Goal: Information Seeking & Learning: Learn about a topic

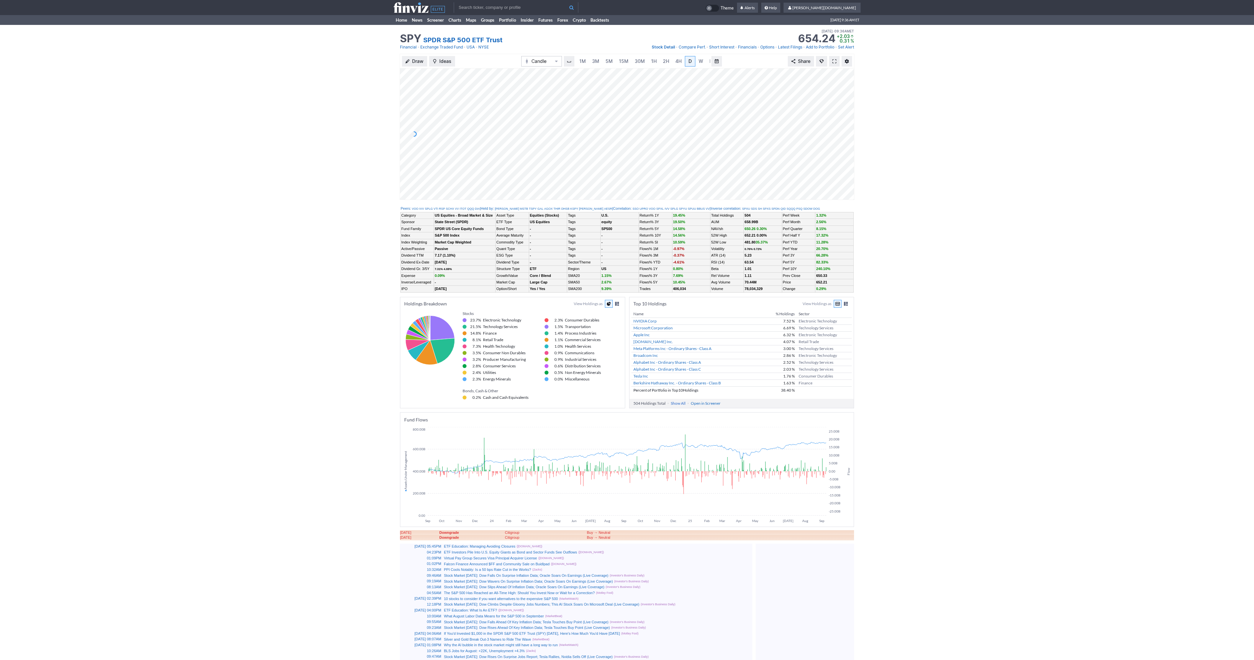
scroll to position [0, 7]
click at [834, 61] on span at bounding box center [834, 61] width 4 height 5
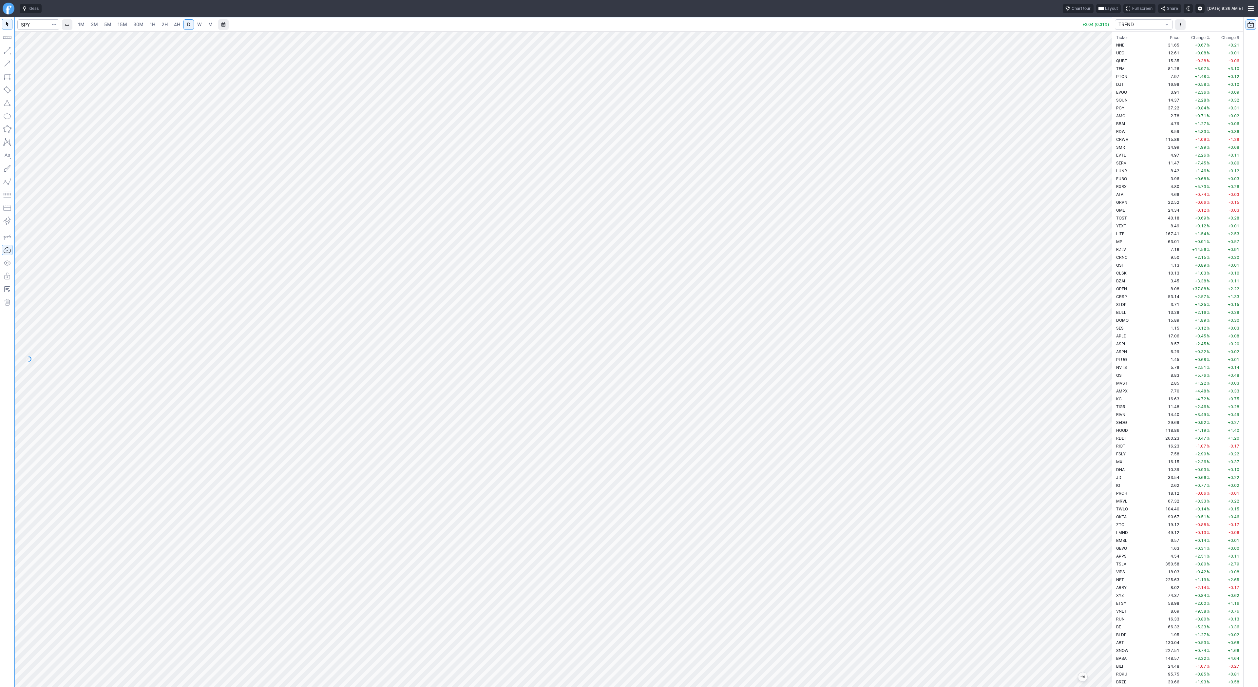
click at [98, 24] on link "3M" at bounding box center [94, 24] width 13 height 10
click at [118, 25] on span "15M" at bounding box center [123, 25] width 10 height 6
click at [99, 26] on link "3M" at bounding box center [94, 24] width 13 height 10
click at [178, 26] on span "4H" at bounding box center [177, 25] width 6 height 6
click at [94, 24] on span "3M" at bounding box center [94, 25] width 7 height 6
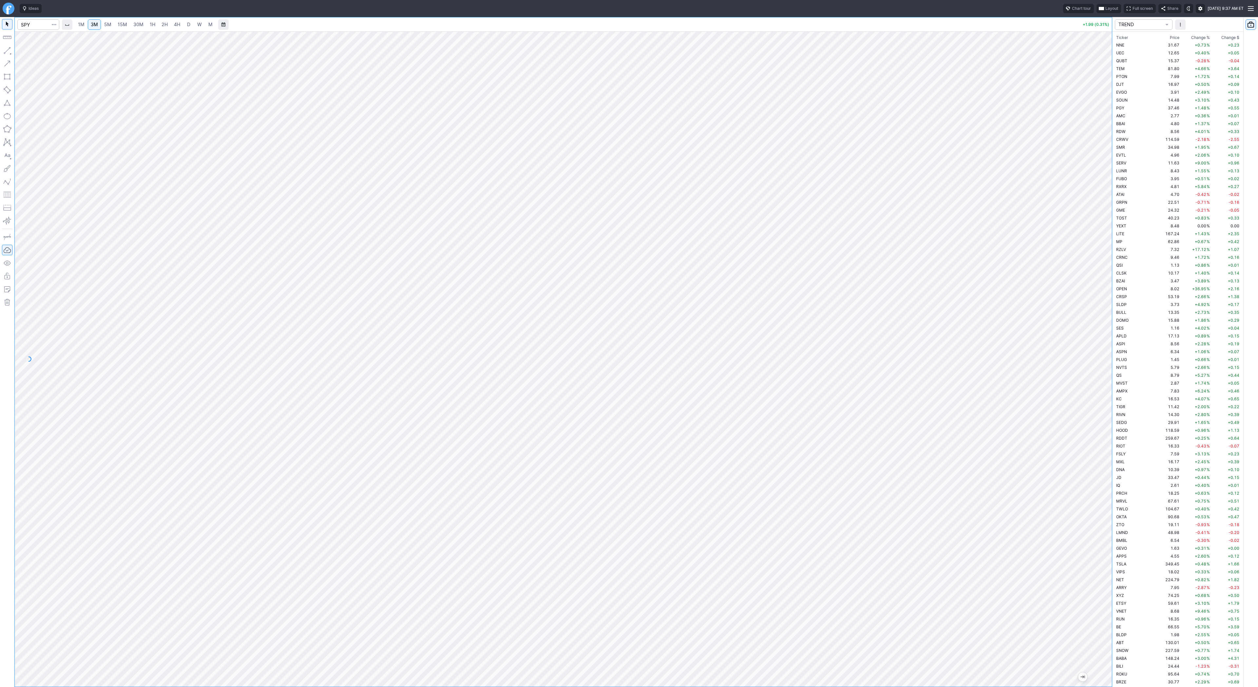
click at [106, 27] on span "5M" at bounding box center [107, 25] width 7 height 6
click at [122, 26] on span "15M" at bounding box center [123, 25] width 10 height 6
click at [7, 49] on button "button" at bounding box center [7, 50] width 10 height 10
click at [135, 25] on span "30M" at bounding box center [138, 25] width 10 height 6
click at [4, 49] on button "button" at bounding box center [7, 50] width 10 height 10
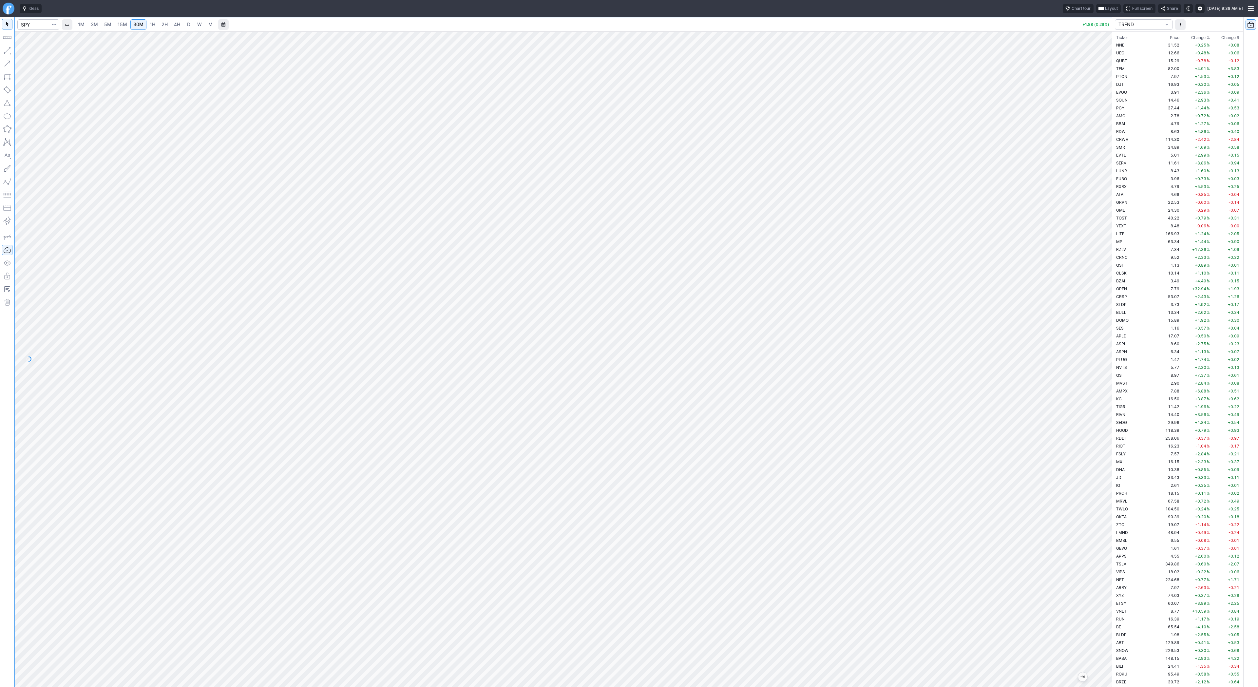
click at [9, 50] on button "button" at bounding box center [7, 50] width 10 height 10
click at [4, 50] on button "button" at bounding box center [7, 50] width 10 height 10
click at [6, 50] on button "button" at bounding box center [7, 50] width 10 height 10
click at [24, 50] on button "Line" at bounding box center [35, 52] width 38 height 9
click at [7, 50] on button "button" at bounding box center [7, 50] width 10 height 10
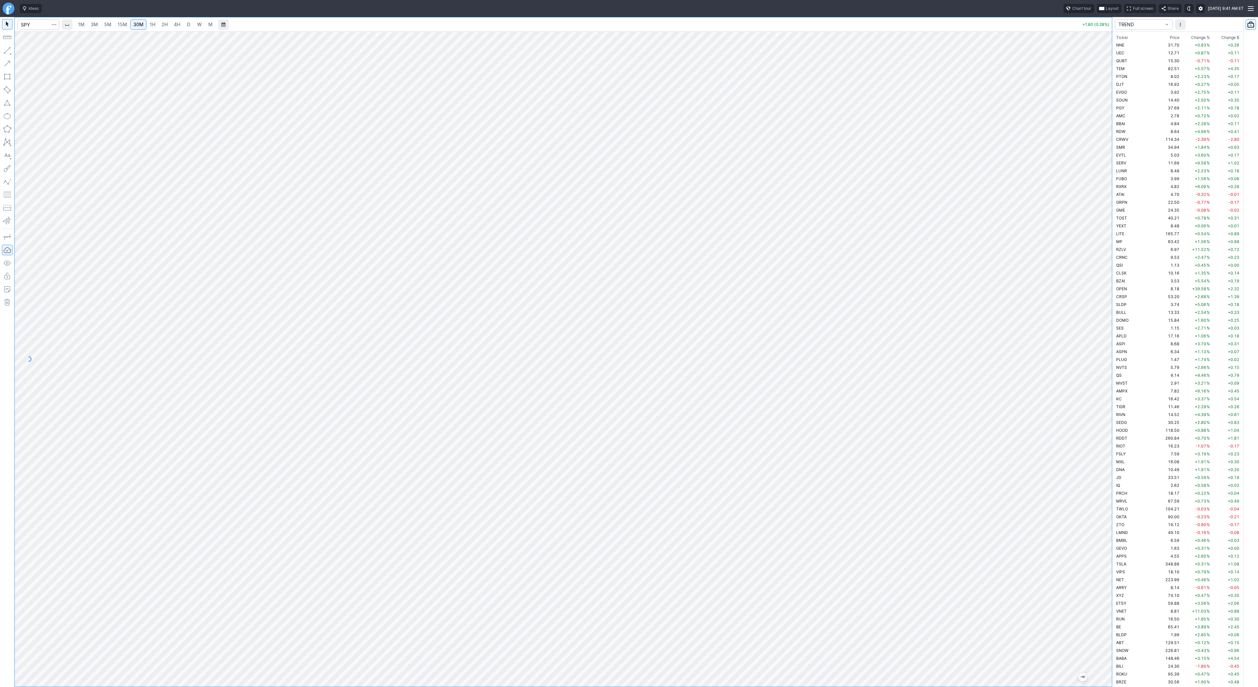
click at [150, 27] on span "1H" at bounding box center [153, 25] width 6 height 6
drag, startPoint x: 6, startPoint y: 51, endPoint x: 6, endPoint y: 55, distance: 3.6
click at [6, 53] on button "button" at bounding box center [7, 50] width 10 height 10
click at [103, 29] on link "5M" at bounding box center [107, 24] width 13 height 10
click at [143, 26] on link "30M" at bounding box center [138, 24] width 16 height 10
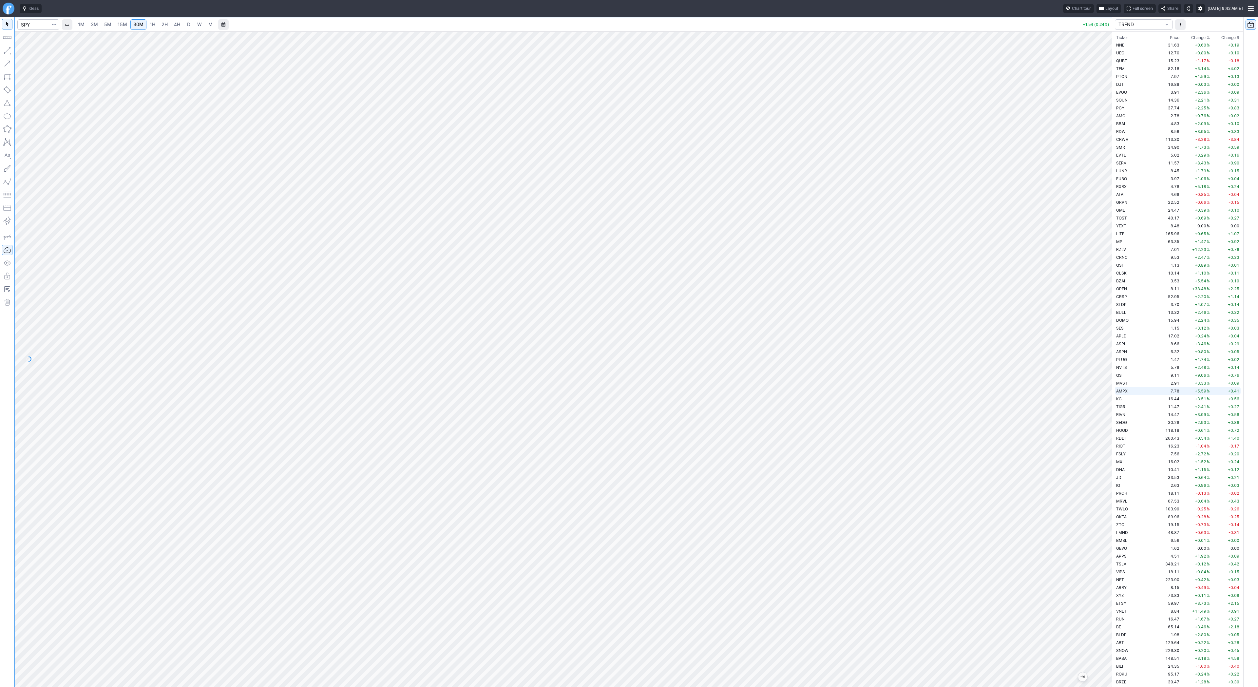
drag, startPoint x: 1107, startPoint y: 246, endPoint x: 1124, endPoint y: 392, distance: 146.8
click at [1124, 392] on div "1M 3M 5M 15M 30M 1H 2H 4H D W M +1.54 (0.24%) TREND Ticker Price Chg.% Change %…" at bounding box center [629, 352] width 1258 height 670
click at [30, 25] on input "Search" at bounding box center [38, 24] width 42 height 10
type input "qqq"
click at [174, 26] on span "4H" at bounding box center [177, 25] width 6 height 6
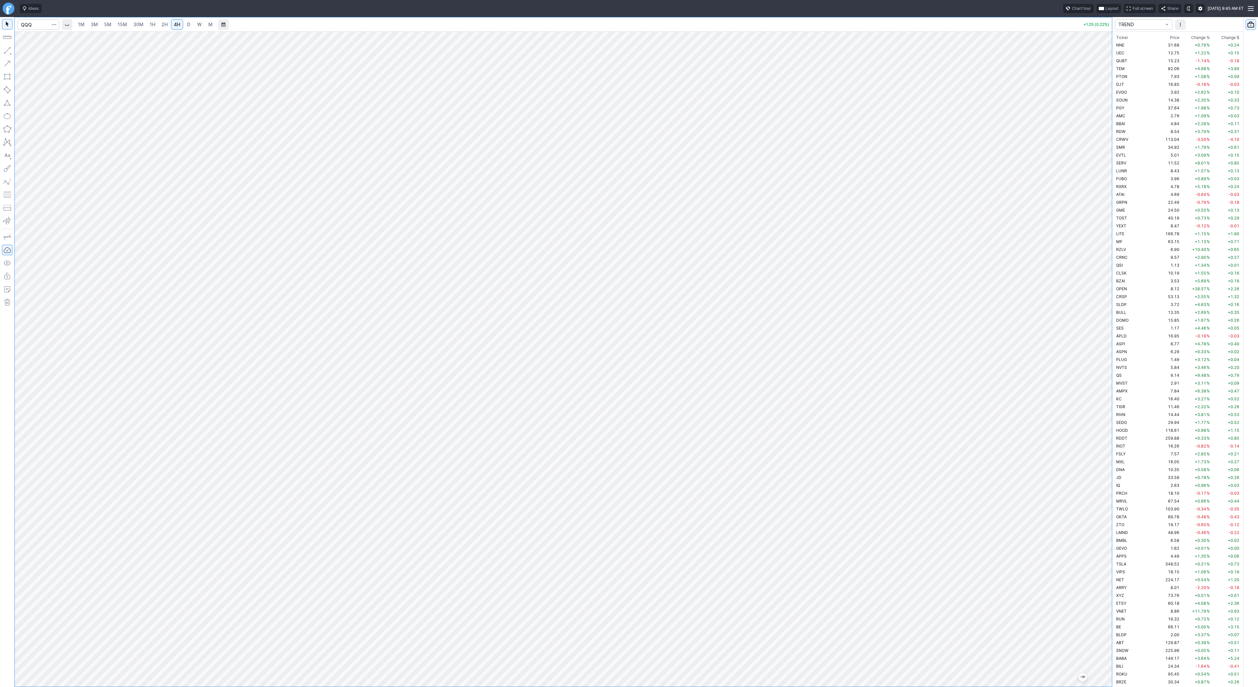
click at [150, 27] on span "1H" at bounding box center [153, 25] width 6 height 6
click at [6, 51] on button "button" at bounding box center [7, 50] width 10 height 10
drag, startPoint x: 1100, startPoint y: 157, endPoint x: 1100, endPoint y: 199, distance: 41.6
click at [1100, 199] on div at bounding box center [1106, 357] width 14 height 639
click at [123, 25] on span "15M" at bounding box center [123, 25] width 10 height 6
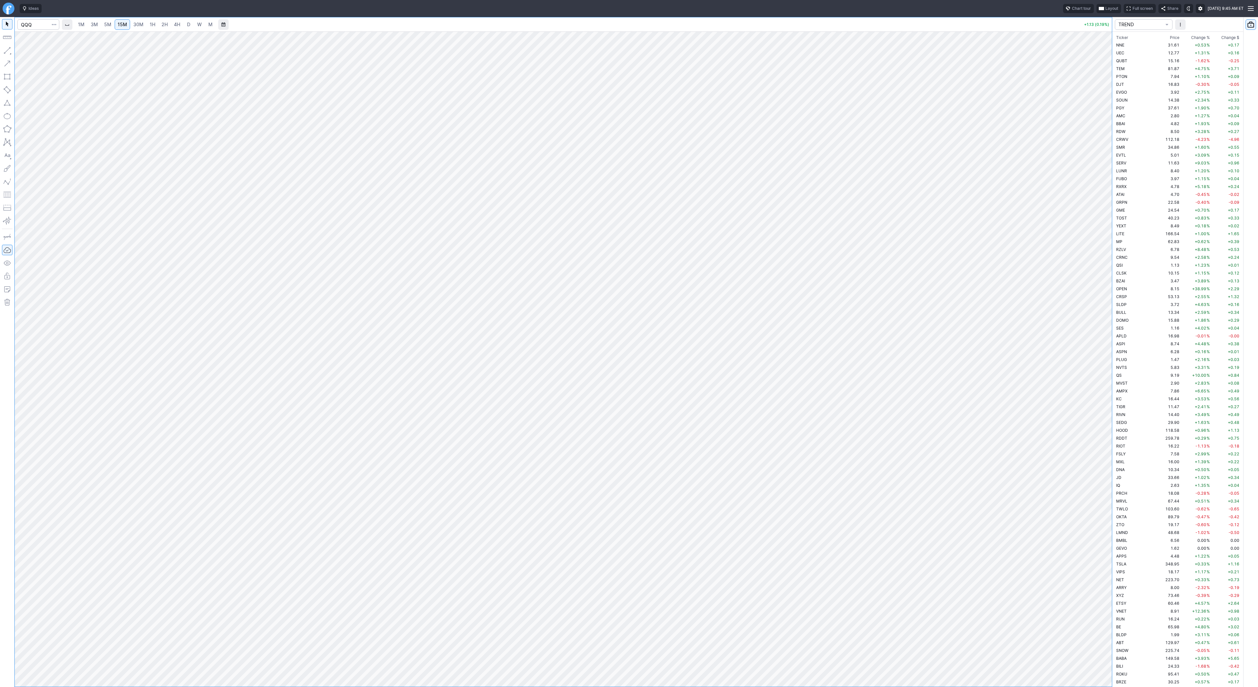
click at [138, 27] on span "30M" at bounding box center [138, 25] width 10 height 6
click at [159, 28] on link "2H" at bounding box center [165, 24] width 12 height 10
click at [110, 22] on span "5M" at bounding box center [107, 25] width 7 height 6
click at [151, 27] on span "1H" at bounding box center [153, 25] width 6 height 6
click at [105, 26] on span "5M" at bounding box center [107, 25] width 7 height 6
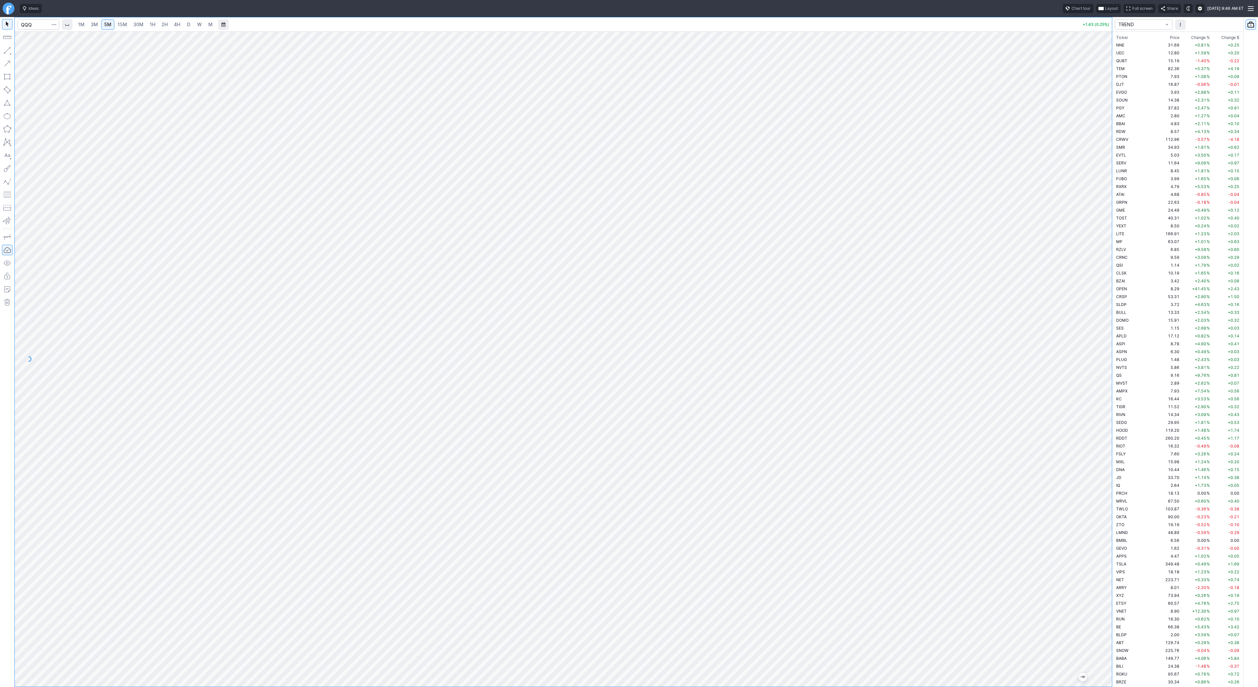
click at [126, 28] on span "15M" at bounding box center [123, 24] width 10 height 7
click at [7, 49] on button "button" at bounding box center [7, 50] width 10 height 10
click at [4, 52] on button "button" at bounding box center [7, 50] width 10 height 10
click at [10, 46] on button "button" at bounding box center [7, 50] width 10 height 10
click at [9, 49] on button "button" at bounding box center [7, 50] width 10 height 10
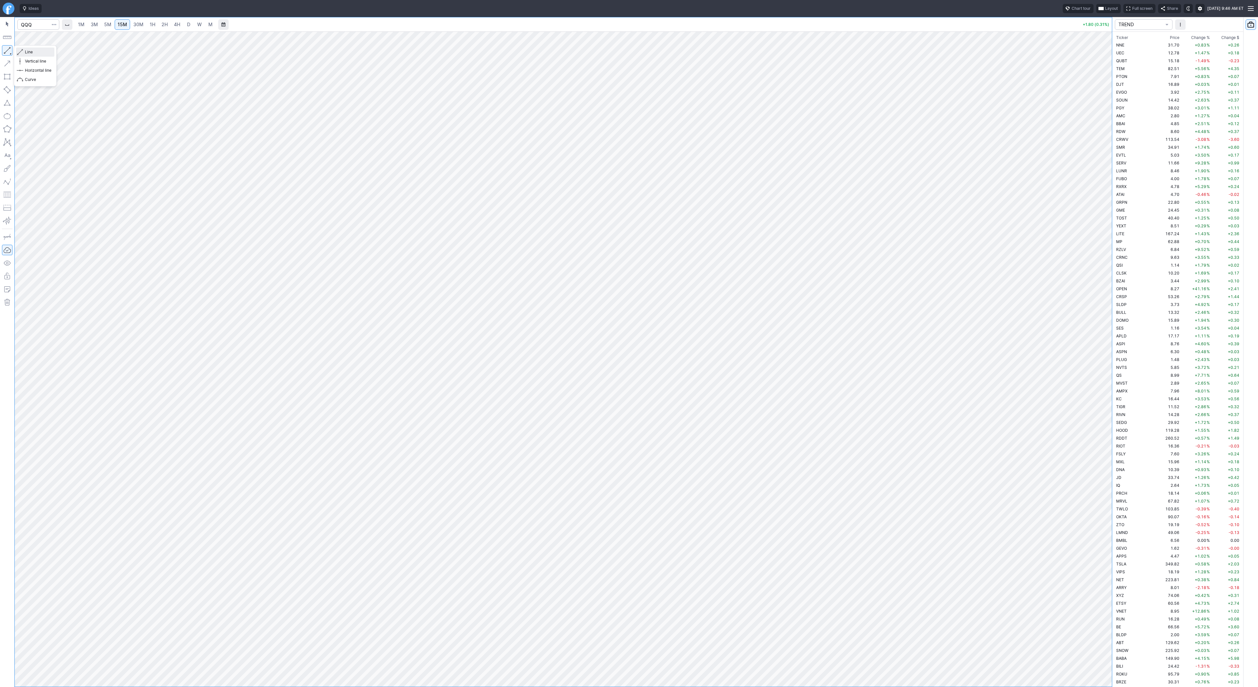
click at [33, 50] on span "Line" at bounding box center [38, 52] width 27 height 7
click at [6, 49] on button "button" at bounding box center [7, 50] width 10 height 10
click at [92, 21] on link "3M" at bounding box center [94, 24] width 13 height 10
click at [172, 23] on link "4H" at bounding box center [177, 24] width 12 height 10
click at [130, 25] on link "30M" at bounding box center [138, 24] width 16 height 10
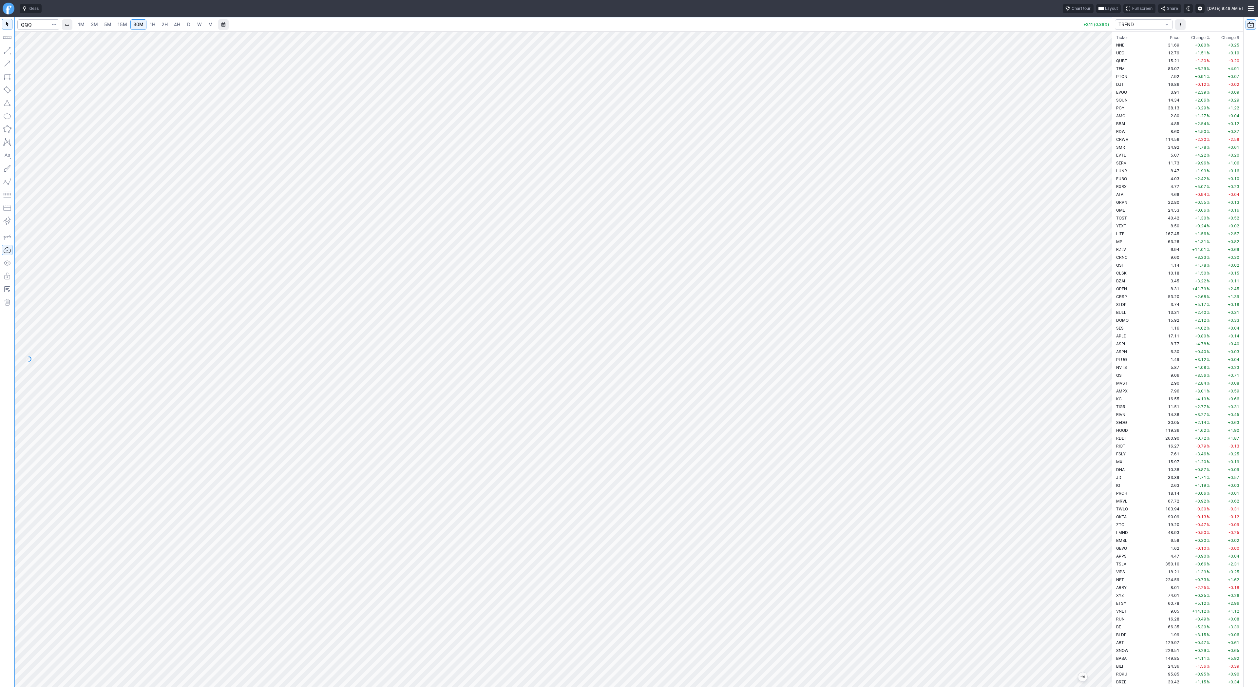
click at [153, 25] on span "1H" at bounding box center [153, 25] width 6 height 6
click at [105, 24] on span "5M" at bounding box center [107, 25] width 7 height 6
click at [150, 24] on span "1H" at bounding box center [153, 25] width 6 height 6
click at [138, 27] on span "30M" at bounding box center [138, 25] width 10 height 6
click at [120, 25] on span "15M" at bounding box center [123, 25] width 10 height 6
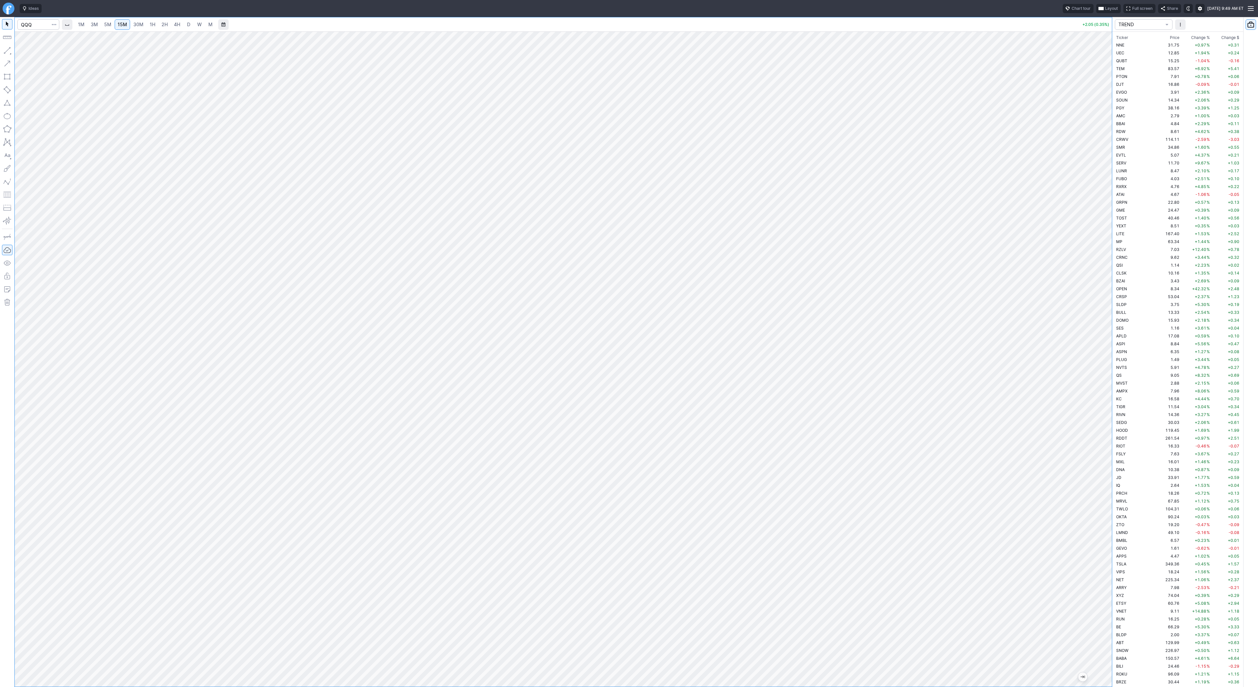
click at [141, 24] on span "30M" at bounding box center [138, 25] width 10 height 6
drag, startPoint x: 1110, startPoint y: 270, endPoint x: 1119, endPoint y: 433, distance: 162.5
click at [1119, 433] on div "1M 3M 5M 15M 30M 1H 2H 4H D W M +2.10 (0.36%) TREND Ticker Price Chg.% Change %…" at bounding box center [629, 352] width 1258 height 670
click at [5, 50] on button "button" at bounding box center [7, 50] width 10 height 10
click at [186, 25] on span "D" at bounding box center [188, 24] width 5 height 7
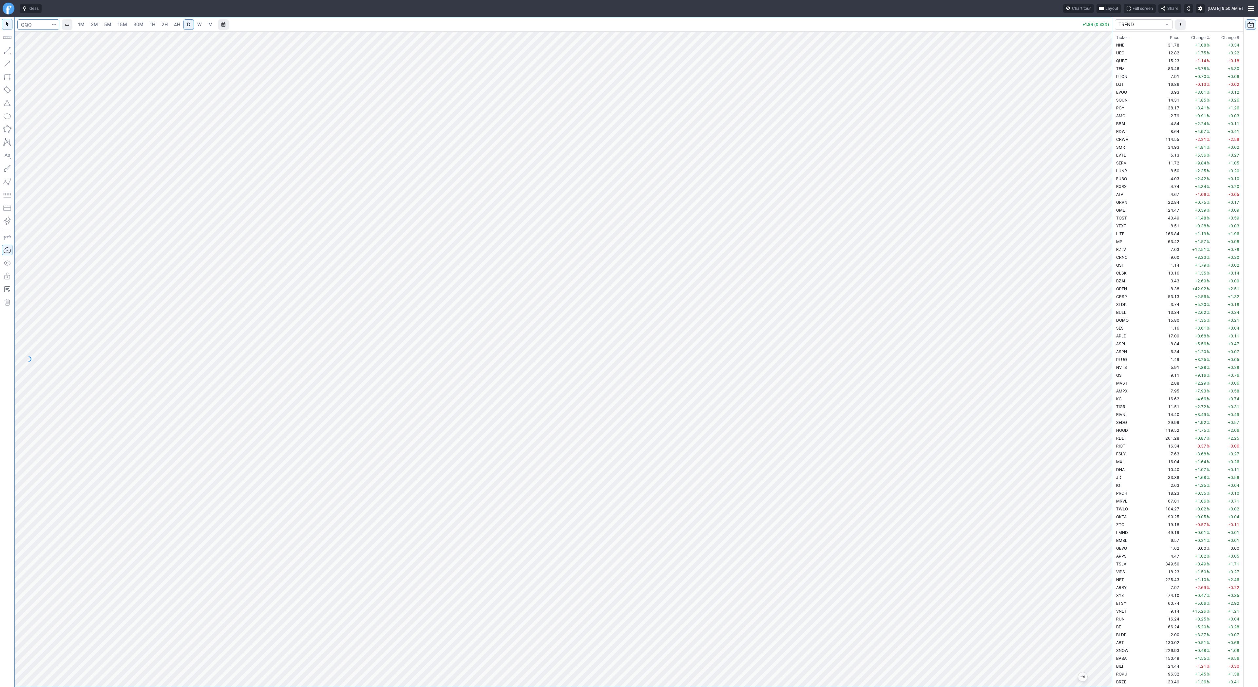
click at [36, 24] on input "Search" at bounding box center [38, 24] width 42 height 10
type input "spy"
click at [152, 26] on span "1H" at bounding box center [153, 25] width 6 height 6
click at [111, 25] on link "5M" at bounding box center [107, 24] width 13 height 10
click at [150, 23] on span "1H" at bounding box center [153, 25] width 6 height 6
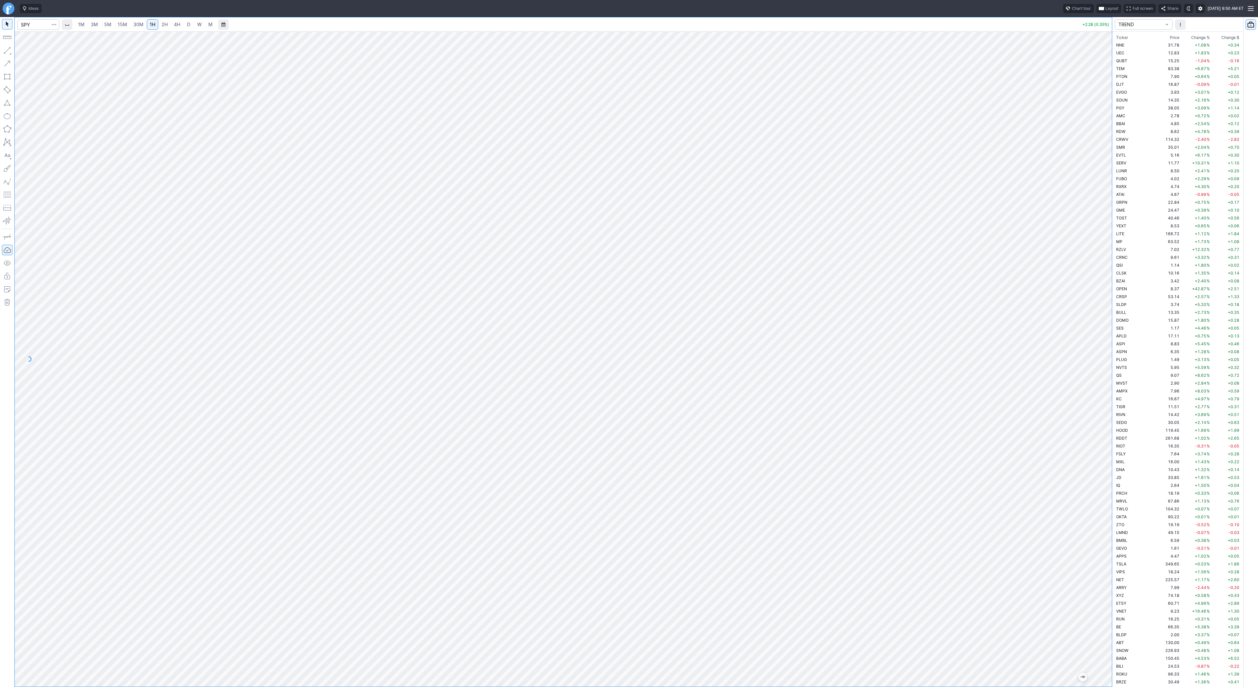
click at [1098, 203] on div at bounding box center [564, 358] width 1098 height 655
click at [166, 24] on span "2H" at bounding box center [165, 25] width 6 height 6
click at [142, 22] on span "30M" at bounding box center [138, 25] width 10 height 6
click at [124, 25] on span "15M" at bounding box center [123, 25] width 10 height 6
click at [9, 50] on button "button" at bounding box center [7, 50] width 10 height 10
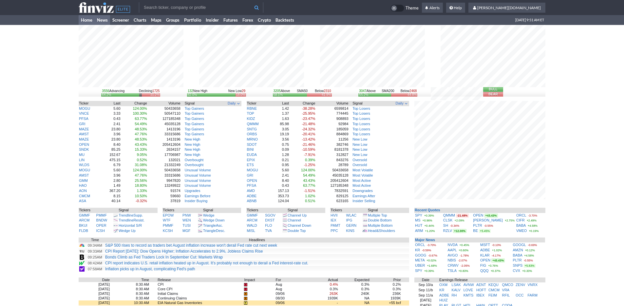
click at [102, 17] on link "News" at bounding box center [102, 20] width 15 height 10
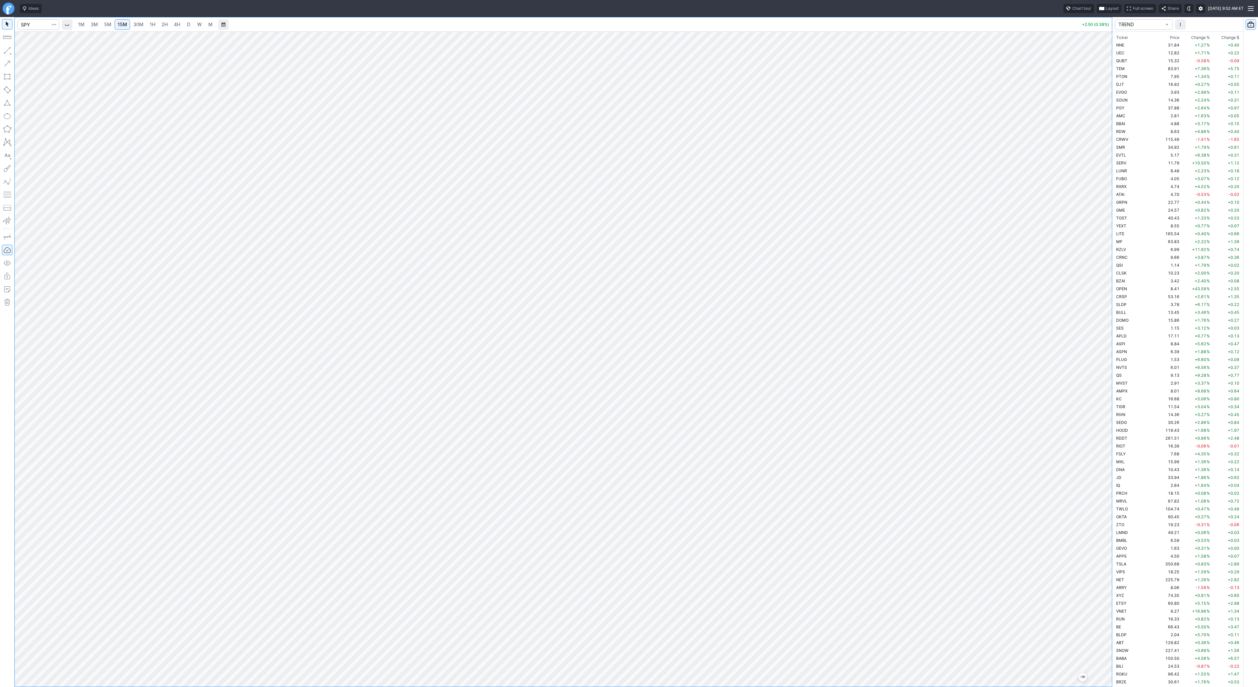
click at [96, 28] on link "3M" at bounding box center [94, 24] width 13 height 10
click at [109, 28] on link "5M" at bounding box center [107, 24] width 13 height 10
click at [123, 25] on span "15M" at bounding box center [123, 25] width 10 height 6
click at [94, 27] on span "3M" at bounding box center [94, 25] width 7 height 6
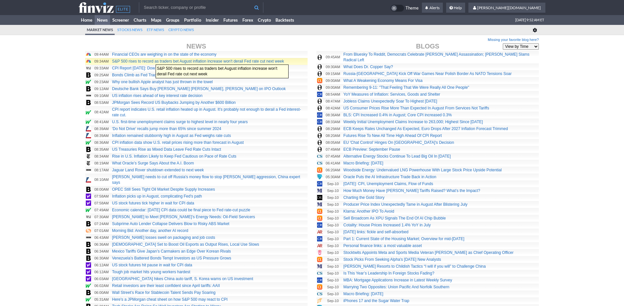
click at [152, 61] on link "S&P 500 rises to record as traders bet August inflation increase won't derail F…" at bounding box center [198, 61] width 172 height 5
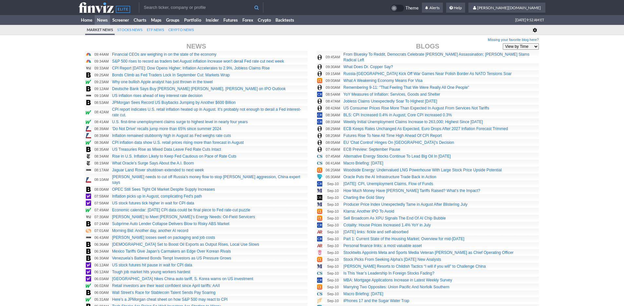
click at [85, 21] on link "Home" at bounding box center [87, 20] width 16 height 10
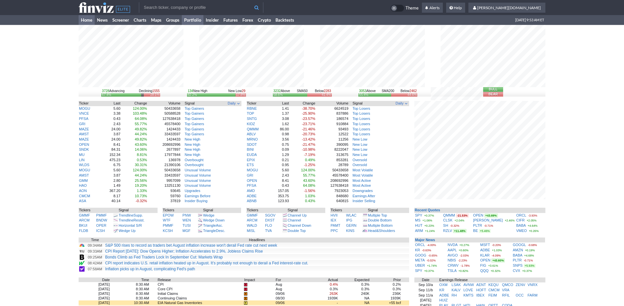
click at [196, 21] on link "Portfolio" at bounding box center [193, 20] width 22 height 10
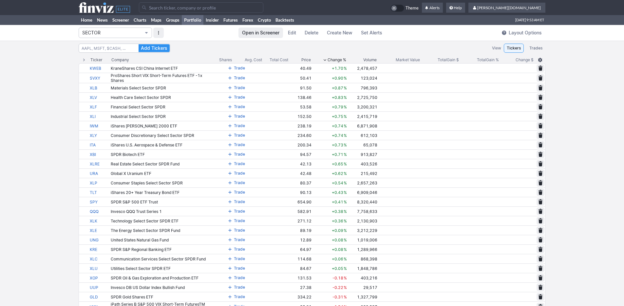
click at [131, 35] on span "SECTOR" at bounding box center [112, 32] width 60 height 7
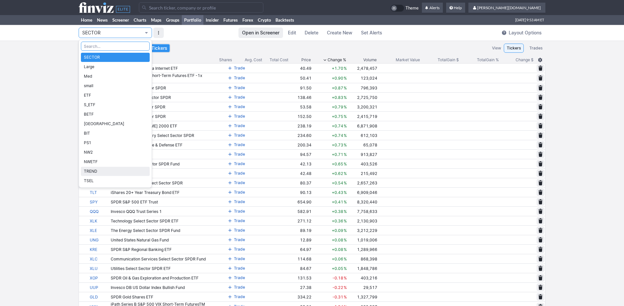
click at [120, 171] on span "TREND" at bounding box center [115, 171] width 63 height 7
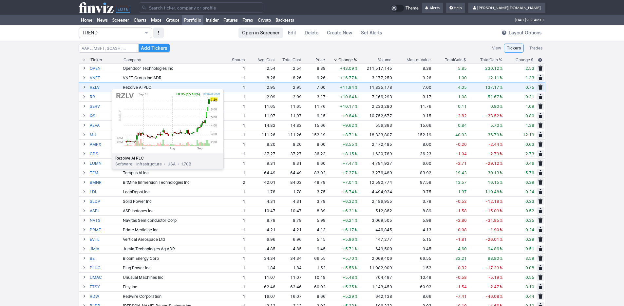
click at [95, 86] on link "RZLV" at bounding box center [106, 87] width 32 height 9
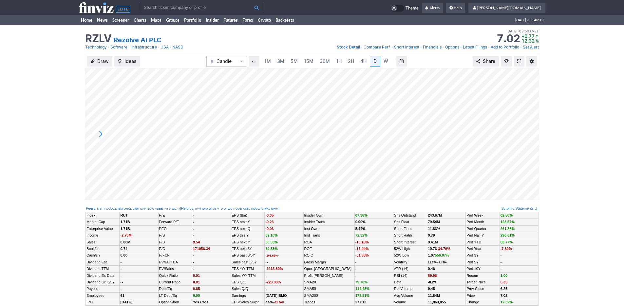
scroll to position [0, 7]
click at [518, 61] on span at bounding box center [519, 61] width 4 height 5
click at [84, 18] on link "Home" at bounding box center [87, 20] width 16 height 10
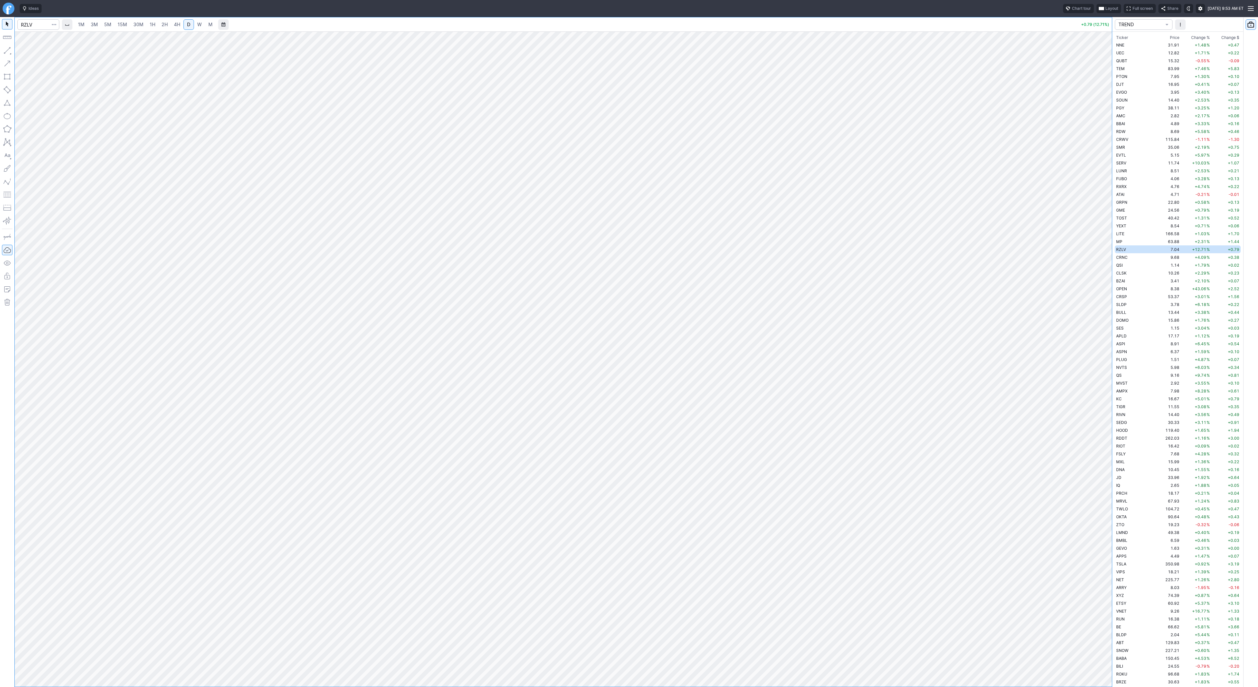
scroll to position [1447, 0]
click at [8, 52] on button "button" at bounding box center [7, 50] width 10 height 10
click at [30, 29] on input "Search" at bounding box center [38, 24] width 42 height 10
type input "spy"
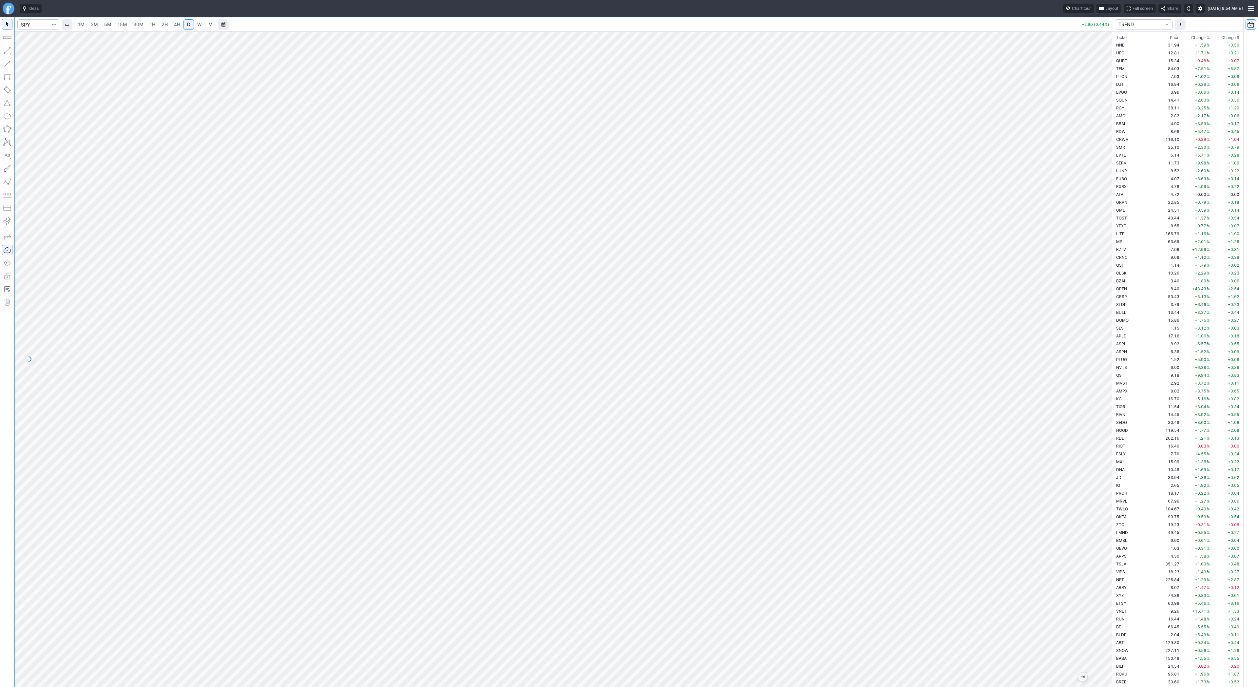
click at [88, 24] on link "3M" at bounding box center [94, 24] width 13 height 10
click at [140, 26] on span "30M" at bounding box center [138, 25] width 10 height 6
click at [163, 26] on span "2H" at bounding box center [165, 25] width 6 height 6
click at [153, 27] on span "1H" at bounding box center [153, 25] width 6 height 6
click at [141, 23] on span "30M" at bounding box center [138, 25] width 10 height 6
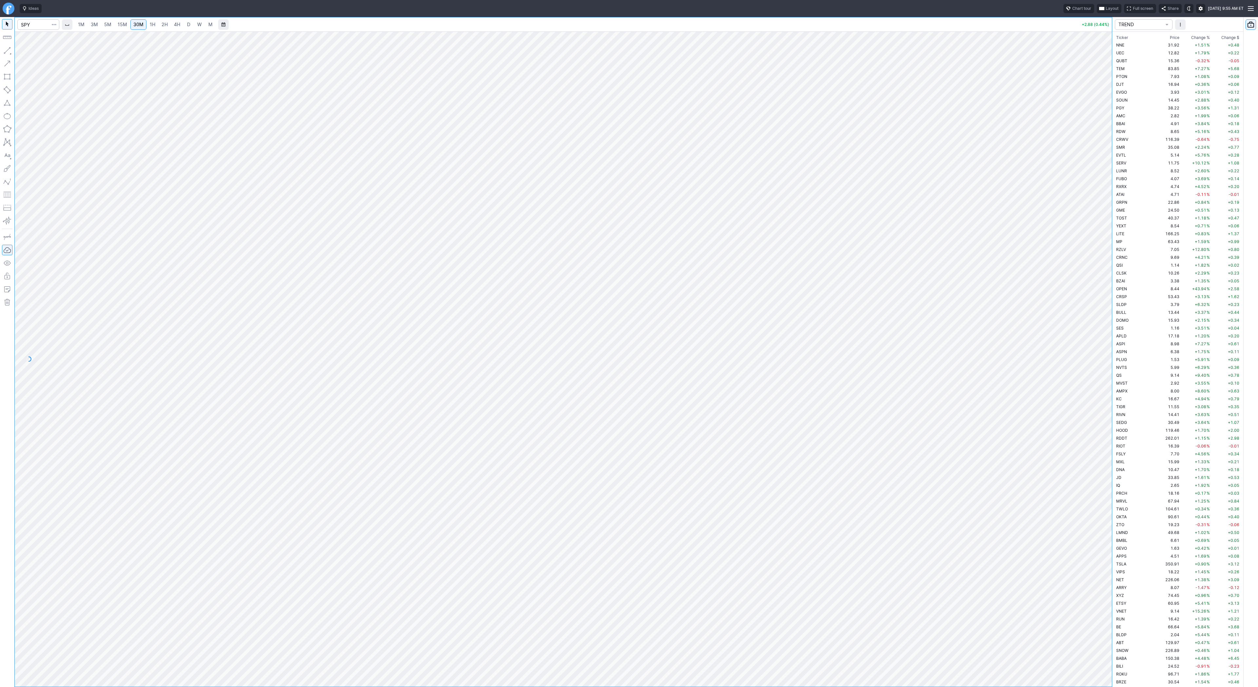
click at [151, 24] on span "1H" at bounding box center [153, 25] width 6 height 6
click at [125, 24] on span "15M" at bounding box center [123, 25] width 10 height 6
click at [24, 51] on button "Line" at bounding box center [35, 52] width 38 height 9
click at [140, 22] on span "30M" at bounding box center [138, 25] width 10 height 6
click at [9, 51] on button "button" at bounding box center [7, 50] width 10 height 10
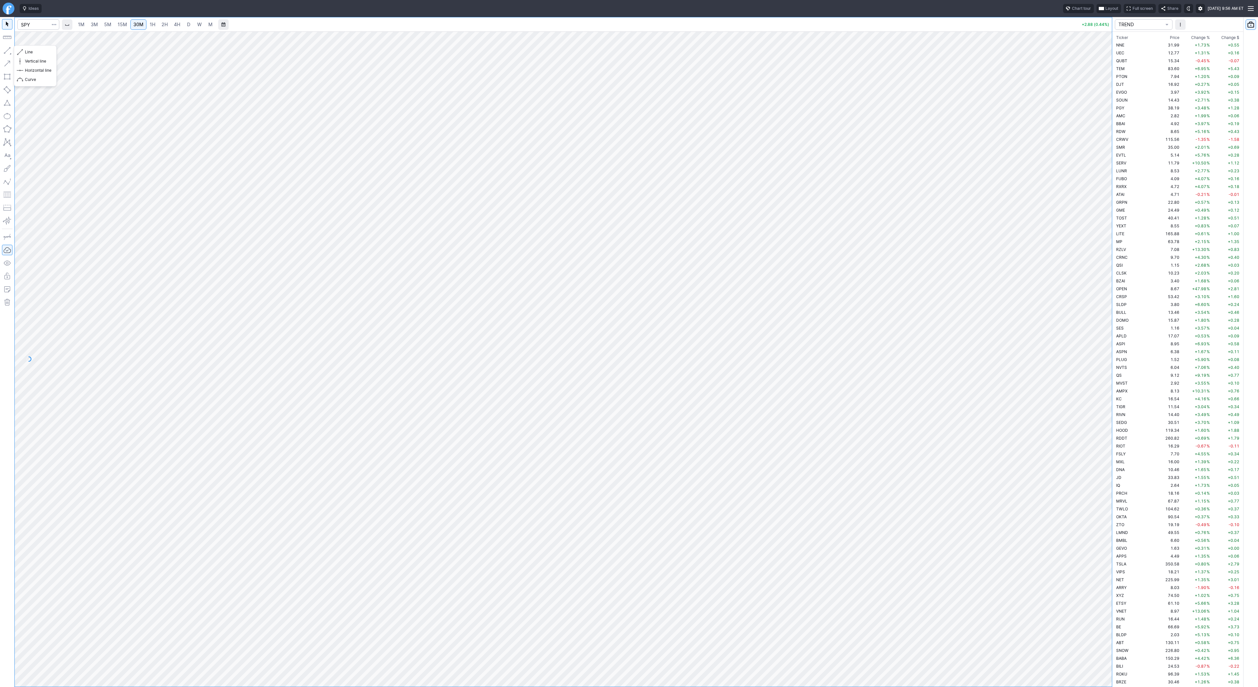
click at [8, 50] on button "button" at bounding box center [7, 50] width 10 height 10
drag, startPoint x: 1111, startPoint y: 189, endPoint x: 1110, endPoint y: 276, distance: 86.8
click at [1110, 276] on div at bounding box center [1106, 357] width 14 height 639
click at [9, 50] on button "button" at bounding box center [7, 50] width 10 height 10
click at [29, 23] on input "Search" at bounding box center [38, 24] width 42 height 10
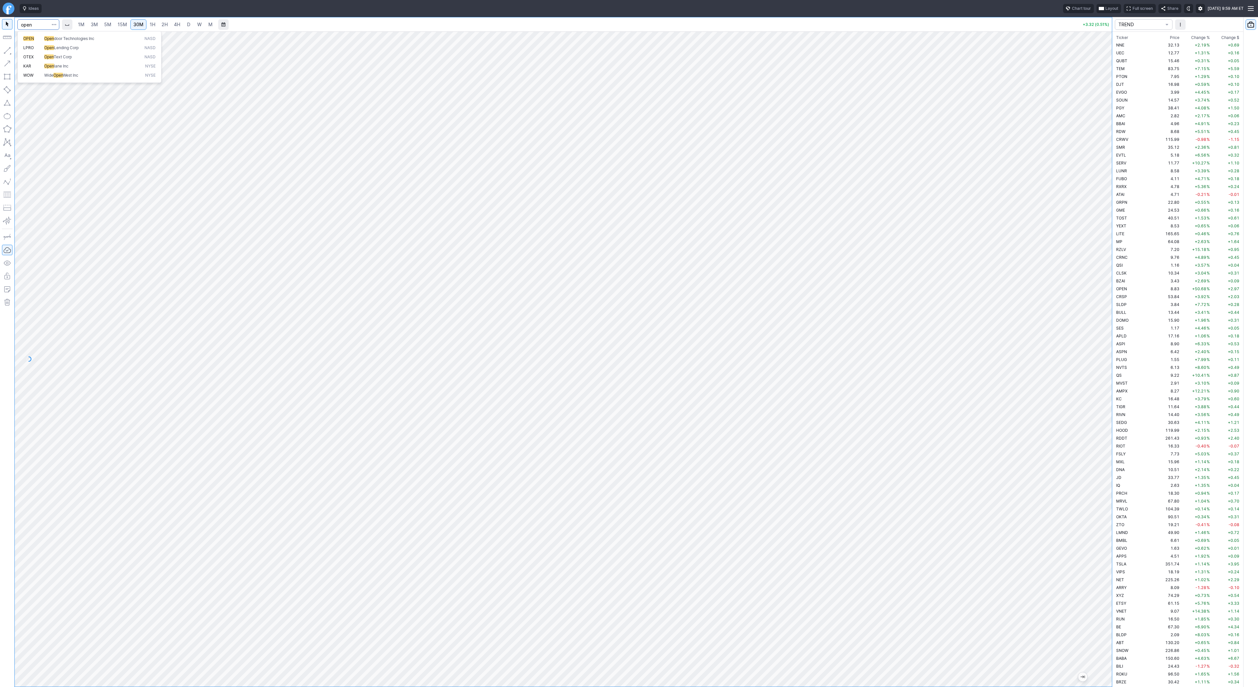
type input "open"
click at [174, 25] on span "4H" at bounding box center [177, 25] width 6 height 6
click at [154, 25] on span "1H" at bounding box center [153, 25] width 6 height 6
click at [9, 50] on button "button" at bounding box center [7, 50] width 10 height 10
click at [29, 54] on span "Line" at bounding box center [38, 52] width 27 height 7
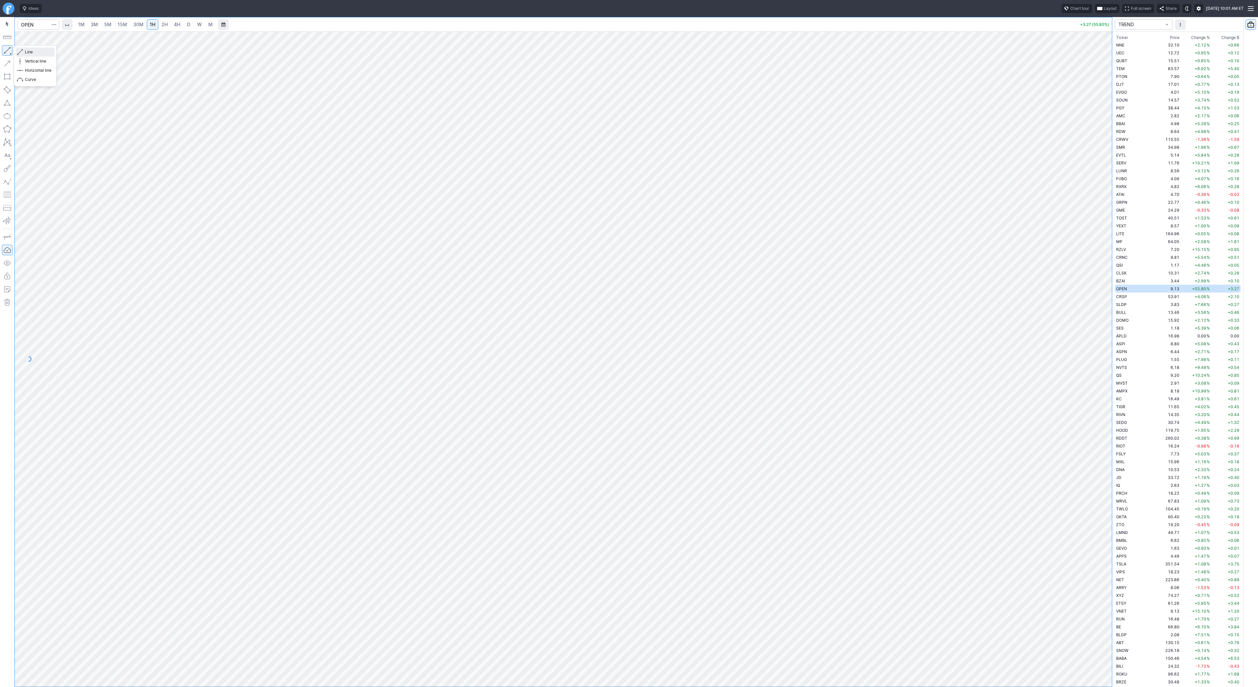
click at [38, 50] on span "Line" at bounding box center [38, 52] width 27 height 7
click at [10, 49] on button "button" at bounding box center [7, 50] width 10 height 10
click at [8, 52] on button "button" at bounding box center [7, 50] width 10 height 10
click at [12, 51] on button "button" at bounding box center [7, 50] width 10 height 10
click at [24, 50] on div "Line Vertical line Horizontal line Curve" at bounding box center [35, 65] width 43 height 41
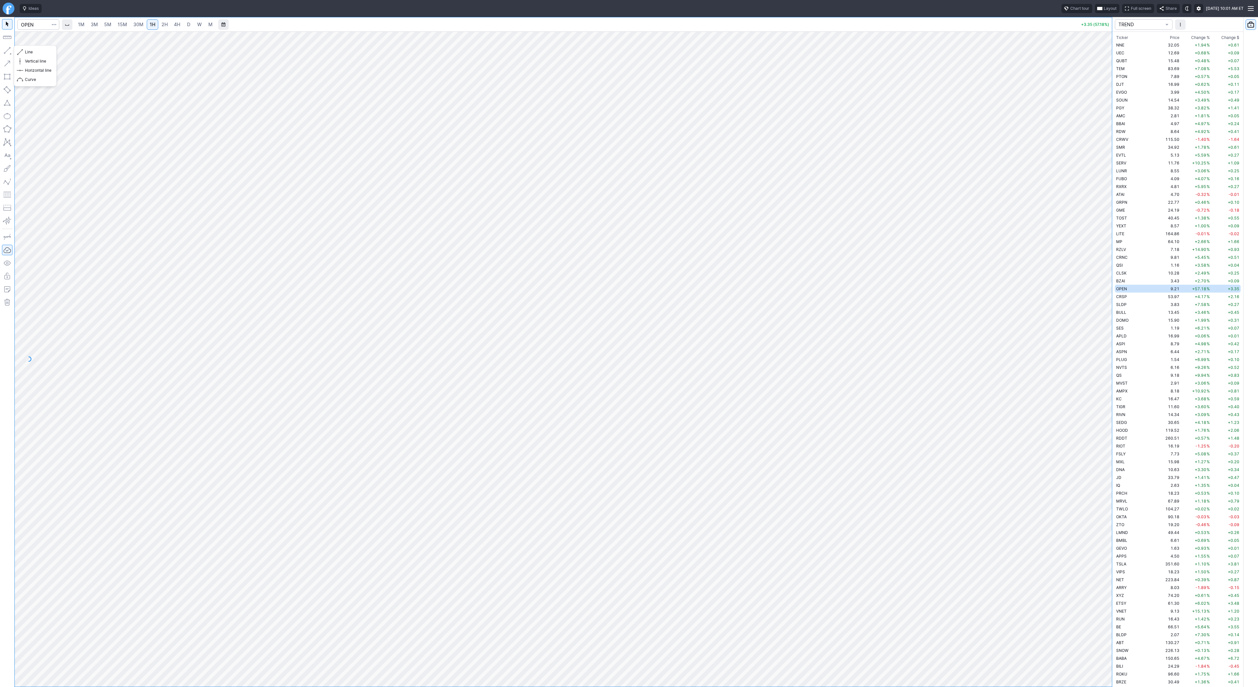
click at [26, 52] on span "Line" at bounding box center [38, 52] width 27 height 7
click at [5, 49] on button "button" at bounding box center [7, 50] width 10 height 10
click at [35, 26] on input "Search" at bounding box center [38, 24] width 42 height 10
type input "spy"
click at [1163, 245] on div "1M 3M 5M 15M 30M 1H 2H 4H D W M +3.44 (0.53%) TREND Ticker Price Chg.% Change %…" at bounding box center [629, 352] width 1258 height 670
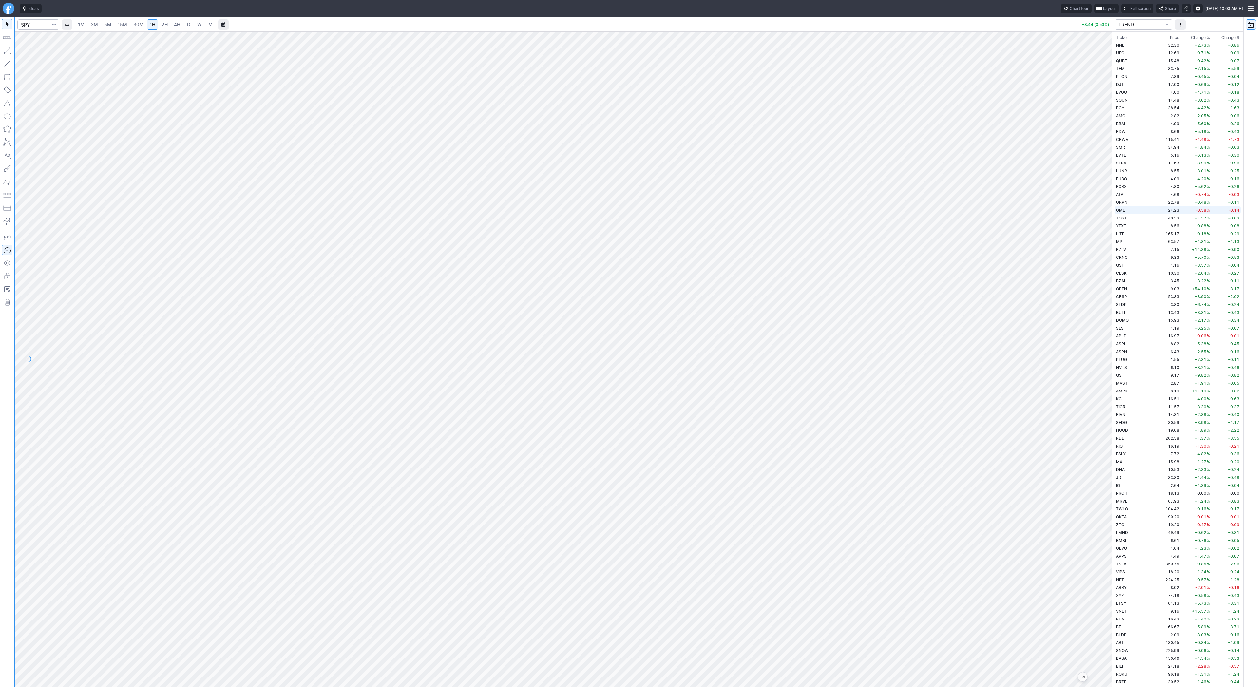
click at [1127, 208] on div "1M 3M 5M 15M 30M 1H 2H 4H D W M +3.44 (0.53%) TREND Ticker Price Chg.% Change %…" at bounding box center [629, 352] width 1258 height 670
click at [6, 52] on button "button" at bounding box center [7, 50] width 10 height 10
drag, startPoint x: 1109, startPoint y: 198, endPoint x: 1145, endPoint y: 338, distance: 144.8
click at [1145, 338] on div "1M 3M 5M 15M 30M 1H 2H 4H D W M +3.46 (0.53%) TREND Ticker Price Chg.% Change %…" at bounding box center [629, 352] width 1258 height 670
drag, startPoint x: 6, startPoint y: 51, endPoint x: 34, endPoint y: 83, distance: 41.8
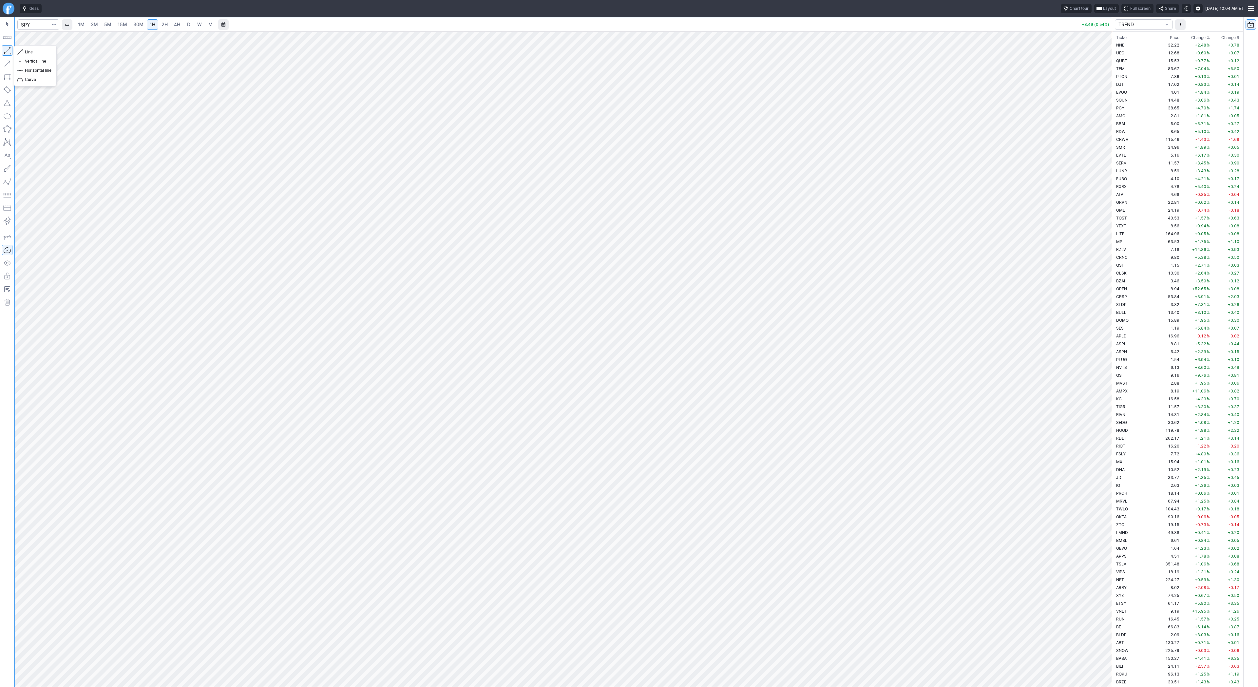
click at [6, 52] on button "button" at bounding box center [7, 50] width 10 height 10
click at [7, 52] on button "button" at bounding box center [7, 50] width 10 height 10
drag, startPoint x: 1106, startPoint y: 254, endPoint x: 1100, endPoint y: 433, distance: 179.1
click at [1100, 433] on div at bounding box center [1106, 357] width 14 height 639
click at [29, 53] on span "Line" at bounding box center [38, 52] width 27 height 7
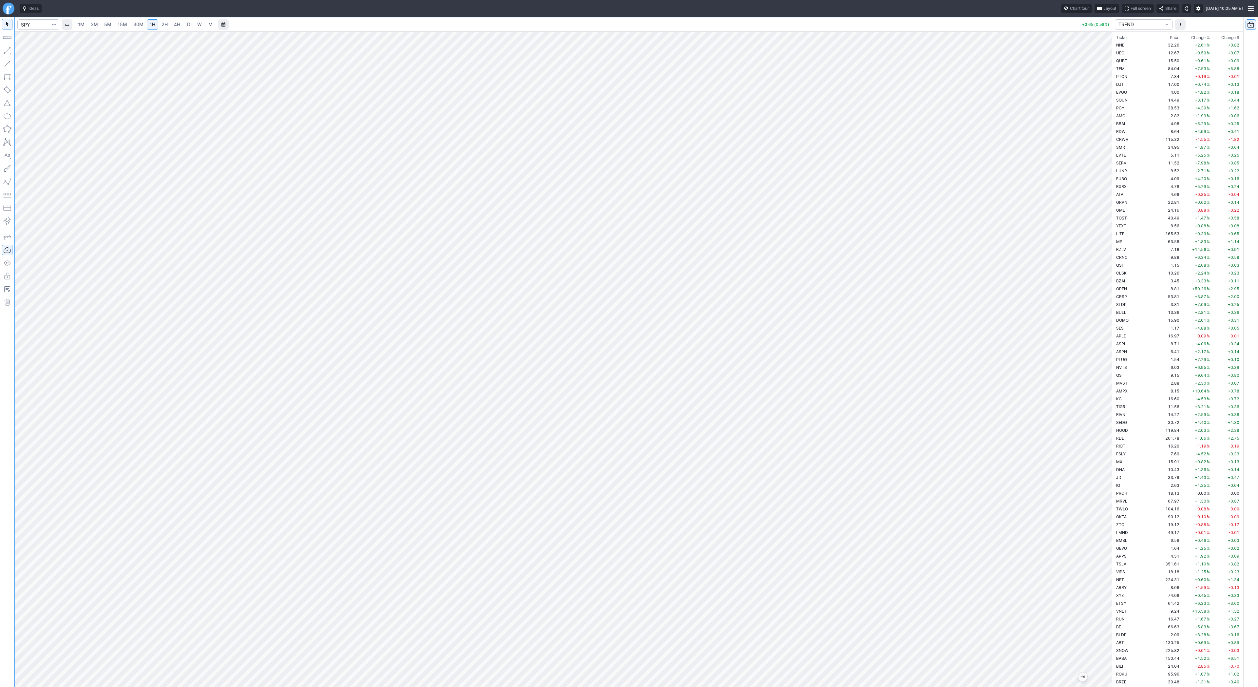
click at [1077, 496] on div at bounding box center [564, 358] width 1098 height 655
drag, startPoint x: 1103, startPoint y: 340, endPoint x: 1093, endPoint y: 27, distance: 312.5
click at [1093, 27] on div "1M 3M 5M 15M 30M 1H 2H 4H D W M +3.62 (0.56%)" at bounding box center [564, 352] width 1098 height 670
click at [7, 52] on button "button" at bounding box center [7, 50] width 10 height 10
click at [133, 26] on span "30M" at bounding box center [138, 25] width 10 height 6
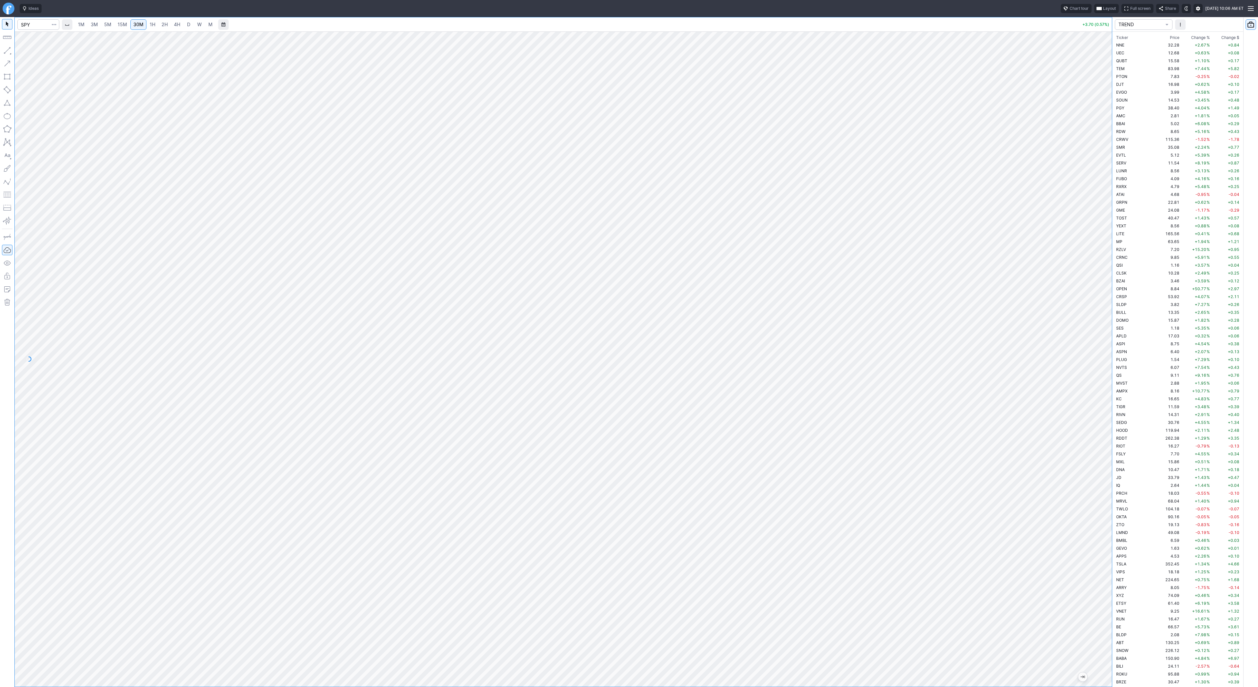
click at [1093, 358] on div at bounding box center [564, 358] width 1098 height 655
click at [10, 53] on button "button" at bounding box center [7, 50] width 10 height 10
click at [8, 49] on button "button" at bounding box center [7, 50] width 10 height 10
click at [94, 25] on span "3M" at bounding box center [94, 25] width 7 height 6
click at [184, 26] on link "D" at bounding box center [189, 24] width 10 height 10
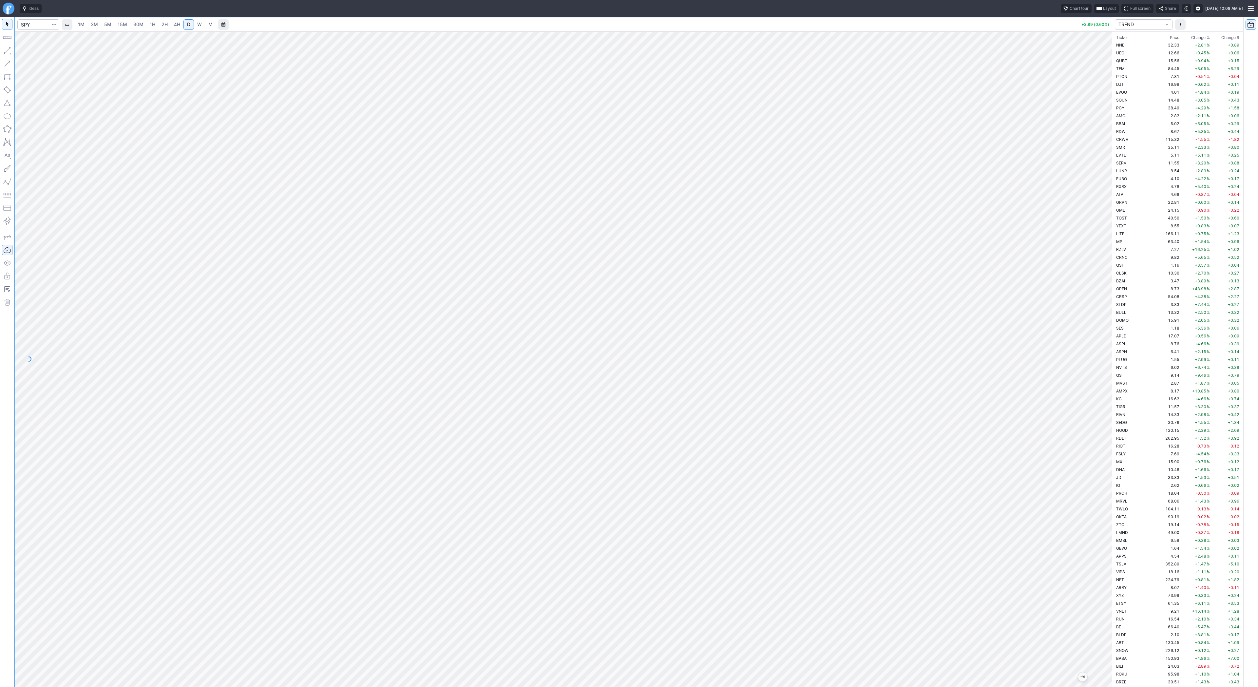
drag, startPoint x: 1107, startPoint y: 240, endPoint x: 1101, endPoint y: 398, distance: 158.1
click at [1113, 414] on div "1M 3M 5M 15M 30M 1H 2H 4H D W M +3.89 (0.60%) TREND Ticker Price Chg.% Change %…" at bounding box center [629, 352] width 1258 height 670
click at [175, 27] on span "4H" at bounding box center [177, 24] width 6 height 7
drag, startPoint x: 6, startPoint y: 52, endPoint x: 37, endPoint y: 79, distance: 41.1
click at [7, 53] on button "button" at bounding box center [7, 50] width 10 height 10
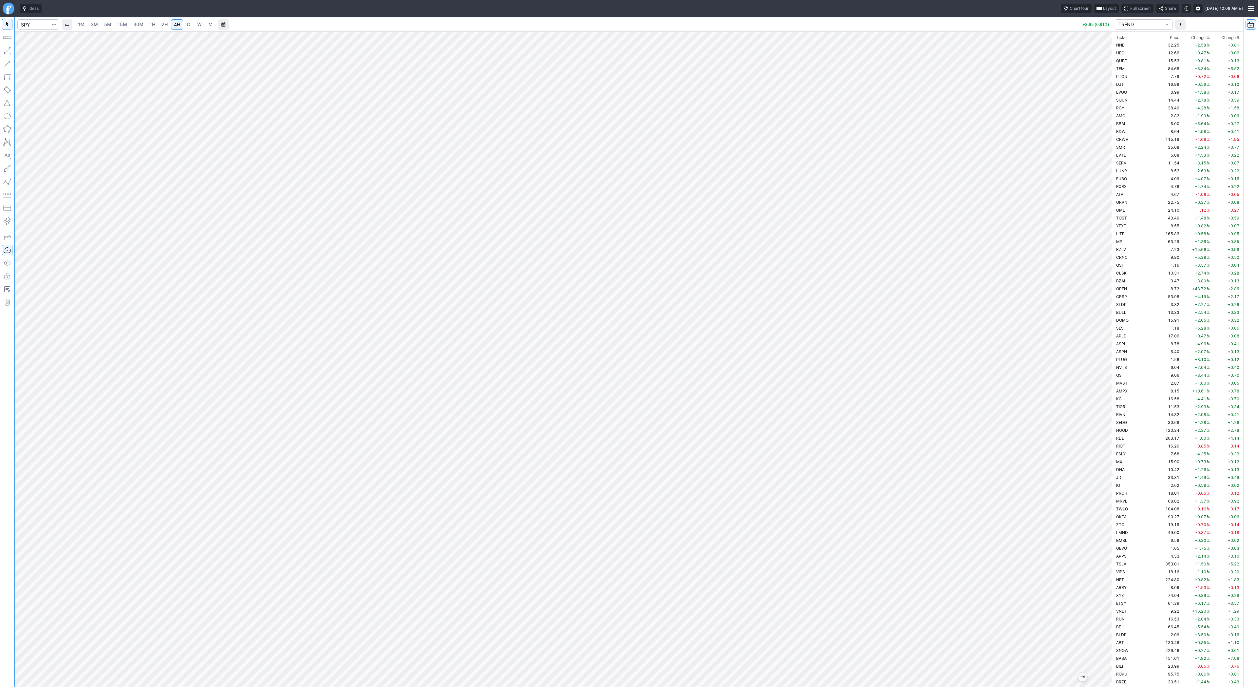
click at [95, 25] on span "3M" at bounding box center [94, 25] width 7 height 6
click at [152, 25] on span "1H" at bounding box center [153, 25] width 6 height 6
click at [116, 24] on link "15M" at bounding box center [122, 24] width 15 height 10
click at [91, 26] on span "3M" at bounding box center [94, 25] width 7 height 6
click at [106, 26] on span "5M" at bounding box center [107, 25] width 7 height 6
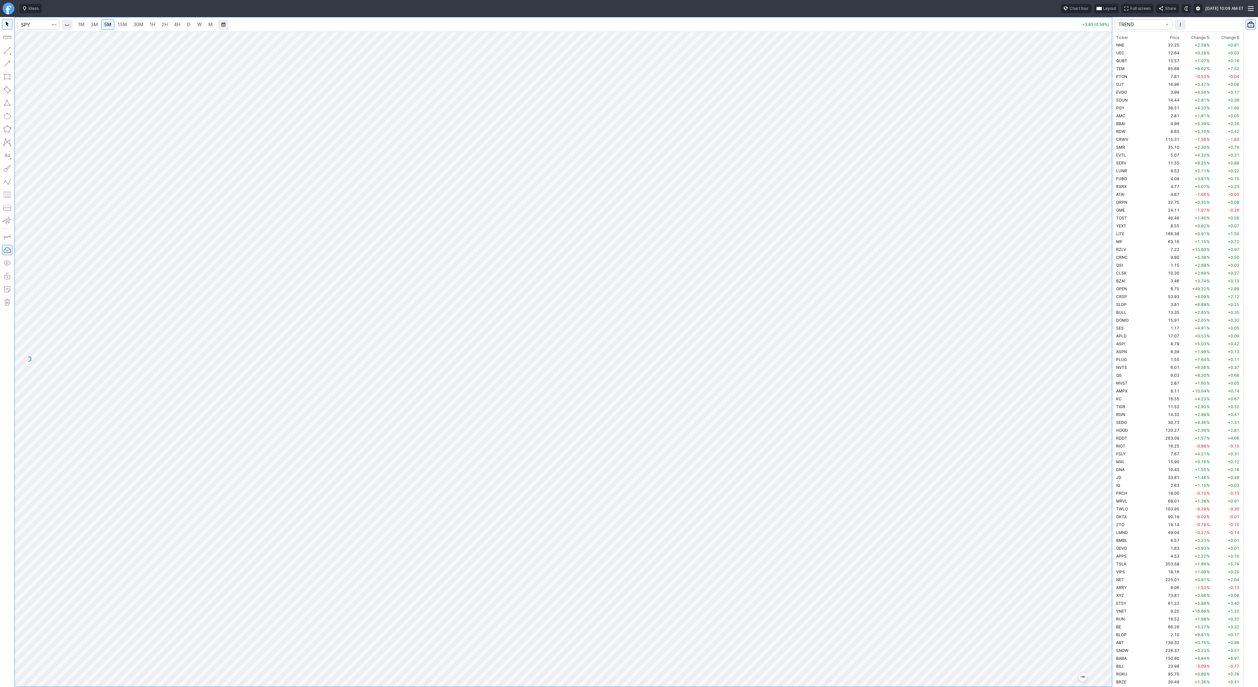
click at [148, 25] on link "1H" at bounding box center [152, 24] width 11 height 10
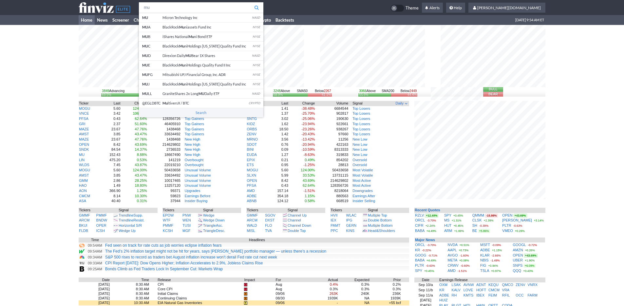
type input "mu"
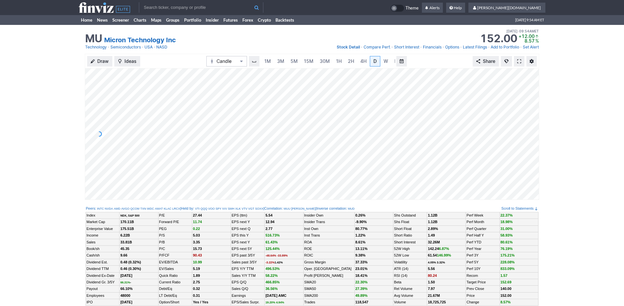
scroll to position [0, 7]
click at [273, 62] on span "3M" at bounding box center [274, 61] width 7 height 6
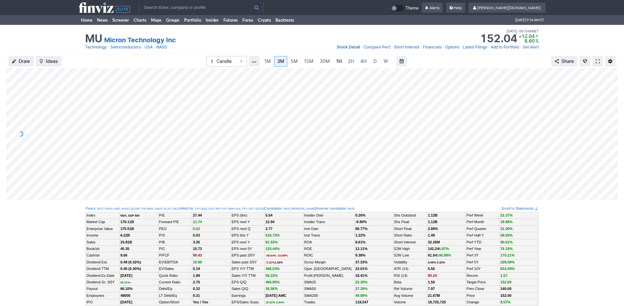
click at [339, 60] on span "1H" at bounding box center [339, 61] width 6 height 6
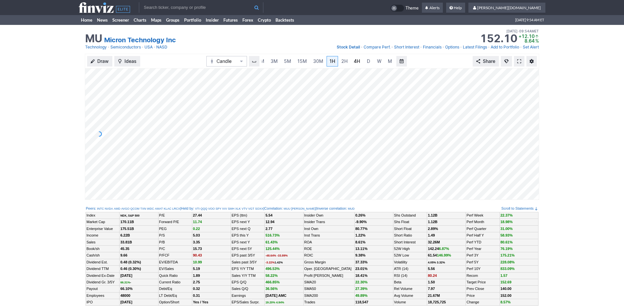
click at [358, 63] on span "4H" at bounding box center [357, 61] width 6 height 6
click at [374, 63] on link "W" at bounding box center [379, 61] width 10 height 10
click at [286, 61] on span "5M" at bounding box center [287, 61] width 7 height 6
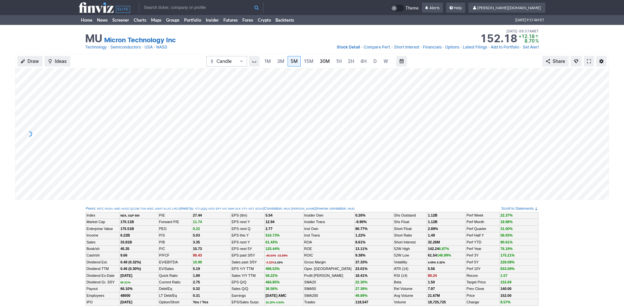
click at [323, 62] on span "30M" at bounding box center [325, 61] width 10 height 6
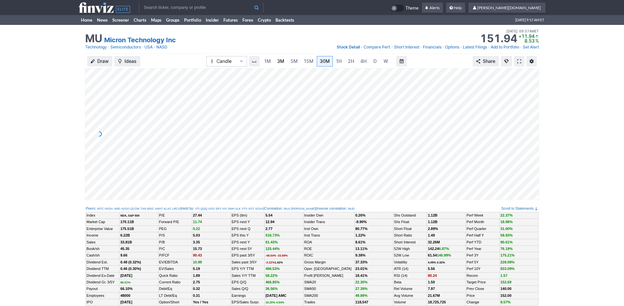
click at [277, 61] on span "3M" at bounding box center [280, 61] width 7 height 6
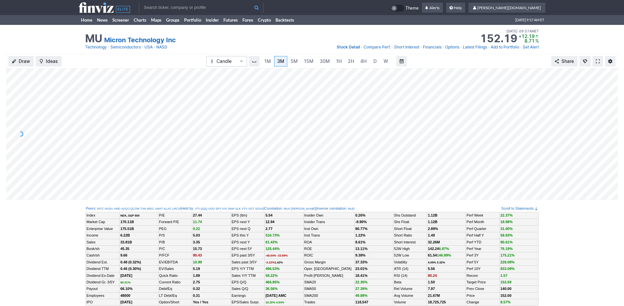
click at [77, 24] on td "Home News Screener Charts Maps Groups Portfolio Insider Futures Forex Crypto Ba…" at bounding box center [312, 20] width 624 height 10
click at [87, 21] on link "Home" at bounding box center [87, 20] width 16 height 10
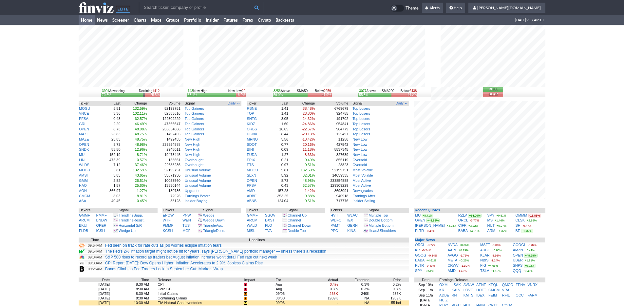
click at [45, 140] on div "3901 Advancing Declining 1412 70.5% 25.5% 143 New High New Low 29 83.1% 16.9% 3…" at bounding box center [312, 212] width 624 height 374
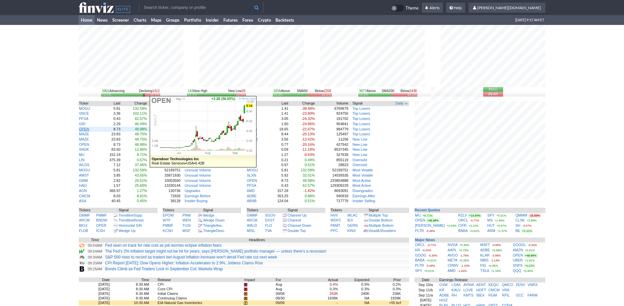
click at [84, 127] on link "OPEN" at bounding box center [84, 129] width 10 height 4
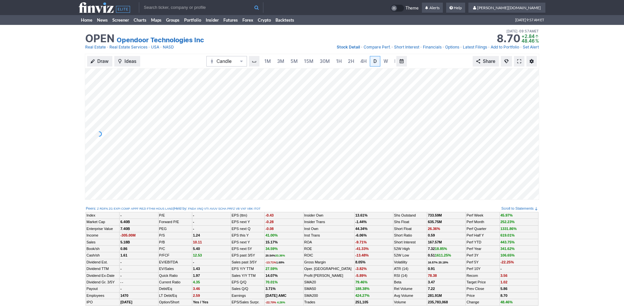
scroll to position [0, 7]
click at [275, 62] on span "3M" at bounding box center [274, 61] width 7 height 6
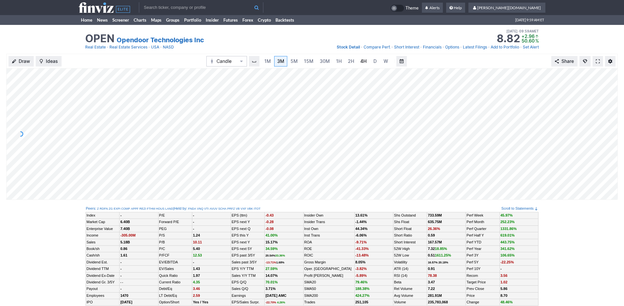
click at [360, 59] on span "4H" at bounding box center [363, 61] width 6 height 6
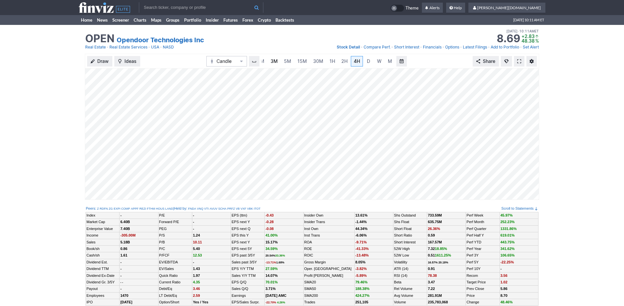
click at [277, 63] on link "3M" at bounding box center [274, 61] width 13 height 10
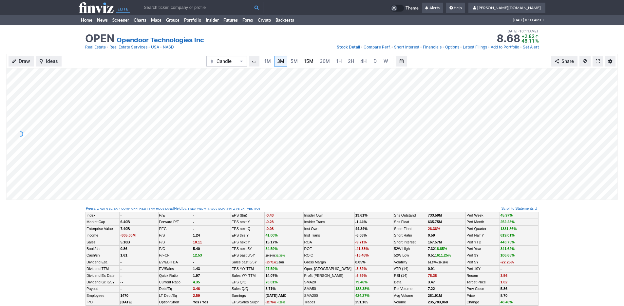
click at [312, 62] on link "15M" at bounding box center [308, 61] width 15 height 10
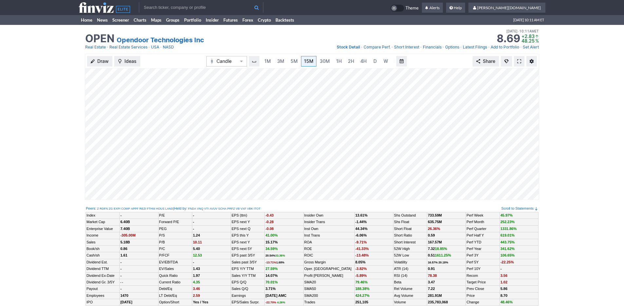
drag, startPoint x: 592, startPoint y: 152, endPoint x: 812, endPoint y: 155, distance: 220.3
click at [576, 108] on div "Draw Ideas Candle 1M 3M 5M 15M 30M 1H 2H 4H D W M Share" at bounding box center [312, 129] width 624 height 151
click at [279, 61] on span "3M" at bounding box center [280, 61] width 7 height 6
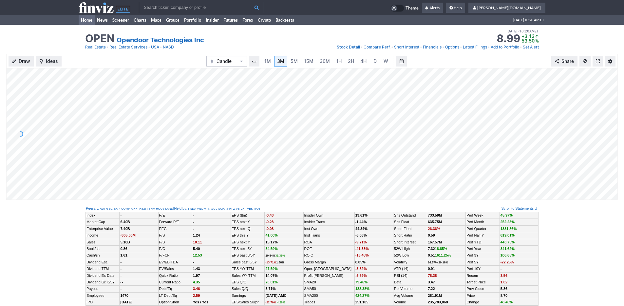
click at [89, 23] on link "Home" at bounding box center [87, 20] width 16 height 10
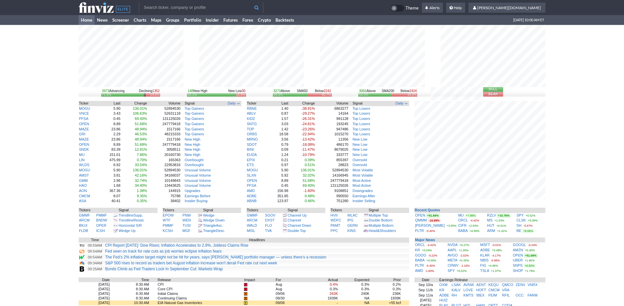
click at [193, 9] on input "text" at bounding box center [201, 7] width 125 height 10
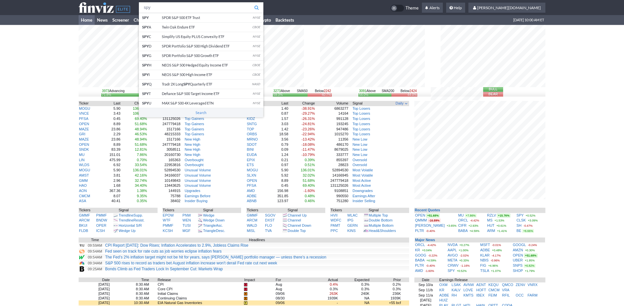
type input "spy"
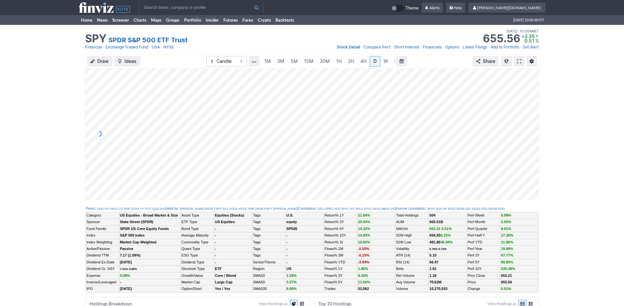
scroll to position [0, 7]
click at [273, 63] on span "3M" at bounding box center [274, 61] width 7 height 6
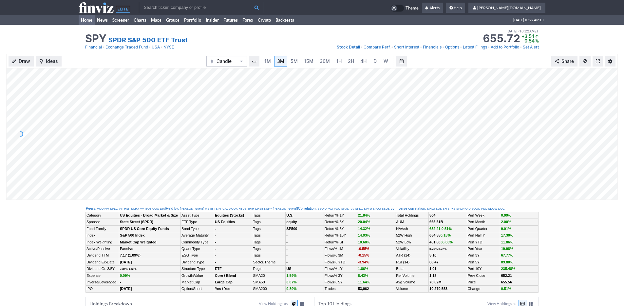
click at [88, 19] on link "Home" at bounding box center [87, 20] width 16 height 10
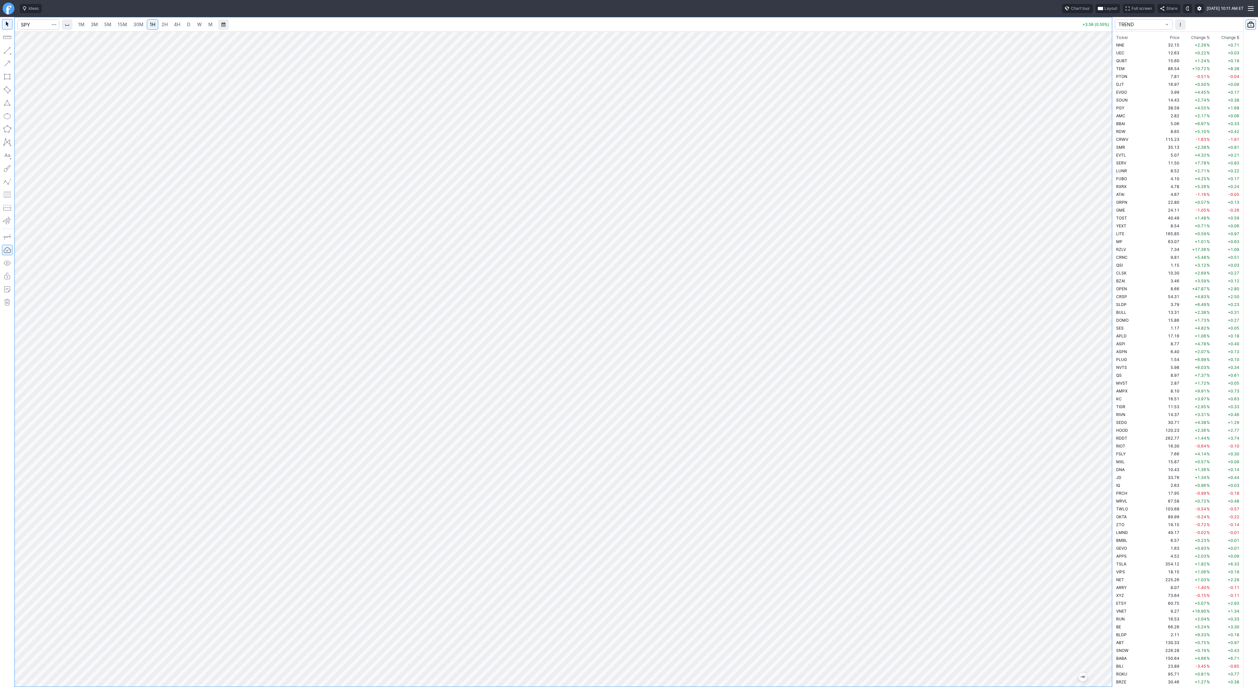
click at [96, 26] on span "3M" at bounding box center [94, 25] width 7 height 6
click at [152, 25] on span "1H" at bounding box center [153, 25] width 6 height 6
click at [162, 25] on span "2H" at bounding box center [165, 25] width 6 height 6
click at [179, 26] on span "4H" at bounding box center [177, 25] width 6 height 6
click at [150, 26] on span "1H" at bounding box center [153, 25] width 6 height 6
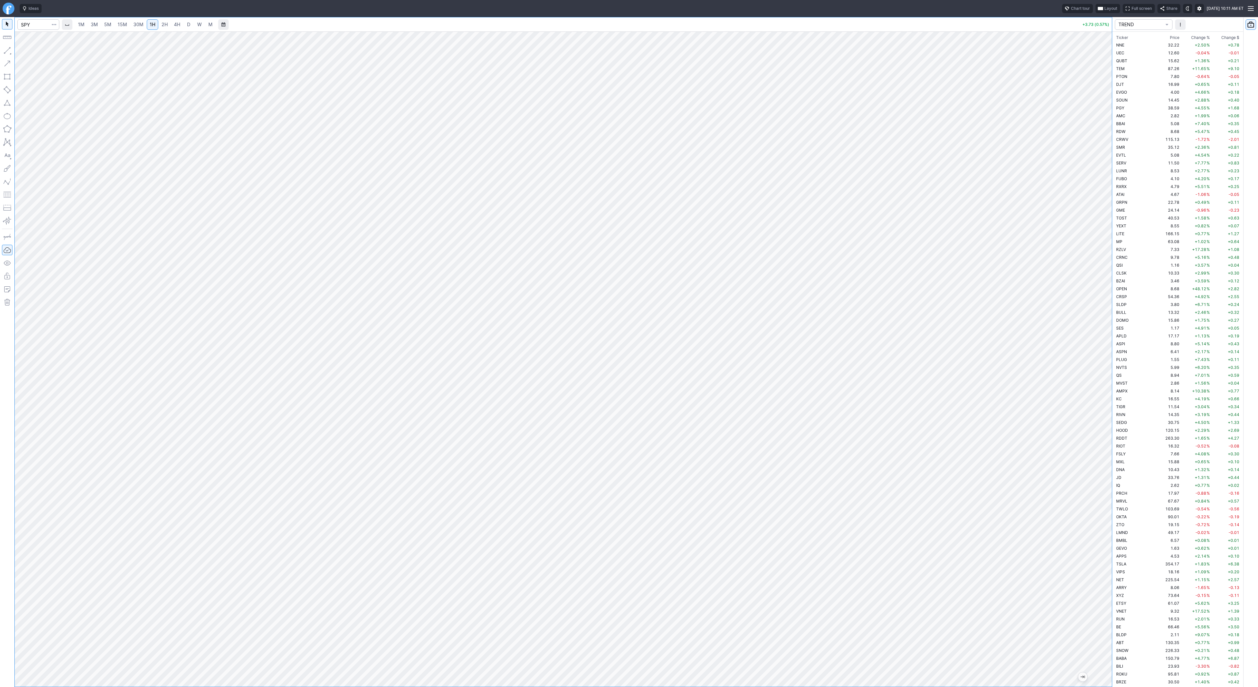
click at [164, 25] on span "2H" at bounding box center [165, 25] width 6 height 6
click at [7, 49] on button "button" at bounding box center [7, 50] width 10 height 10
click at [7, 50] on button "button" at bounding box center [7, 50] width 10 height 10
click at [93, 25] on span "3M" at bounding box center [94, 25] width 7 height 6
click at [110, 25] on span "5M" at bounding box center [107, 25] width 7 height 6
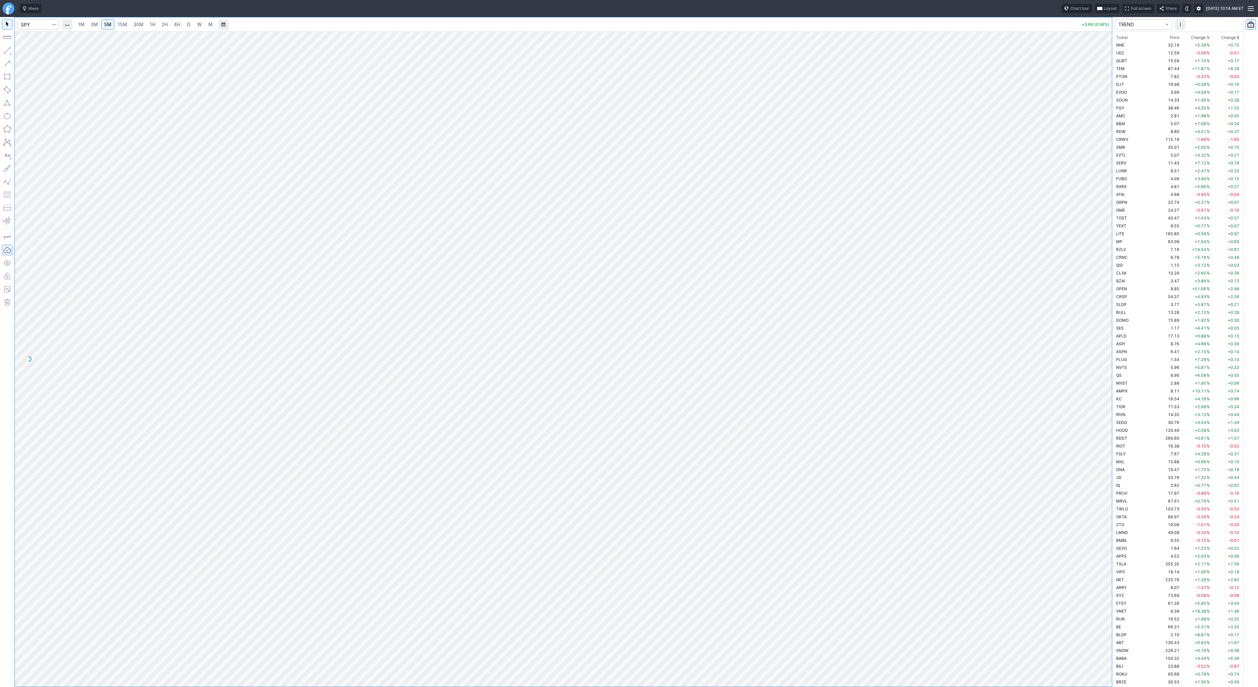
click at [174, 23] on span "4H" at bounding box center [177, 25] width 6 height 6
click at [153, 23] on span "1H" at bounding box center [153, 25] width 6 height 6
click at [93, 24] on span "3M" at bounding box center [94, 25] width 7 height 6
click at [138, 24] on span "30M" at bounding box center [138, 25] width 10 height 6
click at [93, 25] on span "3M" at bounding box center [94, 25] width 7 height 6
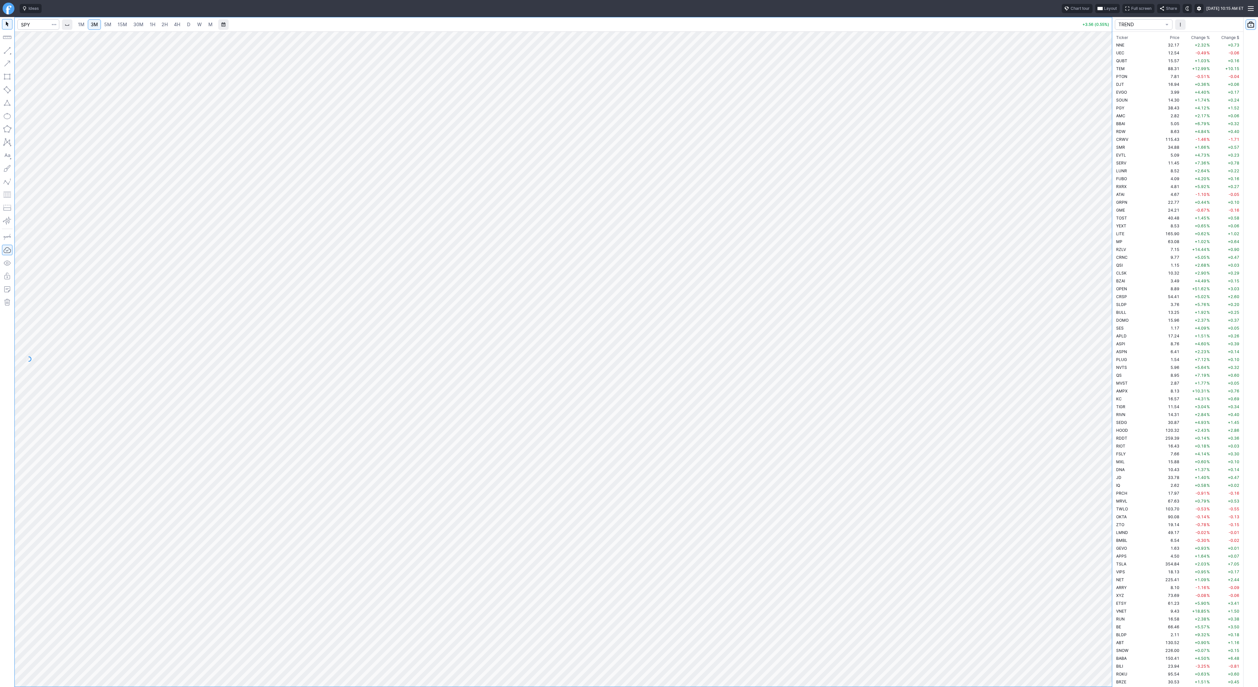
click at [110, 25] on span "5M" at bounding box center [107, 25] width 7 height 6
click at [124, 26] on span "15M" at bounding box center [123, 25] width 10 height 6
click at [141, 25] on span "30M" at bounding box center [138, 25] width 10 height 6
click at [147, 23] on link "1H" at bounding box center [152, 24] width 11 height 10
click at [8, 52] on button "button" at bounding box center [7, 50] width 10 height 10
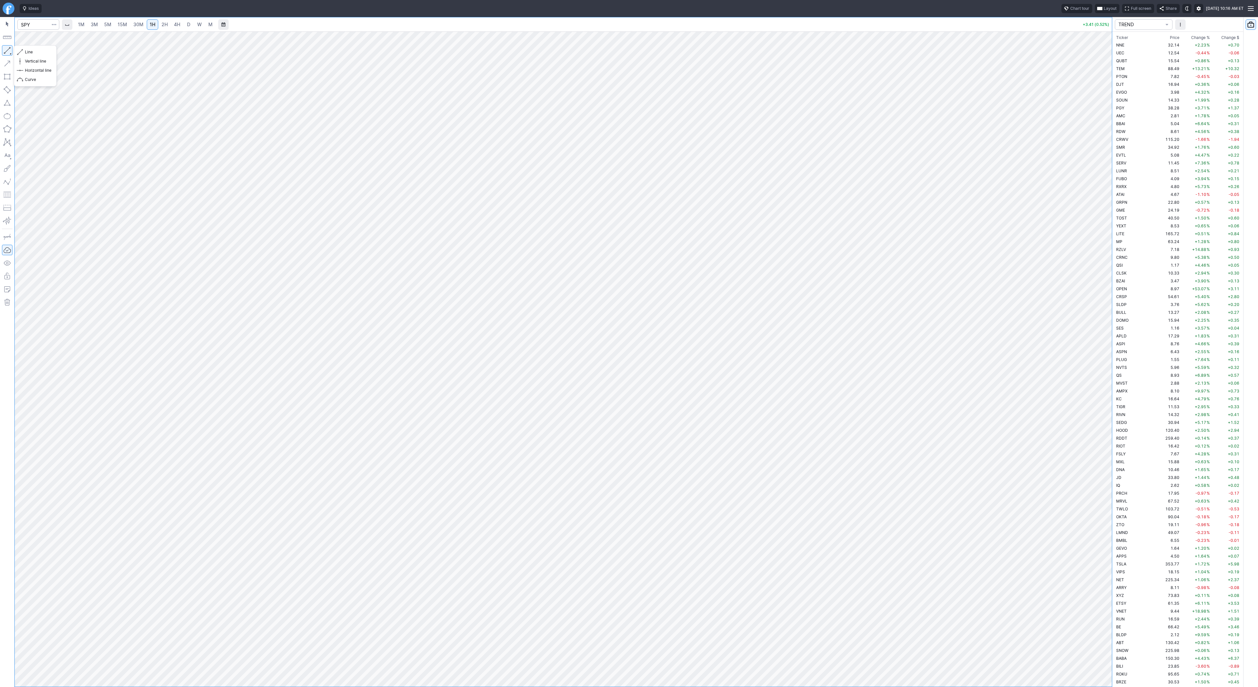
click at [9, 52] on button "button" at bounding box center [7, 50] width 10 height 10
click at [10, 49] on button "button" at bounding box center [7, 50] width 10 height 10
click at [5, 49] on button "button" at bounding box center [7, 50] width 10 height 10
click at [8, 53] on button "button" at bounding box center [7, 50] width 10 height 10
click at [6, 51] on button "button" at bounding box center [7, 50] width 10 height 10
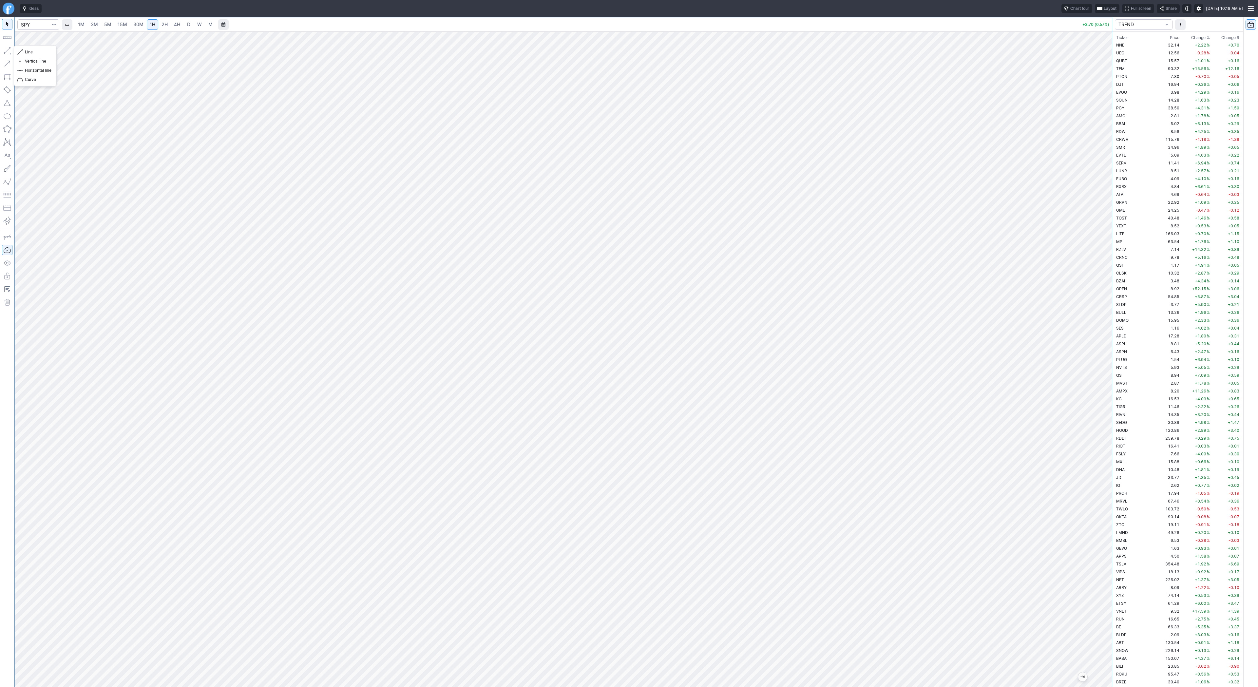
click at [10, 53] on button "button" at bounding box center [7, 50] width 10 height 10
click at [5, 53] on button "button" at bounding box center [7, 50] width 10 height 10
click at [4, 50] on button "button" at bounding box center [7, 50] width 10 height 10
click at [119, 26] on span "15M" at bounding box center [123, 25] width 10 height 6
click at [150, 24] on span "1H" at bounding box center [153, 25] width 6 height 6
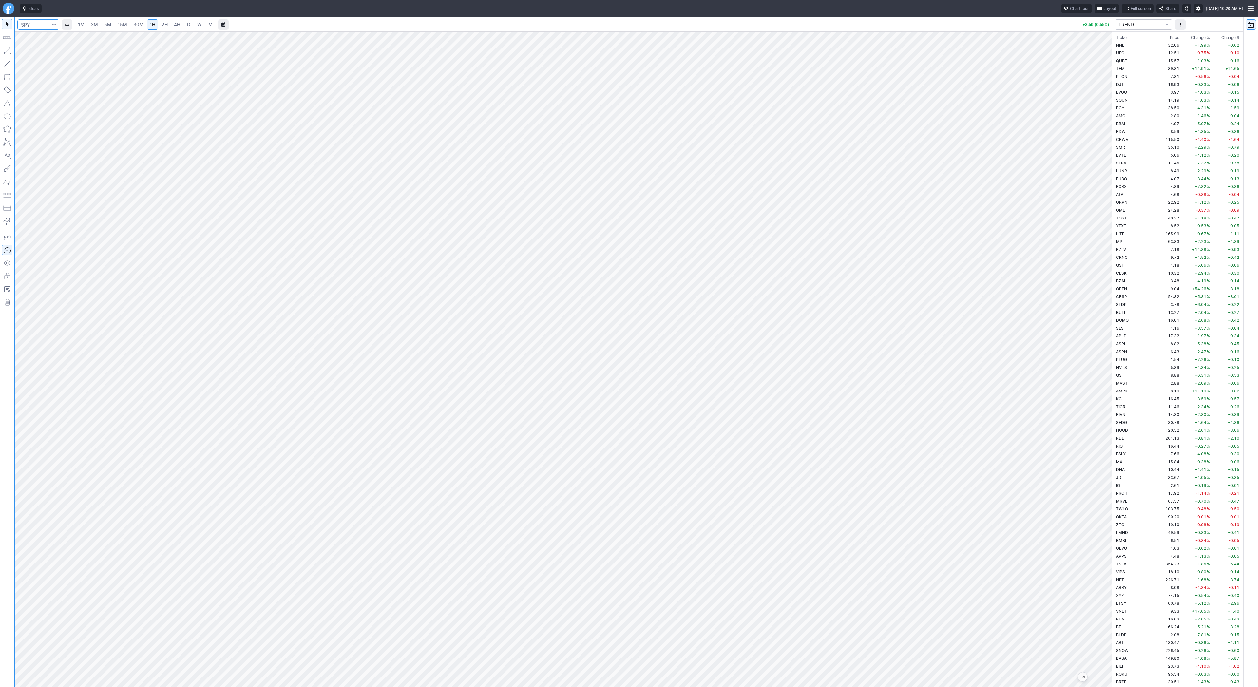
click at [42, 27] on input "Search" at bounding box center [38, 24] width 42 height 10
type input "tsla"
click at [9, 49] on button "button" at bounding box center [7, 50] width 10 height 10
click at [26, 51] on span "Line" at bounding box center [38, 52] width 27 height 7
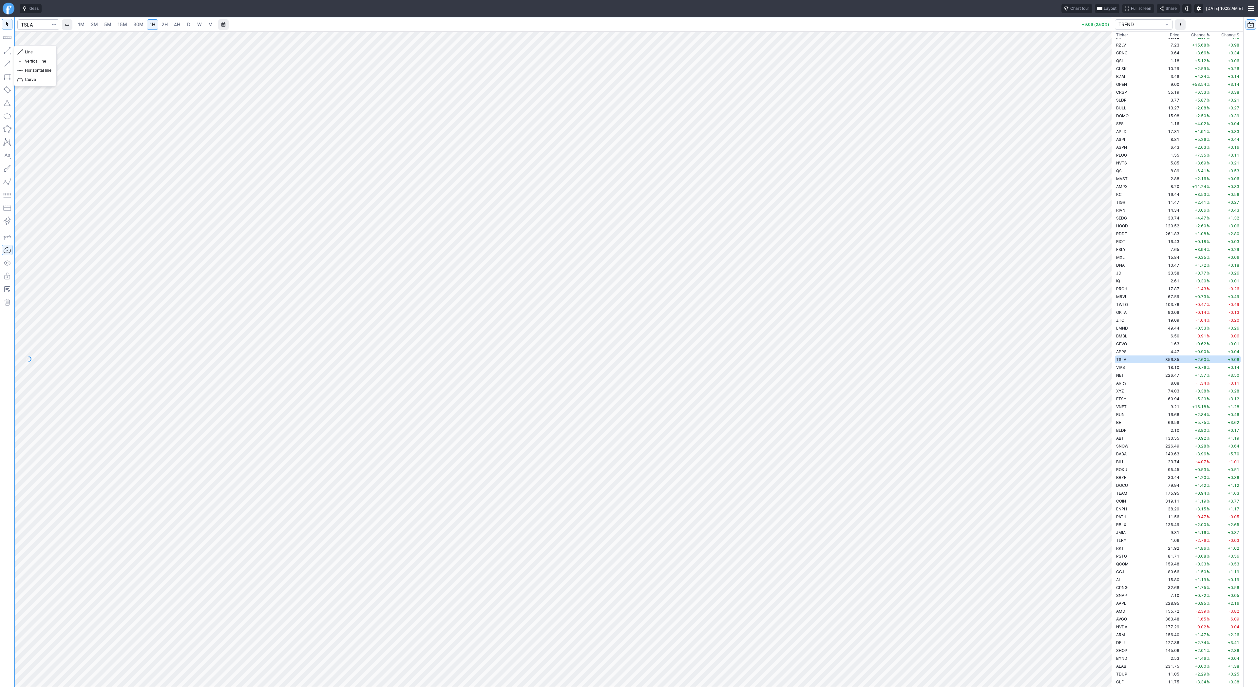
click at [7, 51] on button "button" at bounding box center [7, 50] width 10 height 10
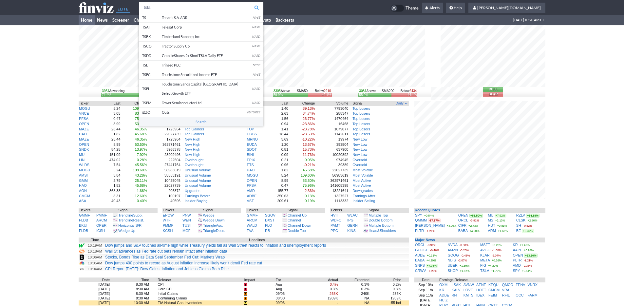
type input "tsla"
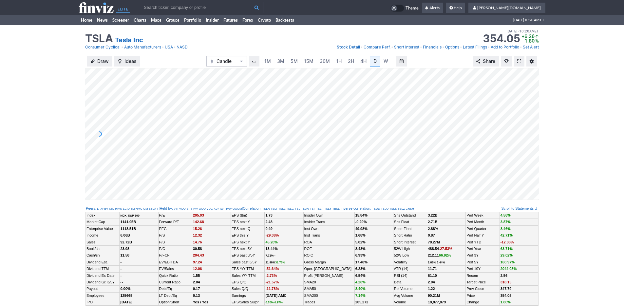
scroll to position [0, 7]
click at [271, 62] on span "3M" at bounding box center [274, 61] width 7 height 6
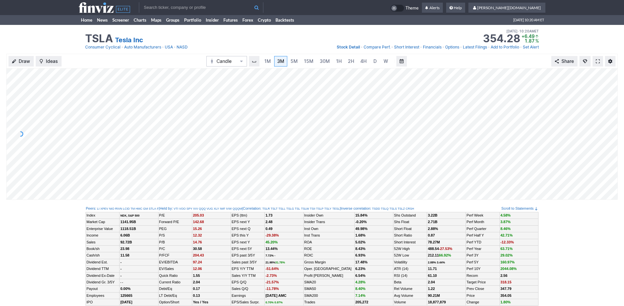
click at [170, 12] on input "text" at bounding box center [201, 7] width 125 height 10
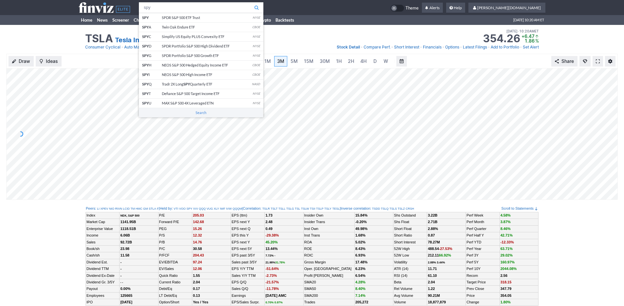
type input "spy"
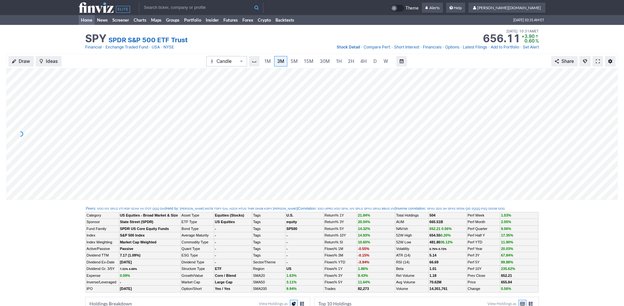
click at [91, 18] on link "Home" at bounding box center [87, 20] width 16 height 10
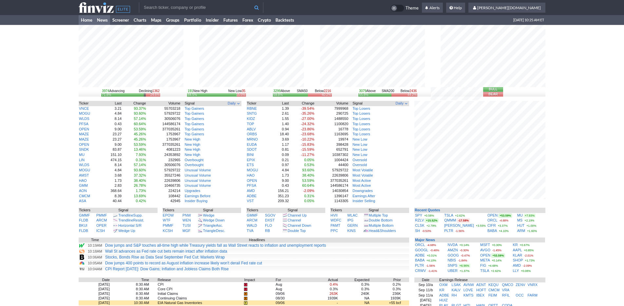
click at [101, 19] on link "News" at bounding box center [102, 20] width 15 height 10
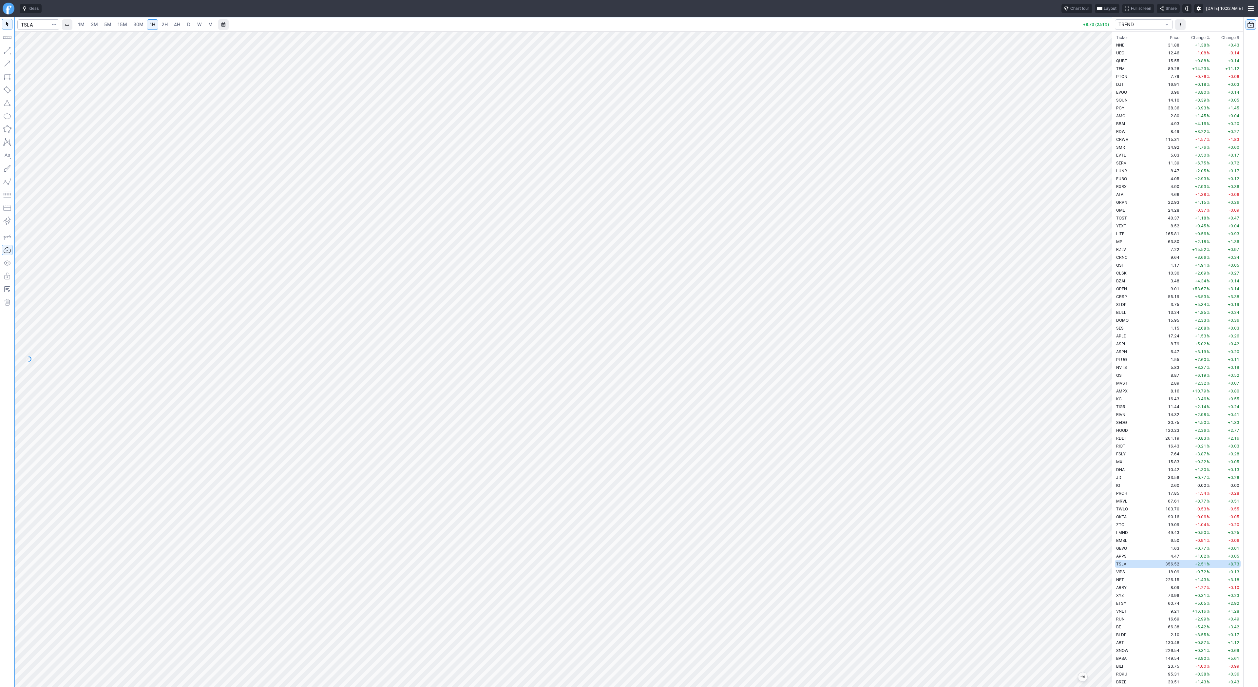
scroll to position [204, 0]
click at [0, 158] on html "Ideas Chart tour Layout Full screen Share [DATE] 10:23 AM ET 1M 3M 5M 15M 30M 1…" at bounding box center [629, 343] width 1258 height 687
click at [21, 51] on span "button" at bounding box center [21, 52] width 4 height 9
click at [8, 51] on button "button" at bounding box center [7, 50] width 10 height 10
click at [10, 51] on button "button" at bounding box center [7, 50] width 10 height 10
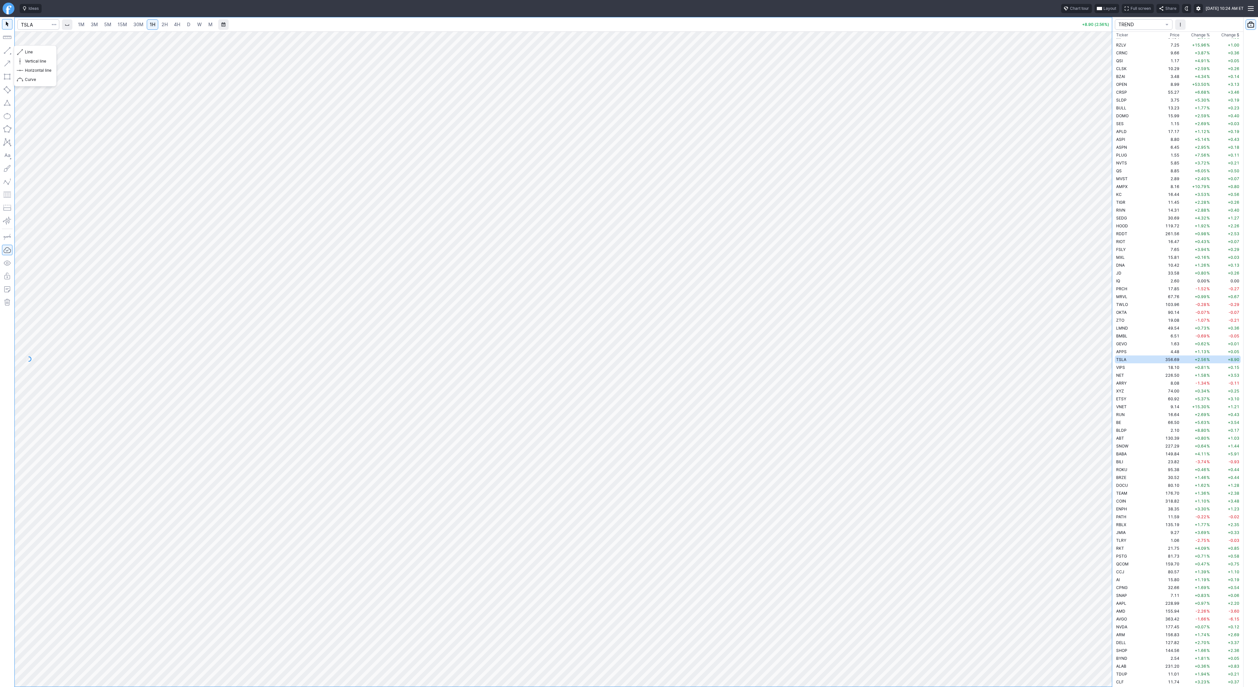
click at [9, 51] on button "button" at bounding box center [7, 50] width 10 height 10
click at [98, 25] on link "3M" at bounding box center [94, 24] width 13 height 10
click at [119, 25] on span "15M" at bounding box center [123, 25] width 10 height 6
click at [30, 24] on input "Search" at bounding box center [38, 24] width 42 height 10
type input "spy"
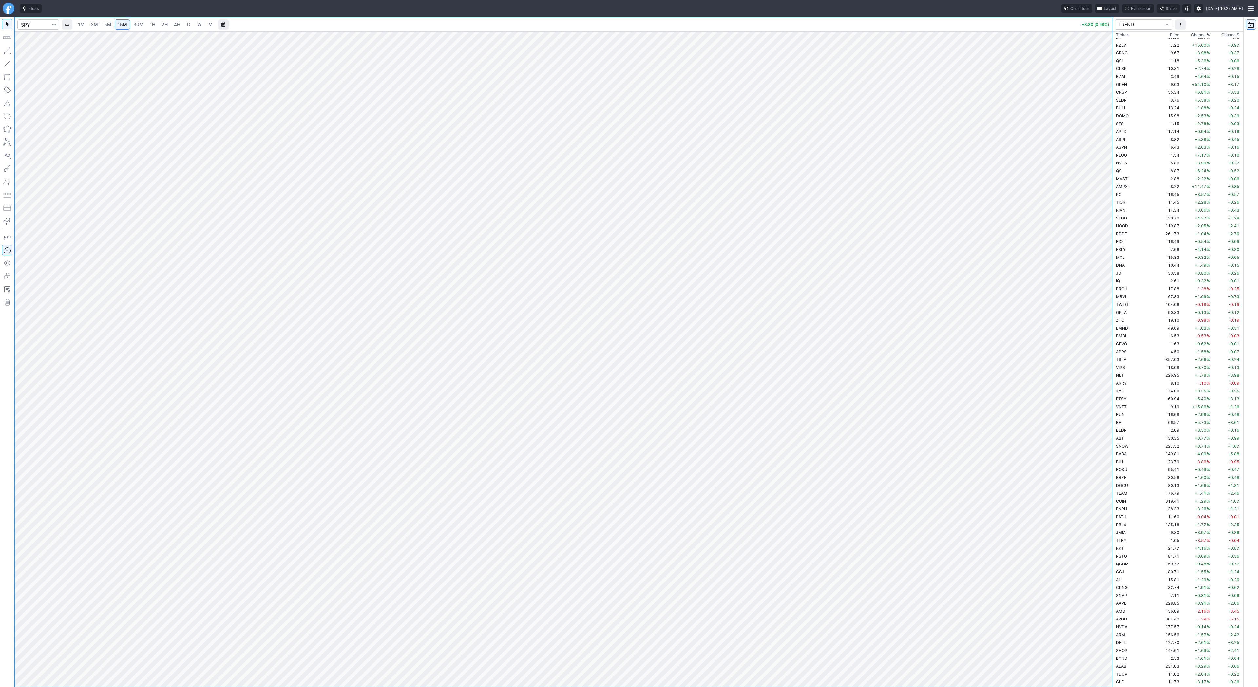
click at [94, 27] on span "3M" at bounding box center [94, 25] width 7 height 6
click at [120, 24] on span "15M" at bounding box center [123, 25] width 10 height 6
click at [28, 26] on input "Search" at bounding box center [38, 24] width 42 height 10
type input "mu"
click at [35, 40] on span "MU" at bounding box center [33, 39] width 21 height 6
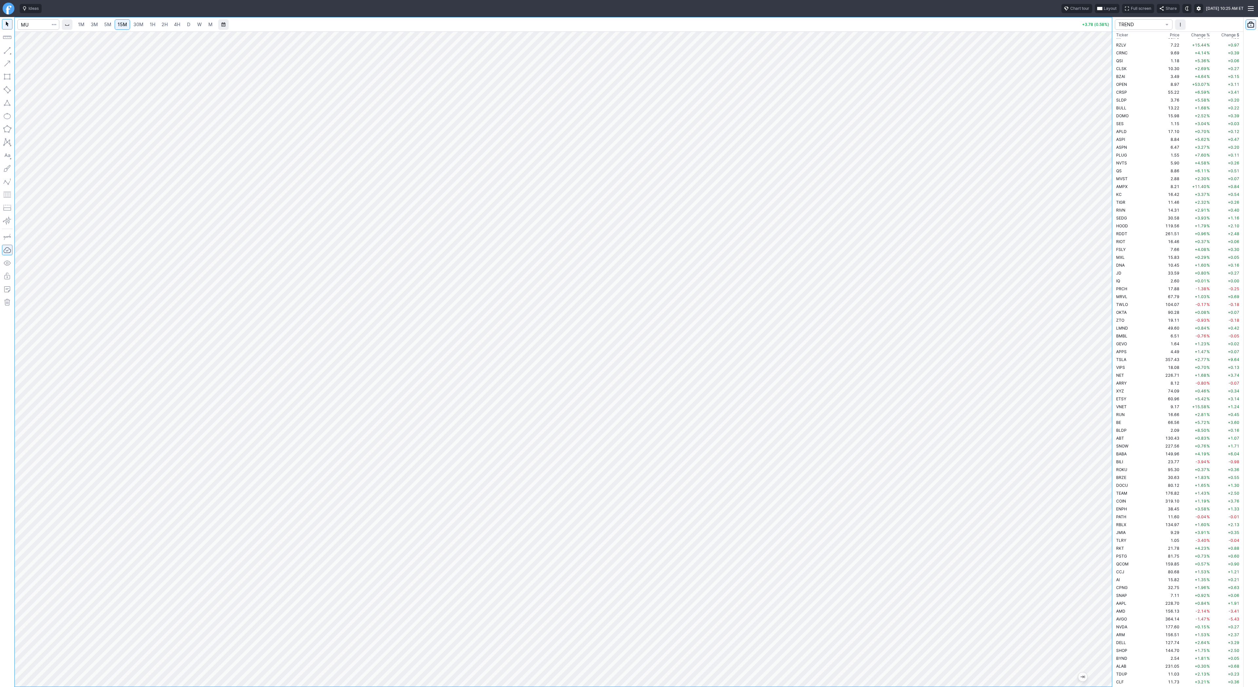
scroll to position [960, 0]
click at [187, 24] on span "D" at bounding box center [188, 25] width 3 height 6
click at [11, 51] on button "button" at bounding box center [7, 50] width 10 height 10
click at [10, 48] on button "button" at bounding box center [7, 50] width 10 height 10
click at [7, 48] on button "button" at bounding box center [7, 50] width 10 height 10
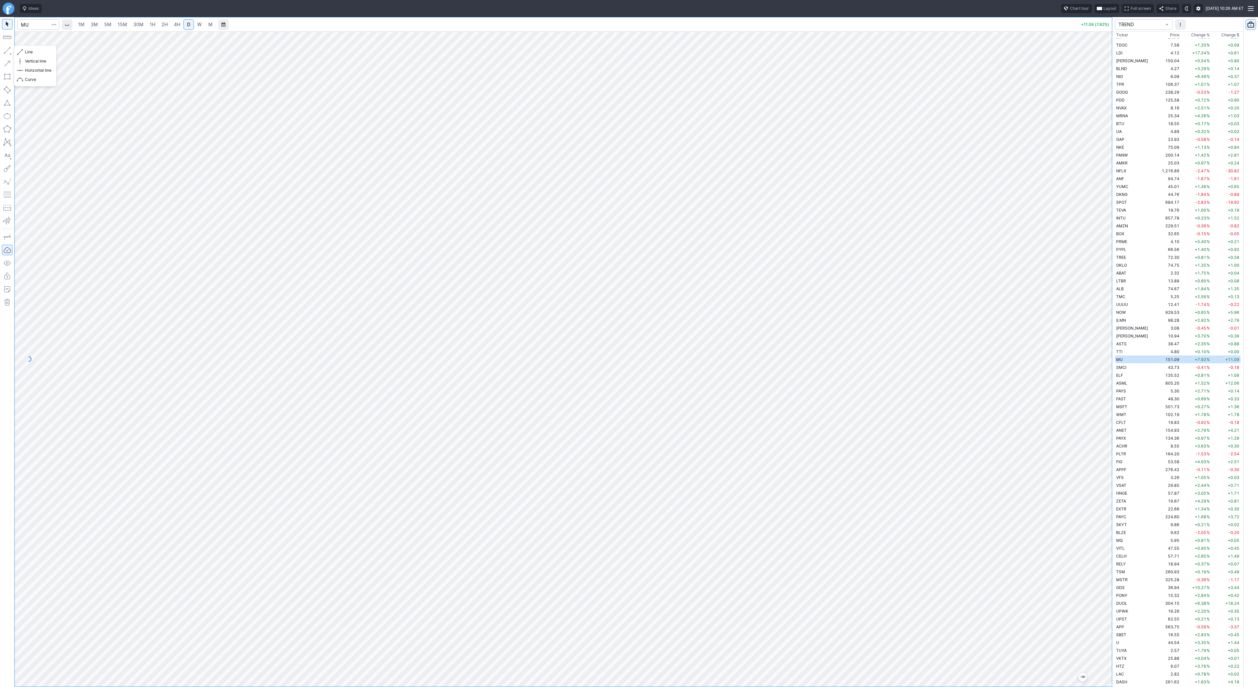
click at [10, 50] on button "button" at bounding box center [7, 50] width 10 height 10
click at [6, 49] on button "button" at bounding box center [7, 50] width 10 height 10
click at [8, 50] on button "button" at bounding box center [7, 50] width 10 height 10
drag, startPoint x: 7, startPoint y: 49, endPoint x: 26, endPoint y: 63, distance: 23.4
click at [7, 50] on button "button" at bounding box center [7, 50] width 10 height 10
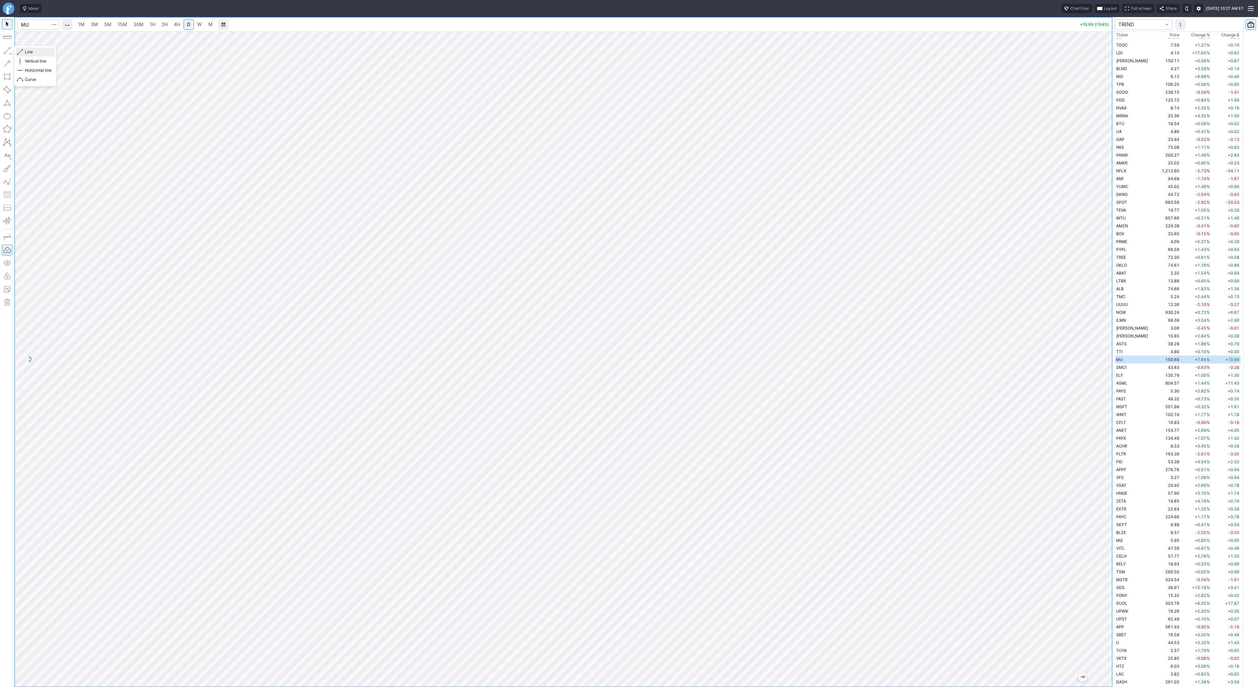
click at [44, 50] on span "Line" at bounding box center [38, 52] width 27 height 7
click at [38, 51] on span "Line" at bounding box center [38, 52] width 27 height 7
click at [96, 25] on span "3M" at bounding box center [94, 25] width 7 height 6
click at [118, 24] on span "15M" at bounding box center [123, 25] width 10 height 6
click at [128, 24] on link "15M" at bounding box center [122, 24] width 15 height 10
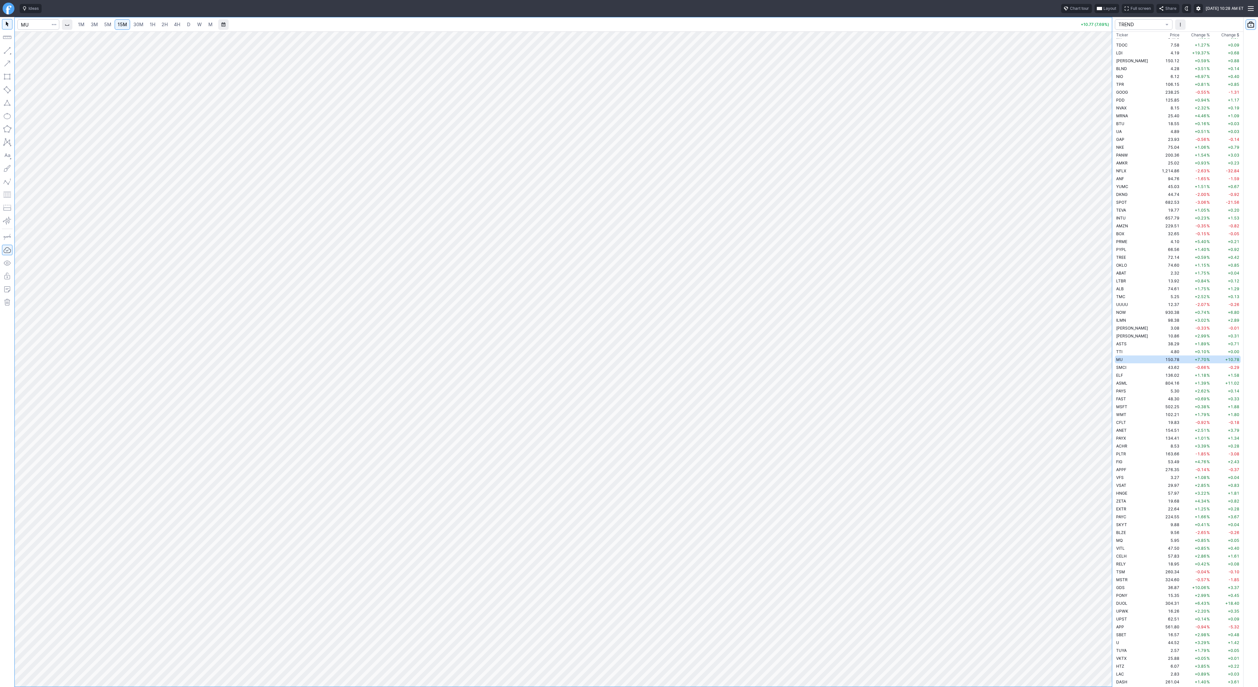
click at [138, 25] on span "30M" at bounding box center [138, 25] width 10 height 6
click at [31, 26] on input "Search" at bounding box center [38, 24] width 42 height 10
type input "spy"
click at [93, 24] on span "3M" at bounding box center [94, 25] width 7 height 6
click at [115, 24] on link "15M" at bounding box center [122, 24] width 15 height 10
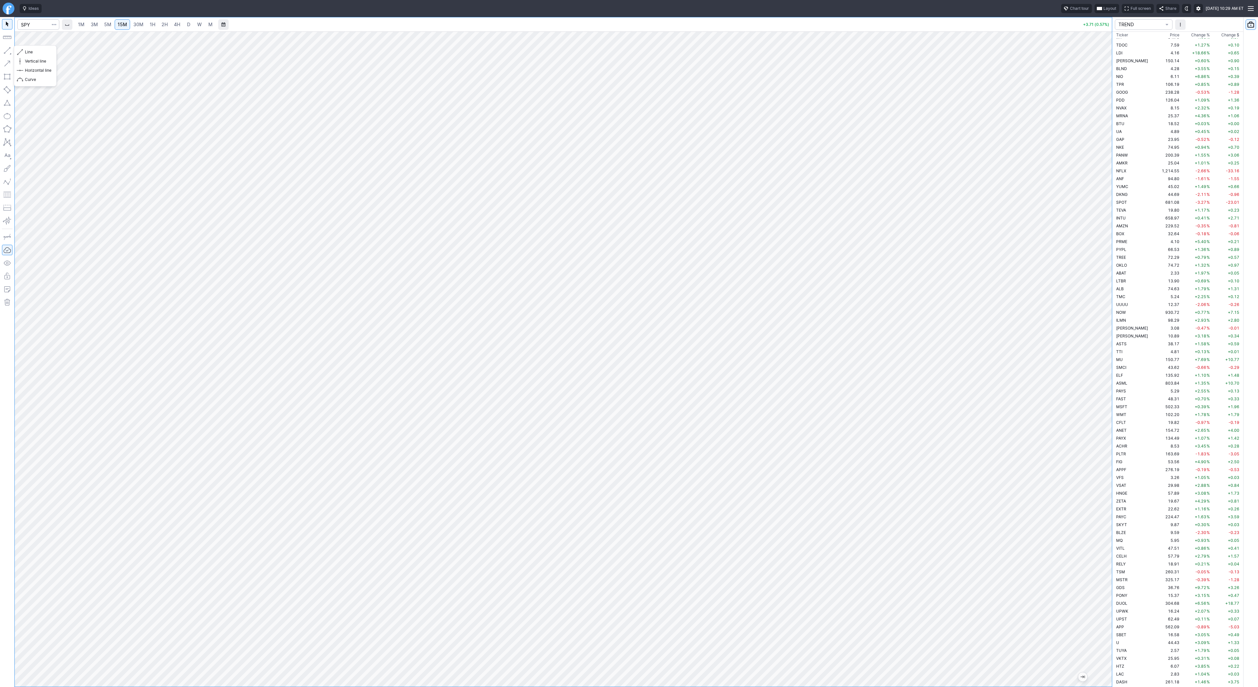
click at [5, 51] on button "button" at bounding box center [7, 50] width 10 height 10
click at [27, 52] on span "Line" at bounding box center [38, 52] width 27 height 7
click at [8, 49] on button "button" at bounding box center [7, 50] width 10 height 10
click at [3, 50] on button "button" at bounding box center [7, 50] width 10 height 10
click at [8, 51] on button "button" at bounding box center [7, 50] width 10 height 10
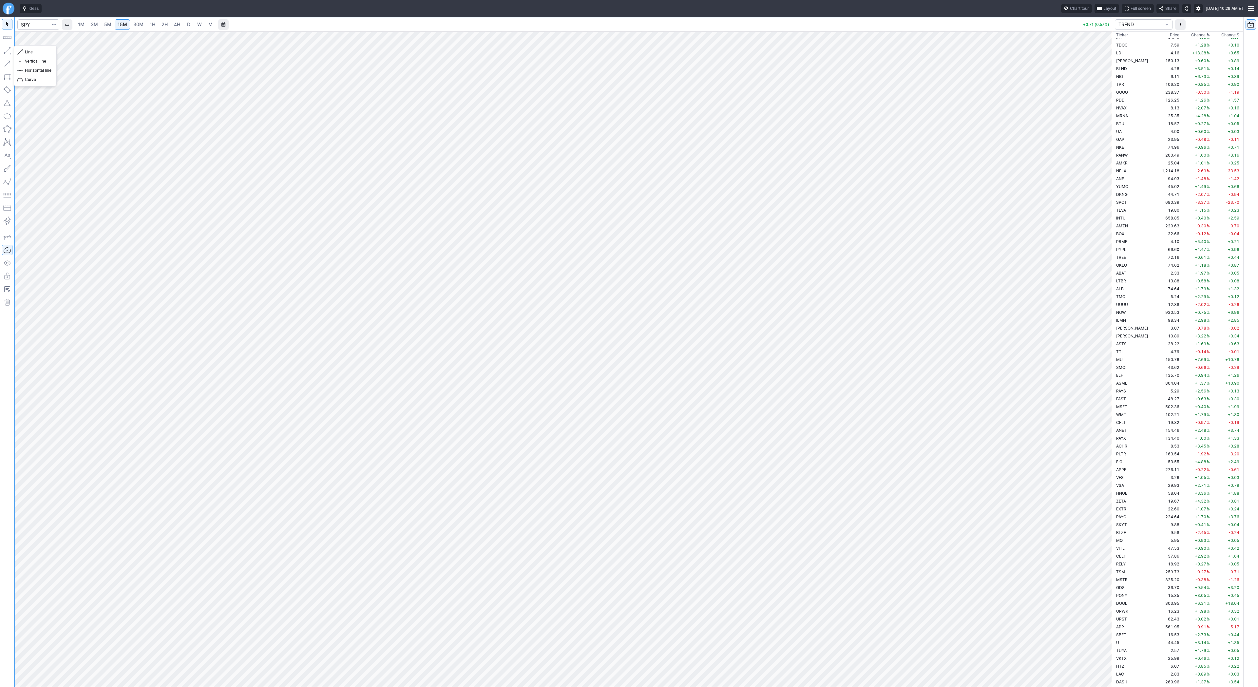
click at [7, 48] on button "button" at bounding box center [7, 50] width 10 height 10
click at [96, 24] on span "3M" at bounding box center [94, 25] width 7 height 6
click at [109, 25] on span "5M" at bounding box center [107, 25] width 7 height 6
click at [37, 24] on input "Search" at bounding box center [38, 24] width 42 height 10
type input "tsls"
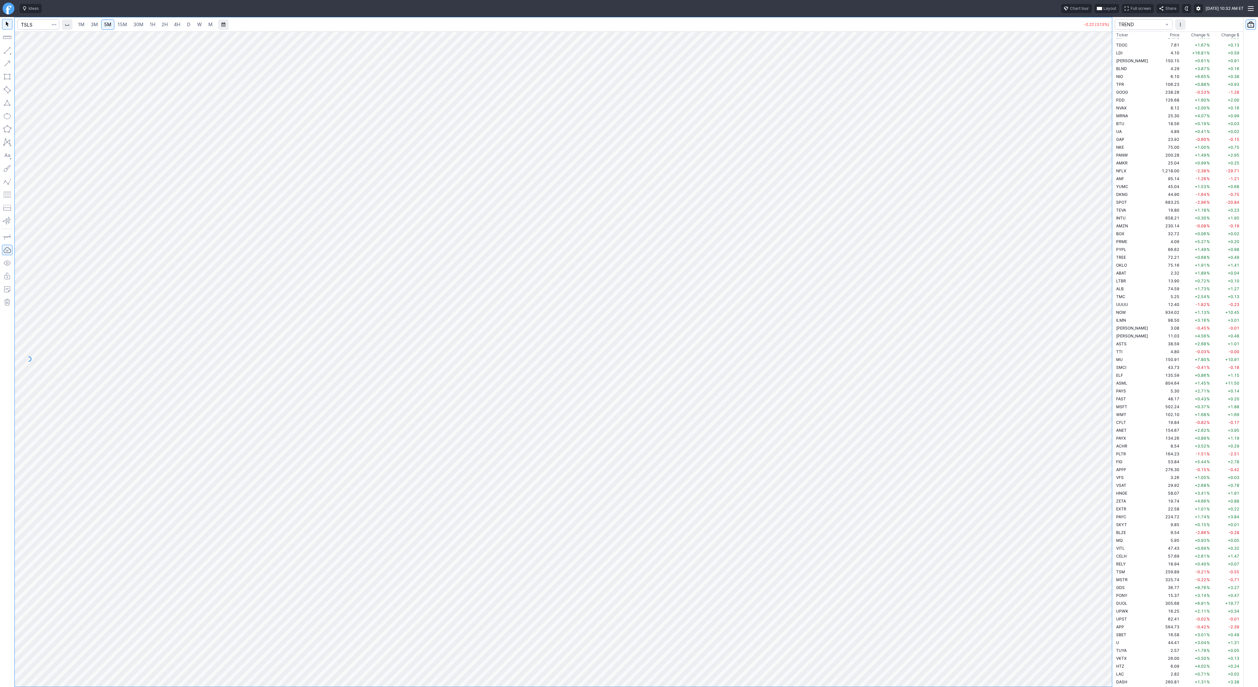
click at [176, 23] on span "4H" at bounding box center [177, 25] width 6 height 6
click at [9, 52] on button "button" at bounding box center [7, 50] width 10 height 10
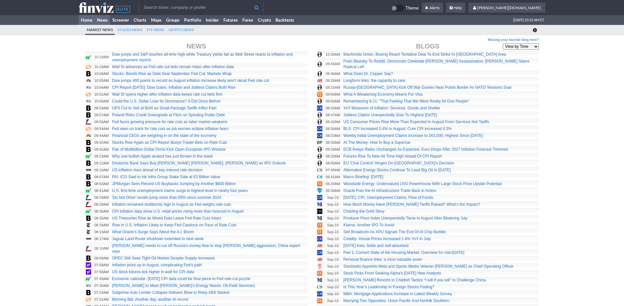
click at [90, 20] on link "Home" at bounding box center [87, 20] width 16 height 10
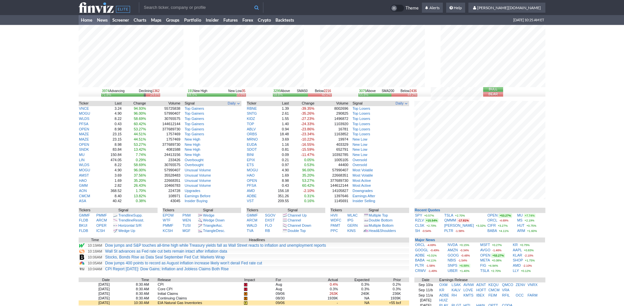
click at [101, 22] on link "News" at bounding box center [102, 20] width 15 height 10
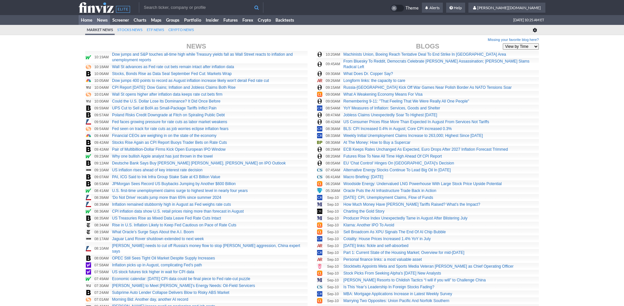
click at [90, 21] on link "Home" at bounding box center [87, 20] width 16 height 10
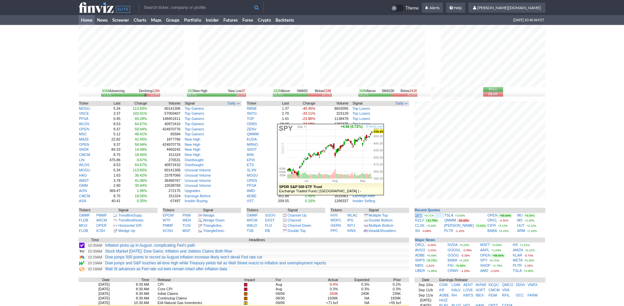
click at [418, 214] on link "SPY" at bounding box center [418, 215] width 7 height 4
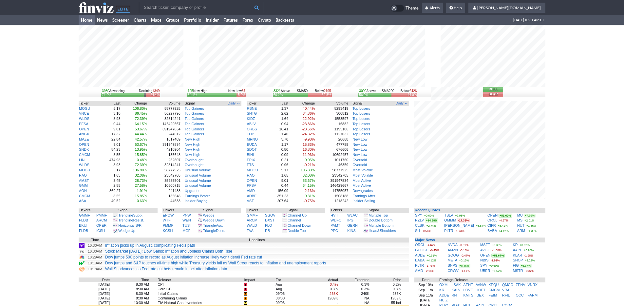
click at [167, 9] on input "text" at bounding box center [201, 7] width 125 height 10
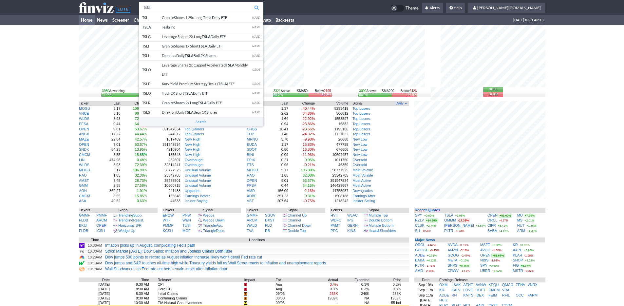
type input "tsla"
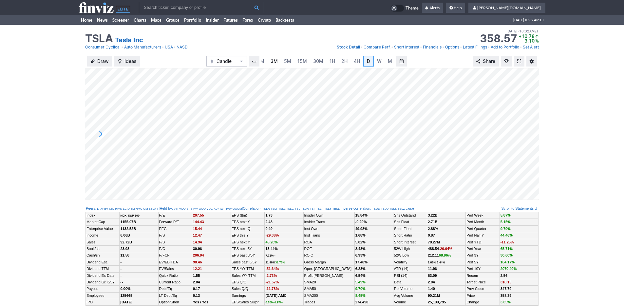
click at [275, 64] on span "3M" at bounding box center [274, 61] width 7 height 6
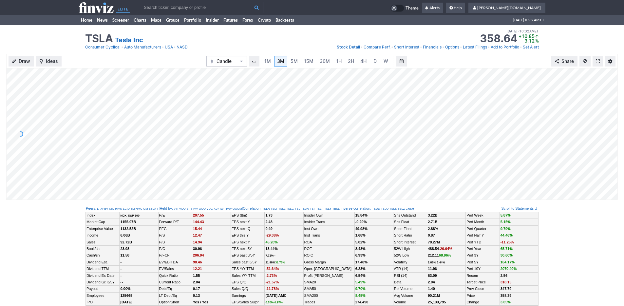
click at [154, 7] on input "text" at bounding box center [201, 7] width 125 height 10
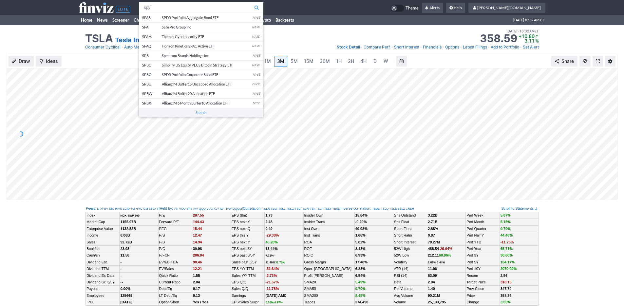
type input "spy"
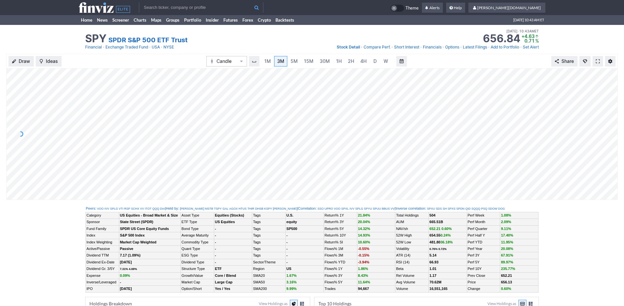
click at [56, 33] on div "SPY SPDR S&P 500 ETF Trust Last Close [DATE] • 10:32AM ET 656.13 Dollar change …" at bounding box center [312, 39] width 624 height 29
click at [88, 21] on link "Home" at bounding box center [87, 20] width 16 height 10
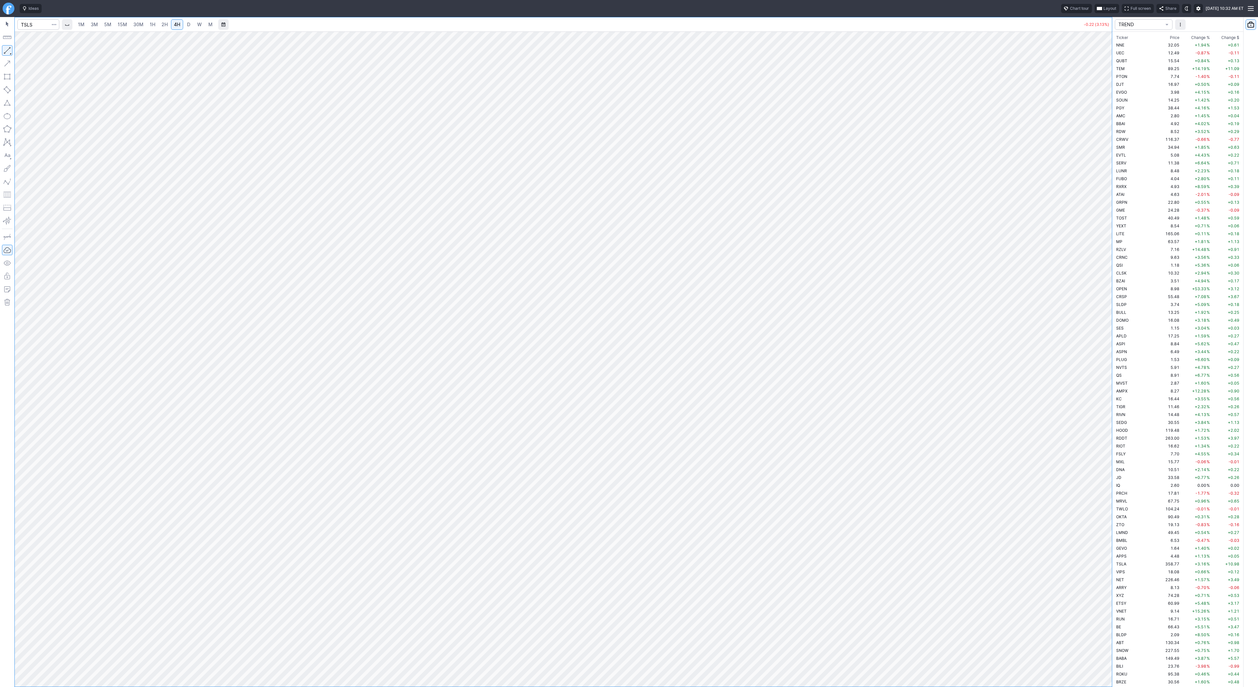
scroll to position [960, 0]
click at [8, 50] on button "button" at bounding box center [7, 50] width 10 height 10
click at [8, 48] on button "button" at bounding box center [7, 50] width 10 height 10
click at [7, 48] on button "button" at bounding box center [7, 50] width 10 height 10
click at [26, 23] on input "Search" at bounding box center [38, 24] width 42 height 10
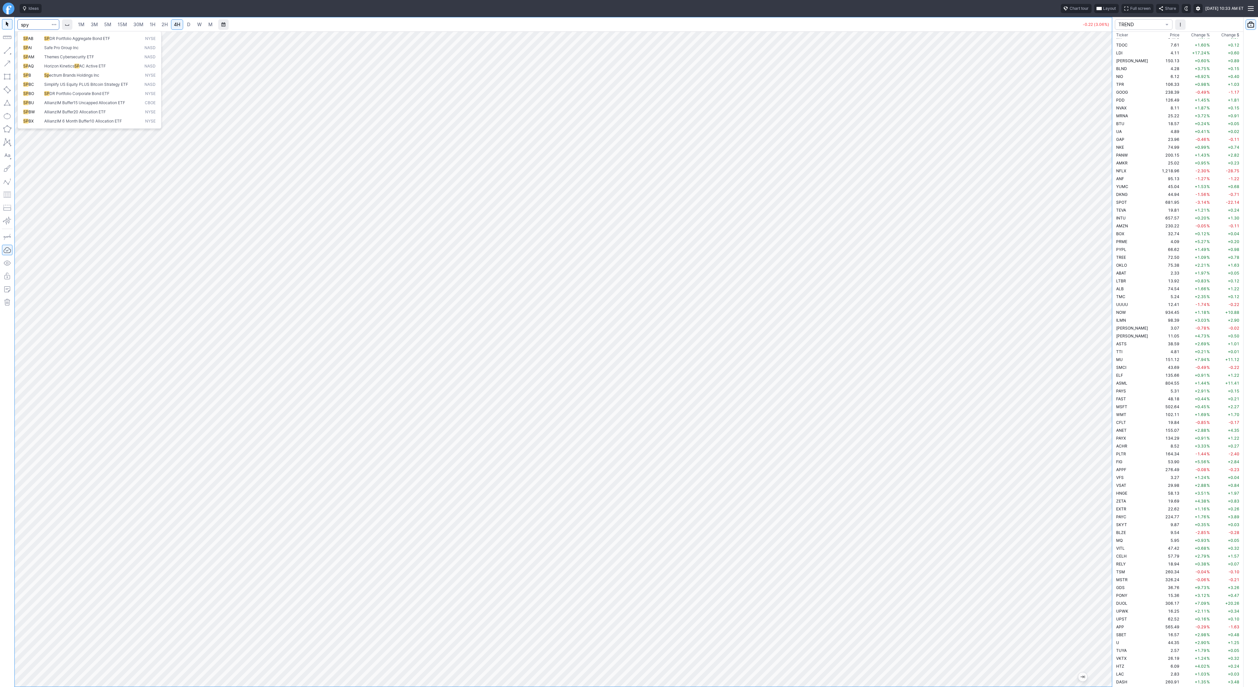
type input "spy"
click at [151, 25] on span "1H" at bounding box center [153, 25] width 6 height 6
click at [97, 25] on span "3M" at bounding box center [94, 25] width 7 height 6
click at [152, 24] on span "1H" at bounding box center [153, 25] width 6 height 6
click at [1091, 290] on div at bounding box center [564, 358] width 1098 height 655
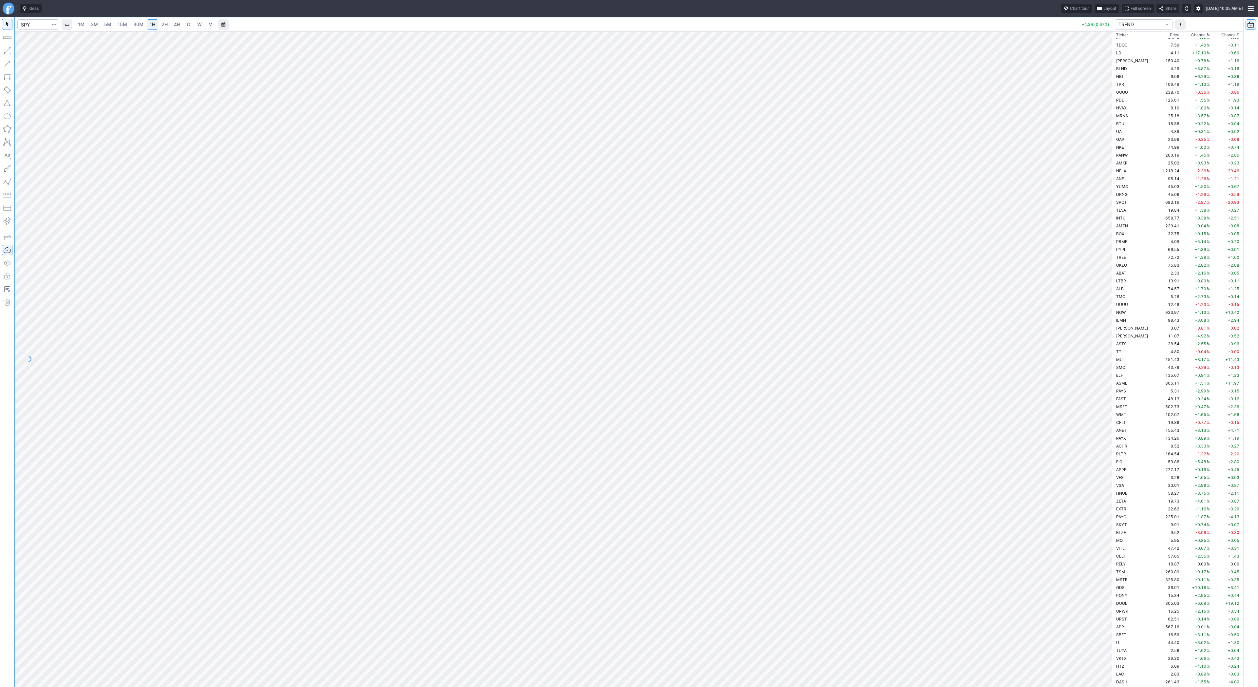
click at [134, 24] on span "30M" at bounding box center [138, 25] width 10 height 6
click at [1083, 347] on div at bounding box center [564, 358] width 1098 height 655
click at [1095, 284] on div at bounding box center [564, 358] width 1098 height 655
drag, startPoint x: 7, startPoint y: 49, endPoint x: 31, endPoint y: 62, distance: 27.4
click at [7, 49] on button "button" at bounding box center [7, 50] width 10 height 10
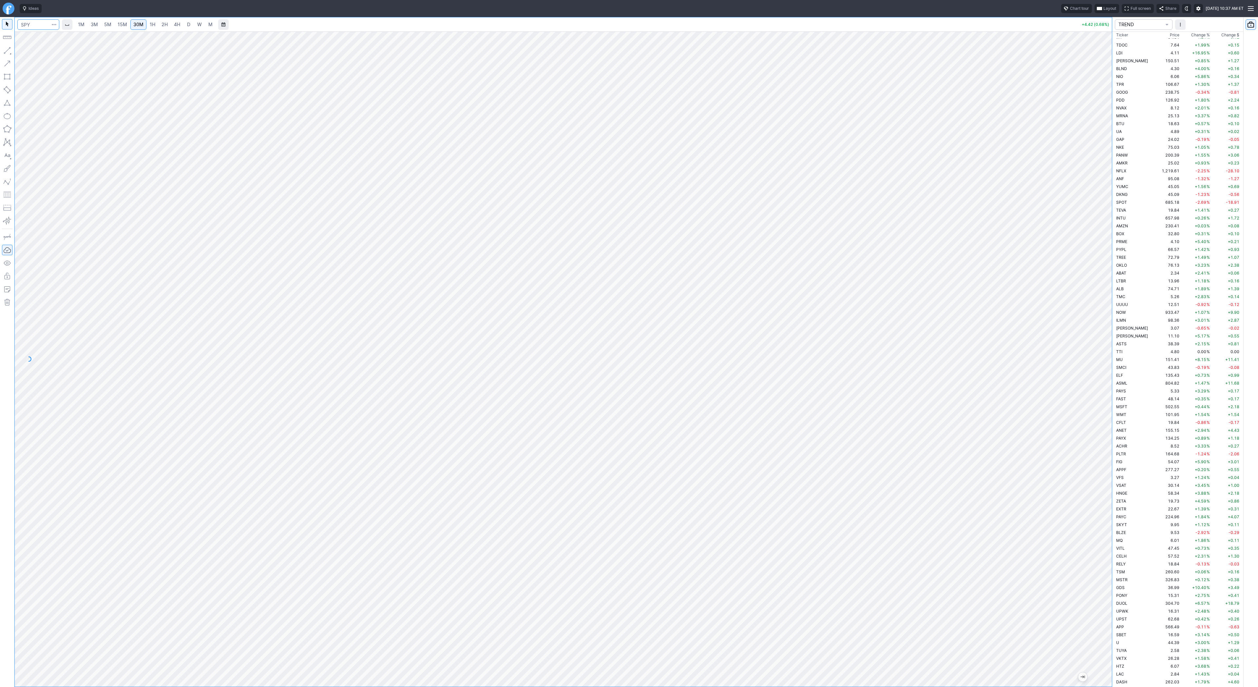
click at [35, 24] on input "Search" at bounding box center [38, 24] width 42 height 10
type input "sh"
drag, startPoint x: 1103, startPoint y: 454, endPoint x: 1102, endPoint y: 524, distance: 70.5
click at [1105, 526] on div at bounding box center [1106, 357] width 14 height 639
click at [2, 48] on button "button" at bounding box center [7, 50] width 10 height 10
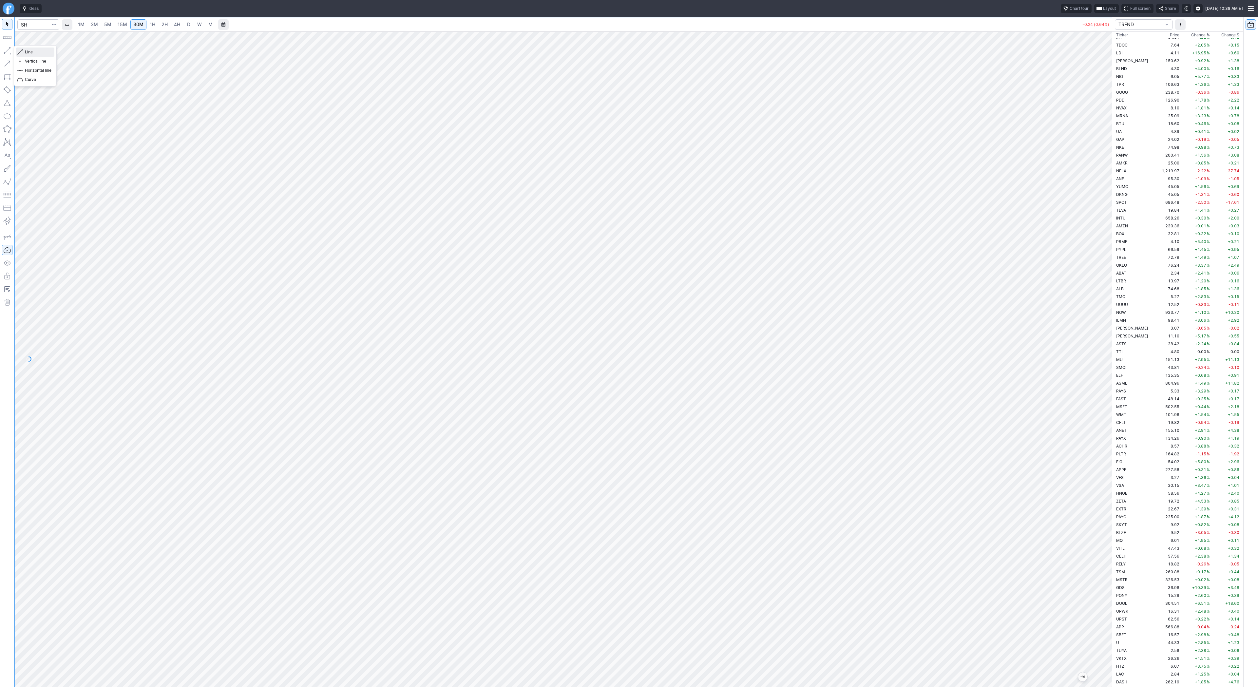
click at [29, 50] on span "Line" at bounding box center [38, 52] width 27 height 7
click at [7, 49] on button "button" at bounding box center [7, 50] width 10 height 10
click at [7, 50] on button "button" at bounding box center [7, 50] width 10 height 10
click at [25, 52] on span "Line" at bounding box center [38, 52] width 27 height 7
drag, startPoint x: 7, startPoint y: 50, endPoint x: 20, endPoint y: 84, distance: 35.5
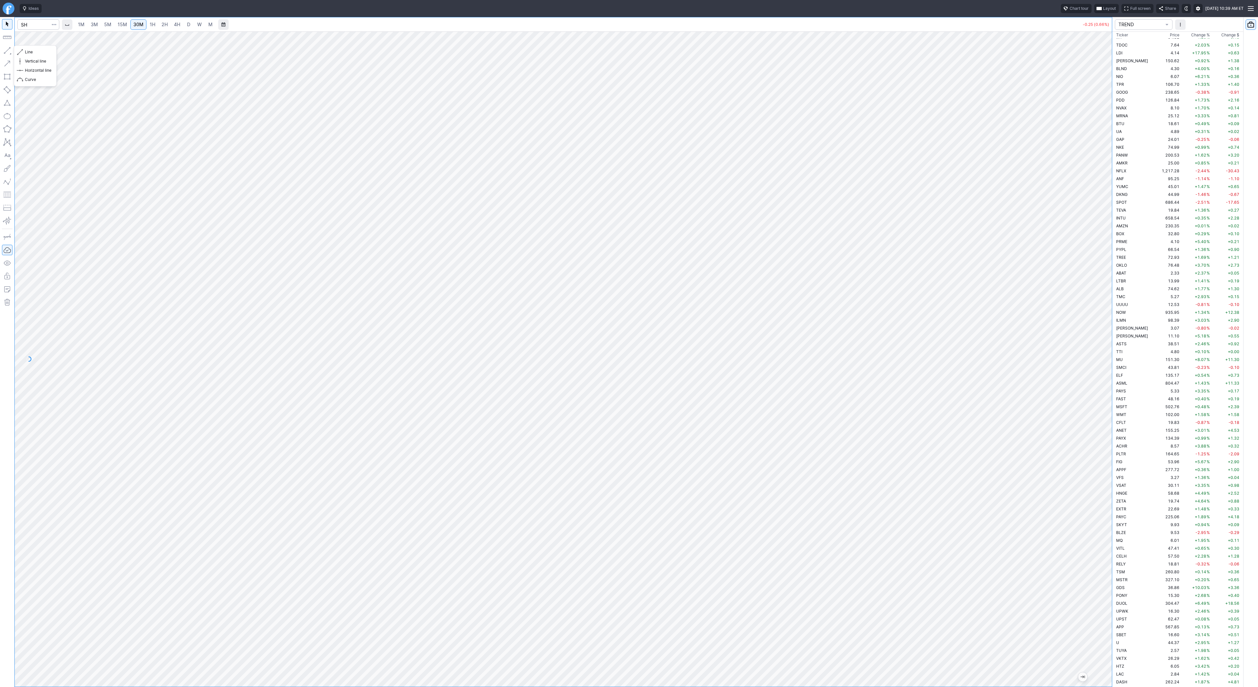
click at [7, 51] on button "button" at bounding box center [7, 50] width 10 height 10
click at [5, 50] on button "button" at bounding box center [7, 50] width 10 height 10
click at [24, 51] on button "Line" at bounding box center [35, 52] width 38 height 9
click at [151, 25] on span "1H" at bounding box center [153, 25] width 6 height 6
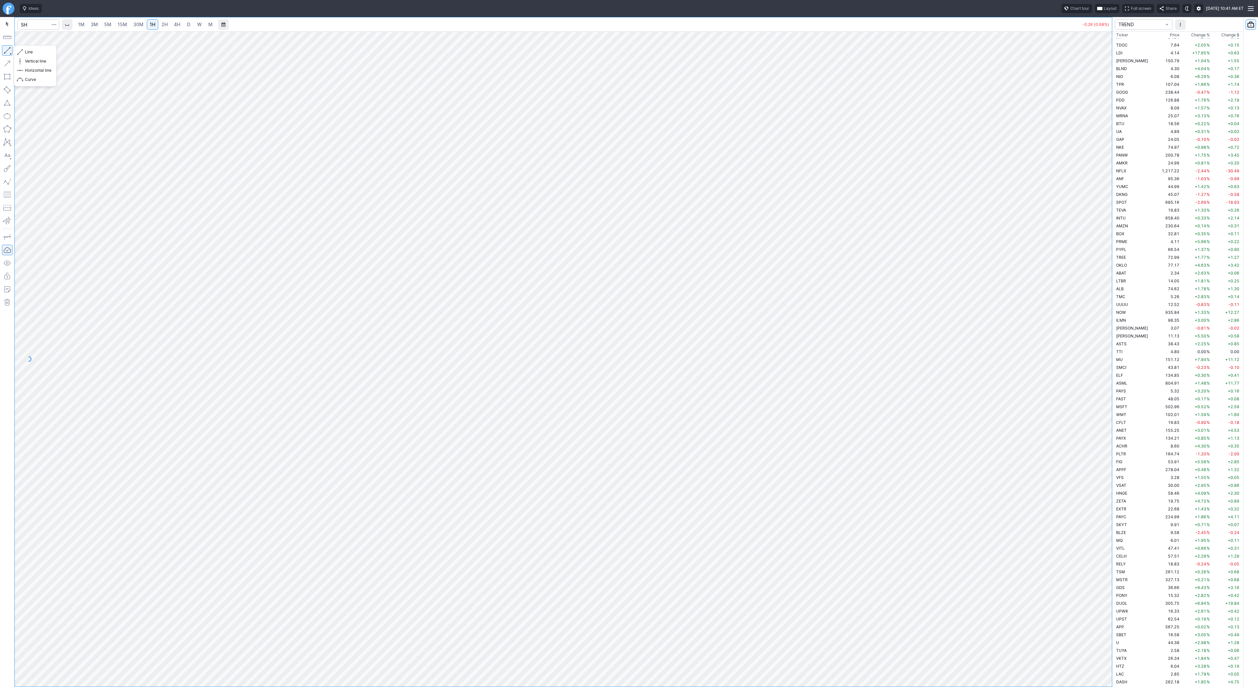
click at [8, 50] on button "button" at bounding box center [7, 50] width 10 height 10
drag, startPoint x: 6, startPoint y: 47, endPoint x: 25, endPoint y: 69, distance: 29.5
click at [6, 47] on button "button" at bounding box center [7, 50] width 10 height 10
drag, startPoint x: 4, startPoint y: 49, endPoint x: 51, endPoint y: 83, distance: 57.9
click at [4, 50] on button "button" at bounding box center [7, 50] width 10 height 10
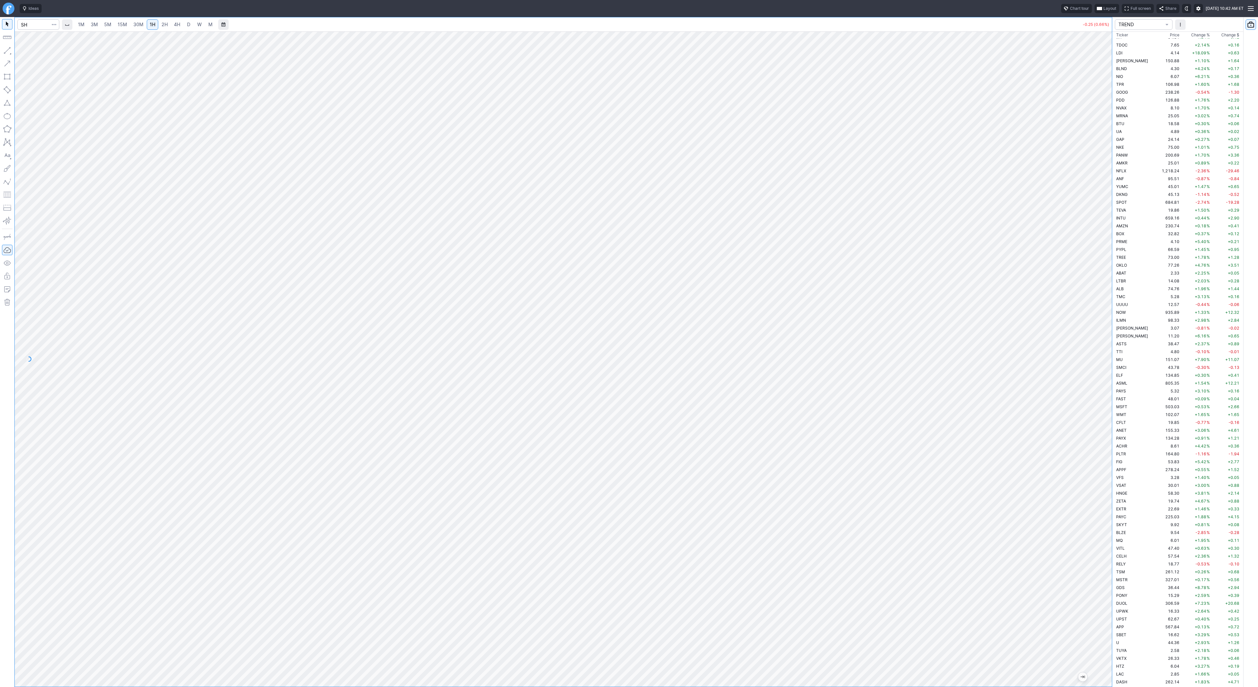
click at [1257, 547] on div "1M 3M 5M 15M 30M 1H 2H 4H D W M -0.25 (0.66%) TREND Ticker Price Chg.% Change %…" at bounding box center [629, 352] width 1258 height 670
click at [1109, 536] on div at bounding box center [564, 358] width 1098 height 655
drag, startPoint x: 1105, startPoint y: 392, endPoint x: 1105, endPoint y: 438, distance: 46.2
click at [1105, 438] on div at bounding box center [1106, 357] width 14 height 639
click at [1251, 26] on button "Portfolio watchlist" at bounding box center [1251, 24] width 10 height 10
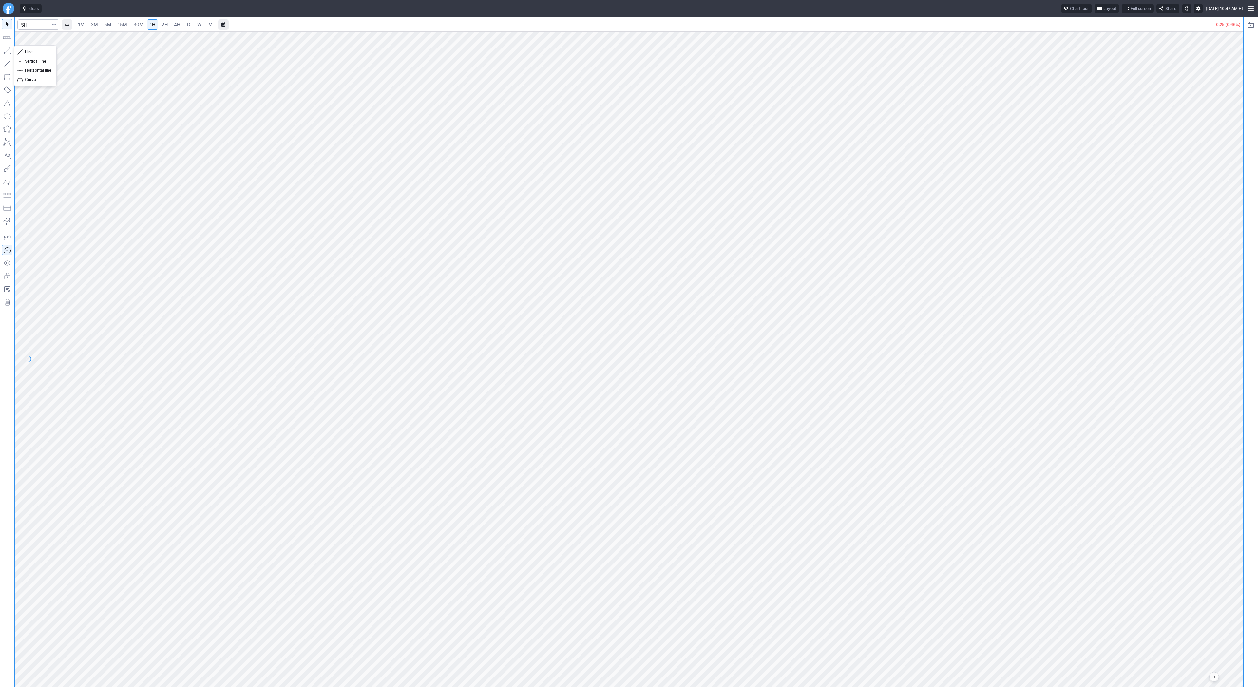
click at [5, 48] on button "button" at bounding box center [7, 50] width 10 height 10
click at [4, 51] on button "button" at bounding box center [7, 50] width 10 height 10
click at [1223, 442] on div at bounding box center [629, 358] width 1229 height 655
drag, startPoint x: 1236, startPoint y: 236, endPoint x: 1231, endPoint y: 318, distance: 82.4
click at [1234, 323] on div at bounding box center [1237, 357] width 14 height 639
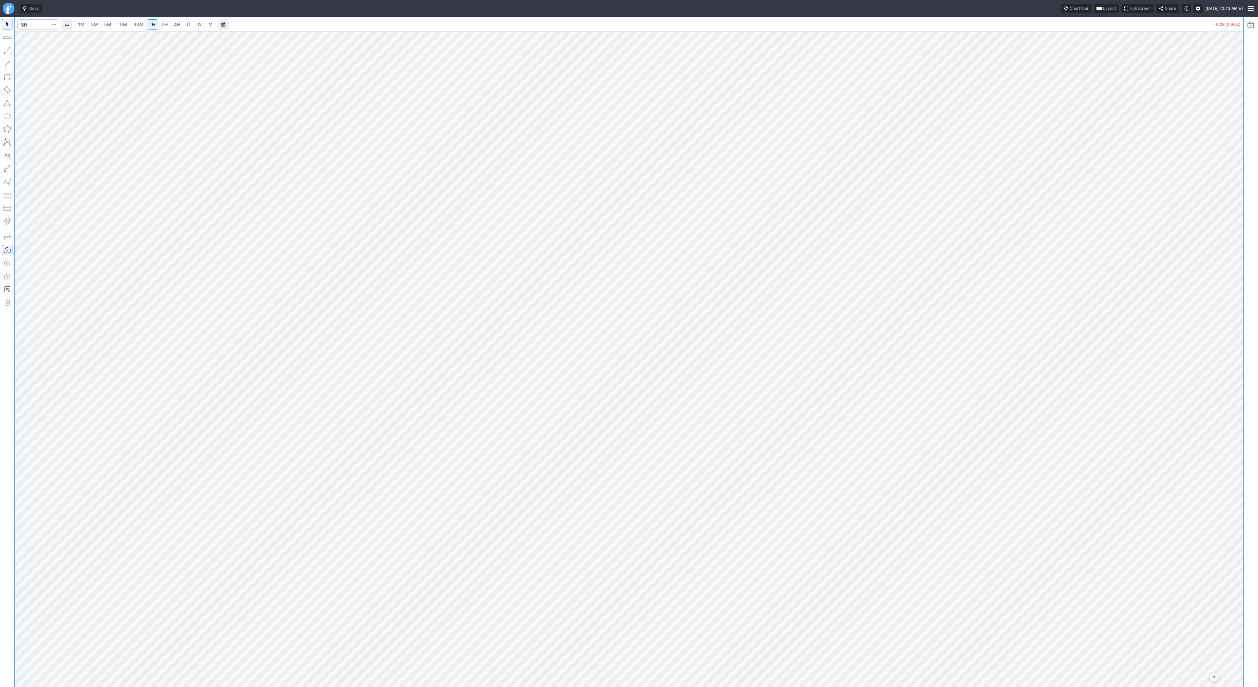
click at [165, 27] on span "2H" at bounding box center [165, 25] width 6 height 6
drag, startPoint x: 6, startPoint y: 49, endPoint x: 33, endPoint y: 72, distance: 35.5
click at [6, 50] on button "button" at bounding box center [7, 50] width 10 height 10
drag, startPoint x: 7, startPoint y: 53, endPoint x: 7, endPoint y: 62, distance: 8.9
click at [7, 56] on div at bounding box center [7, 352] width 14 height 670
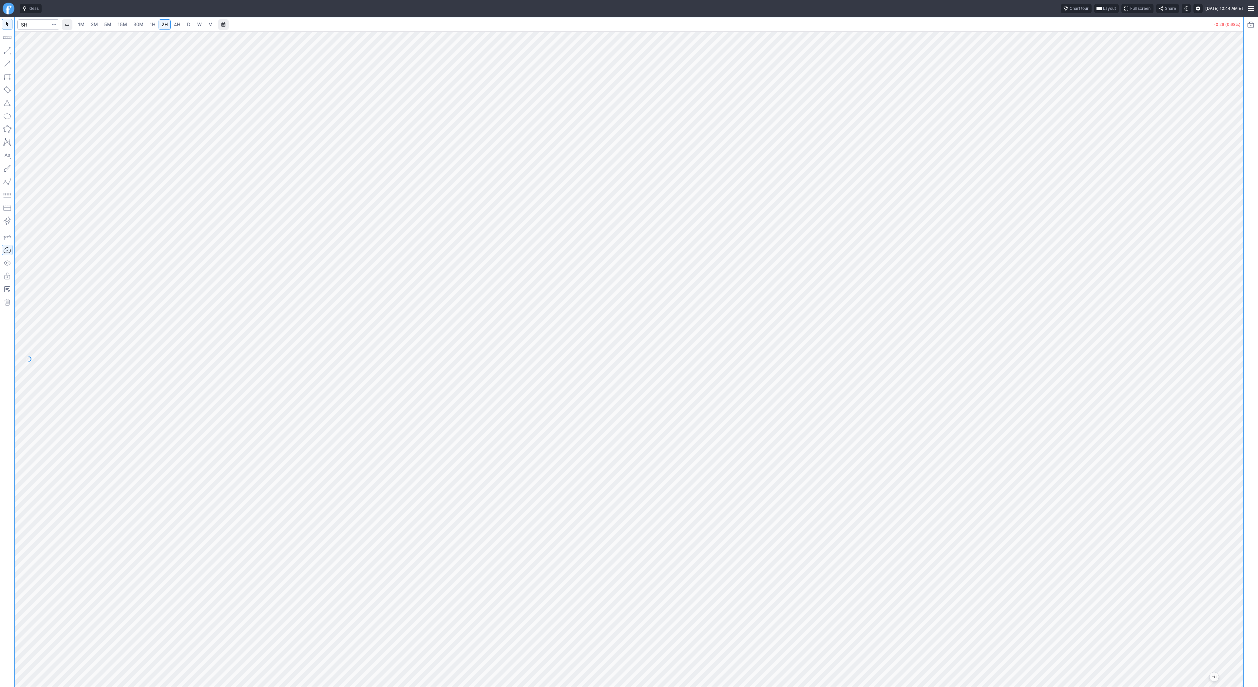
click at [152, 23] on span "1H" at bounding box center [153, 25] width 6 height 6
drag, startPoint x: 1238, startPoint y: 410, endPoint x: 1247, endPoint y: 539, distance: 128.8
click at [1247, 539] on div "1M 3M 5M 15M 30M 1H 2H 4H D W M -0.26 (0.68%)" at bounding box center [629, 352] width 1258 height 670
click at [40, 25] on input "Search" at bounding box center [38, 24] width 42 height 10
type input "rwm"
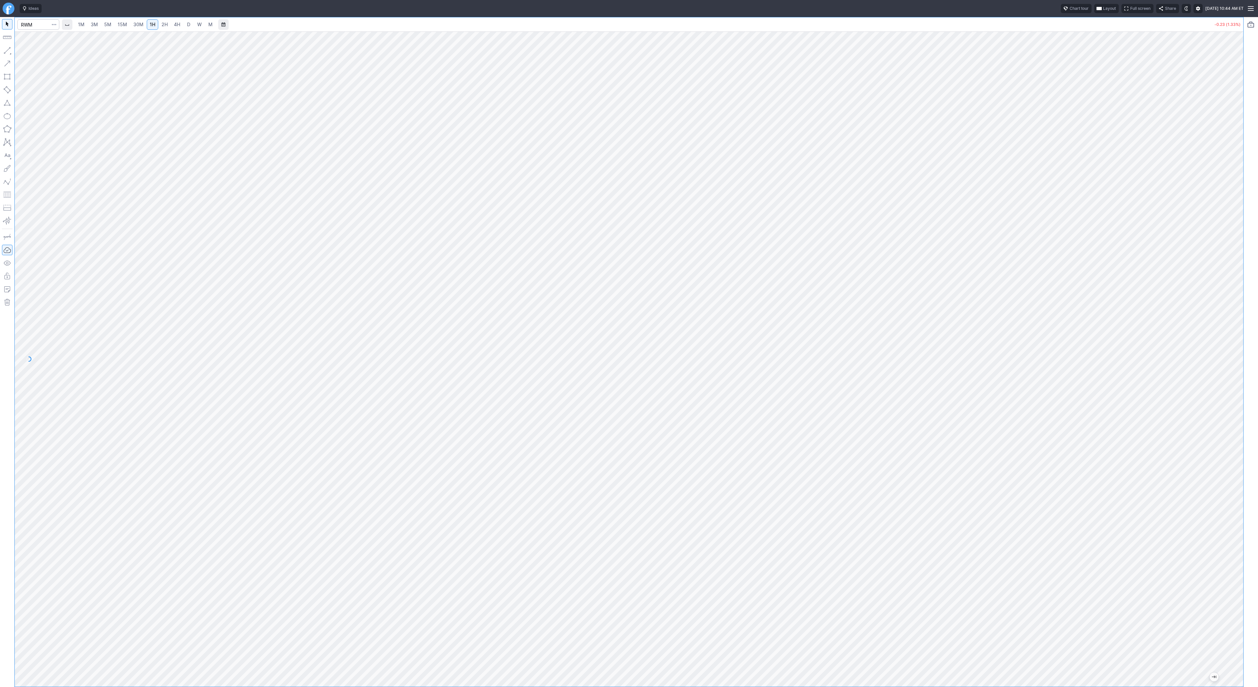
drag, startPoint x: 1239, startPoint y: 458, endPoint x: 1240, endPoint y: 552, distance: 93.1
click at [1240, 552] on div at bounding box center [1237, 357] width 14 height 639
click at [8, 48] on button "button" at bounding box center [7, 50] width 10 height 10
click at [11, 49] on button "button" at bounding box center [7, 50] width 10 height 10
click at [23, 25] on input "Search" at bounding box center [38, 24] width 42 height 10
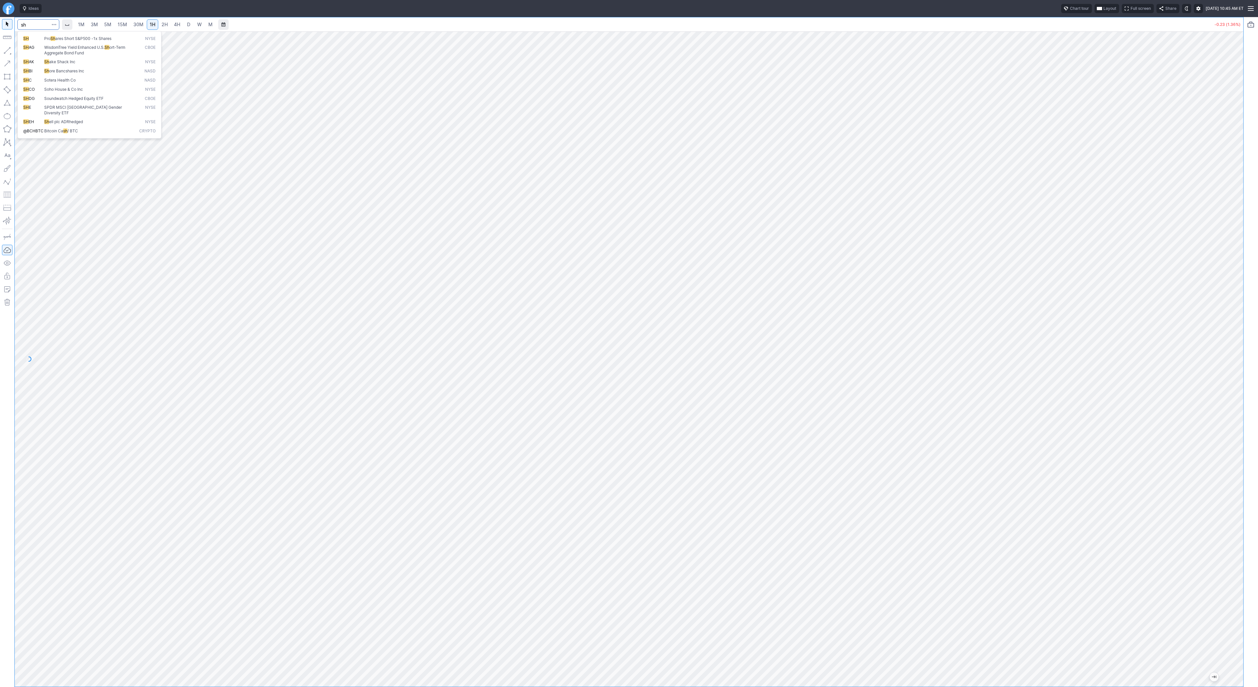
type input "sh"
click at [136, 25] on span "30M" at bounding box center [138, 25] width 10 height 6
drag, startPoint x: 1236, startPoint y: 477, endPoint x: 1246, endPoint y: 548, distance: 71.7
click at [1246, 548] on div "1M 3M 5M 15M 30M 1H 2H 4H D W M -0.25 (0.66%)" at bounding box center [629, 352] width 1258 height 670
click at [40, 27] on input "Search" at bounding box center [38, 24] width 42 height 10
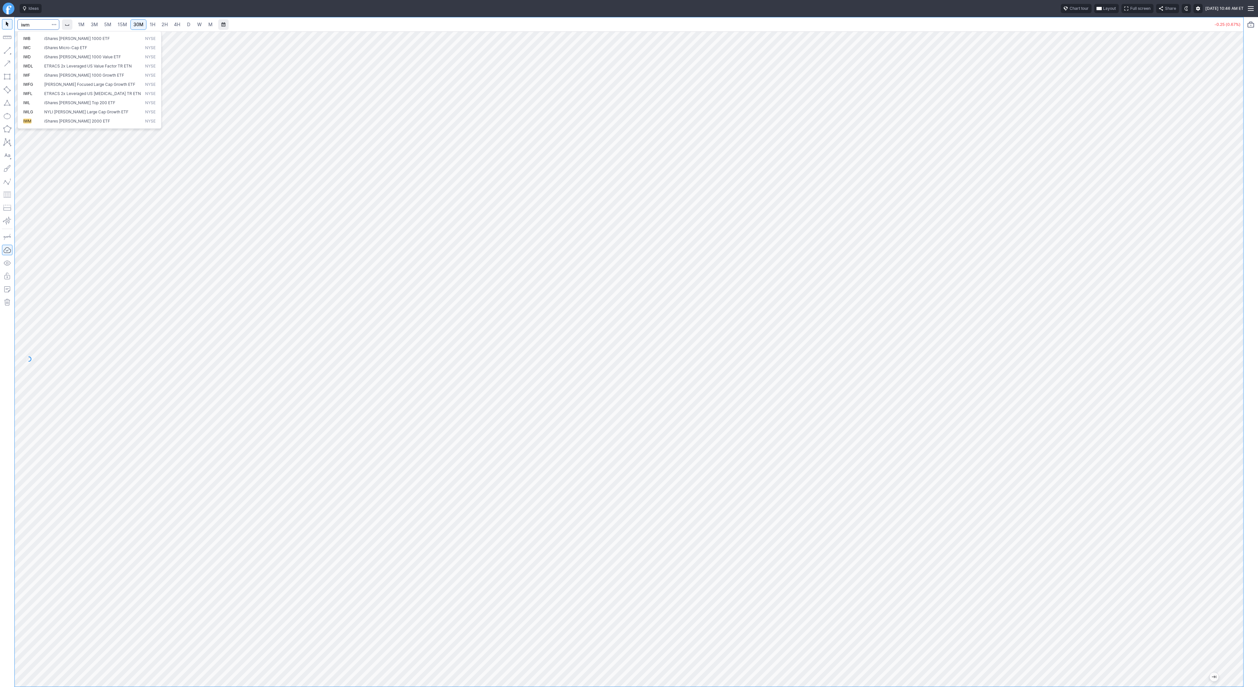
type input "iwm"
click at [178, 24] on span "4H" at bounding box center [177, 25] width 6 height 6
click at [1226, 296] on div at bounding box center [629, 358] width 1229 height 655
click at [37, 51] on span "Line" at bounding box center [38, 52] width 27 height 7
drag, startPoint x: 23, startPoint y: 51, endPoint x: 33, endPoint y: 70, distance: 21.7
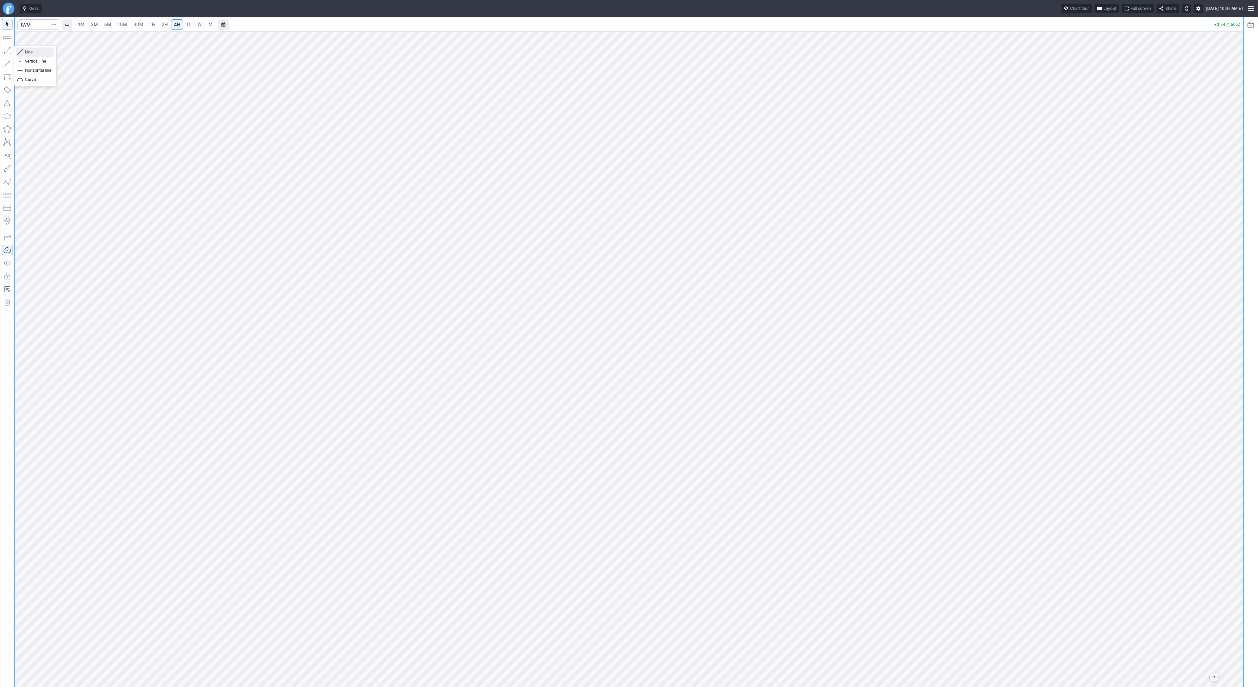
click at [23, 51] on button "Line" at bounding box center [35, 52] width 38 height 9
click at [95, 23] on span "3M" at bounding box center [94, 25] width 7 height 6
click at [115, 24] on link "15M" at bounding box center [122, 24] width 15 height 10
click at [35, 23] on input "Search" at bounding box center [38, 24] width 42 height 10
type input "spy"
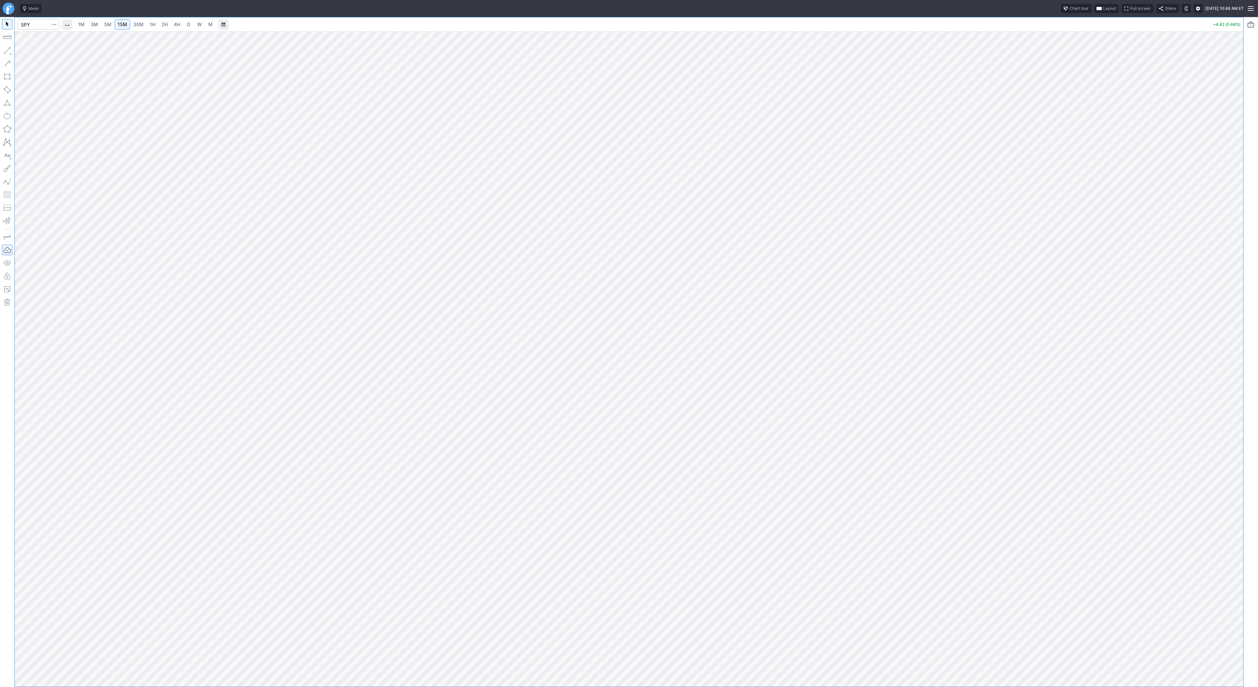
drag, startPoint x: 1235, startPoint y: 226, endPoint x: 1231, endPoint y: 294, distance: 68.6
click at [1231, 294] on div at bounding box center [1237, 357] width 14 height 639
click at [5, 50] on button "button" at bounding box center [7, 50] width 10 height 10
click at [91, 23] on span "3M" at bounding box center [94, 25] width 7 height 6
click at [124, 24] on span "15M" at bounding box center [123, 25] width 10 height 6
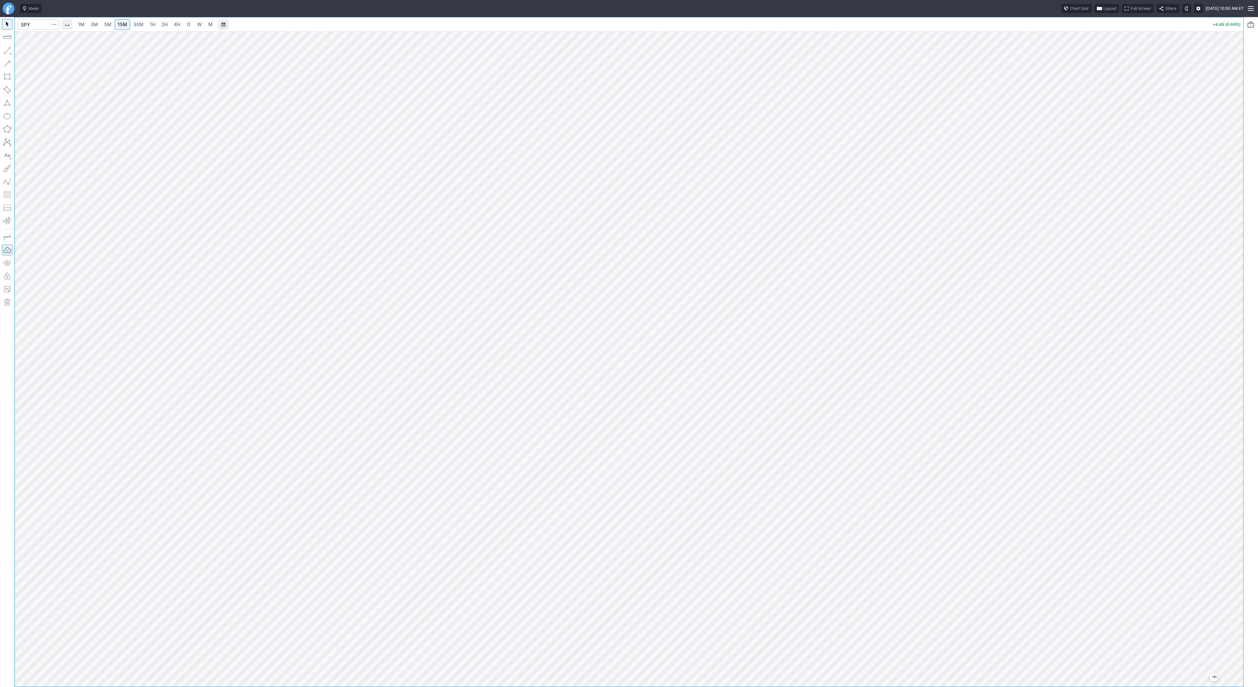
click at [150, 25] on span "1H" at bounding box center [153, 25] width 6 height 6
click at [9, 52] on button "button" at bounding box center [7, 50] width 10 height 10
click at [10, 51] on button "button" at bounding box center [7, 50] width 10 height 10
click at [6, 49] on button "button" at bounding box center [7, 50] width 10 height 10
drag, startPoint x: 8, startPoint y: 50, endPoint x: 10, endPoint y: 62, distance: 11.5
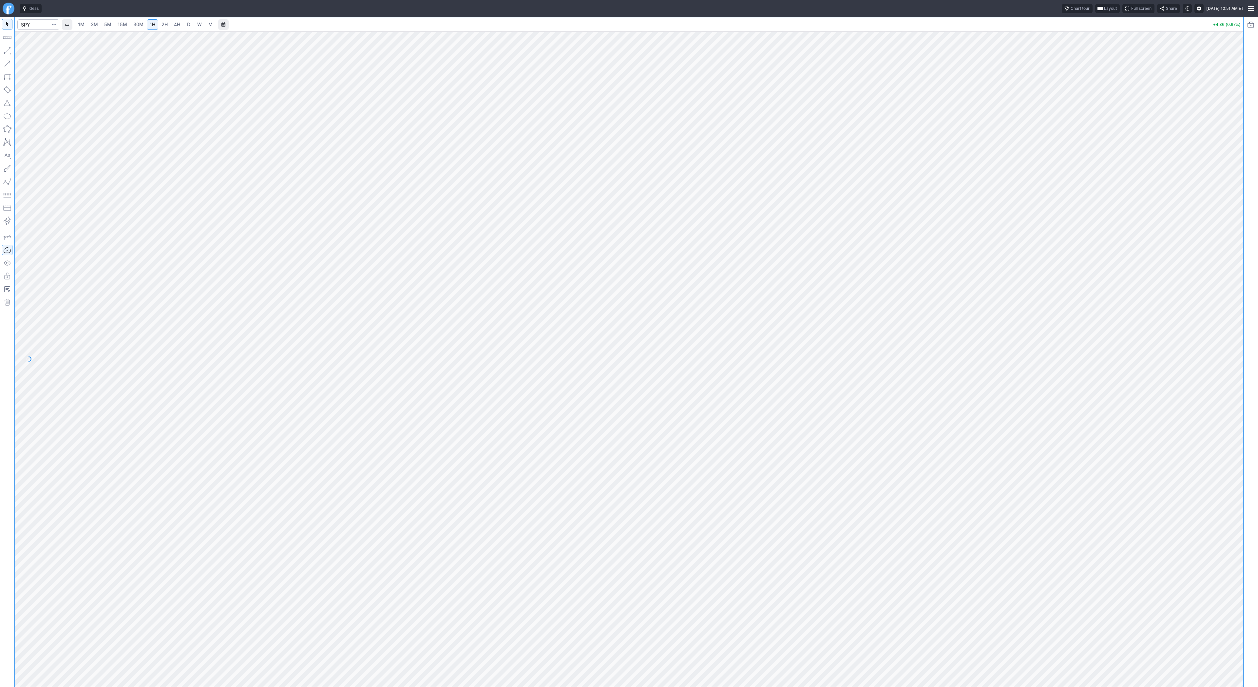
click at [8, 50] on button "button" at bounding box center [7, 50] width 10 height 10
click at [3, 288] on div "1M 3M 5M 15M 30M 1H 2H 4H D W M +4.29 (0.66%)" at bounding box center [622, 352] width 1244 height 670
click at [10, 51] on button "button" at bounding box center [7, 50] width 10 height 10
click at [7, 50] on button "button" at bounding box center [7, 50] width 10 height 10
click at [9, 52] on button "button" at bounding box center [7, 50] width 10 height 10
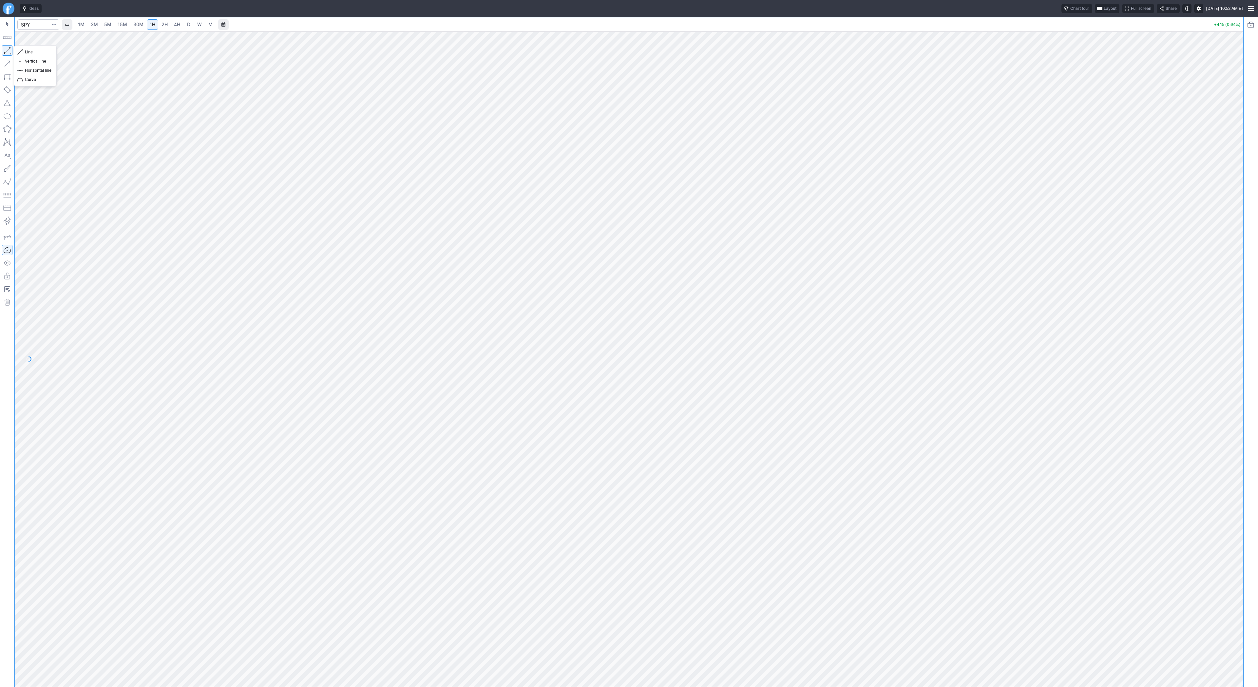
click at [10, 49] on button "button" at bounding box center [7, 50] width 10 height 10
click at [6, 51] on button "button" at bounding box center [7, 50] width 10 height 10
drag, startPoint x: 9, startPoint y: 50, endPoint x: 9, endPoint y: 103, distance: 53.1
click at [9, 50] on button "button" at bounding box center [7, 50] width 10 height 10
click at [9, 53] on button "button" at bounding box center [7, 50] width 10 height 10
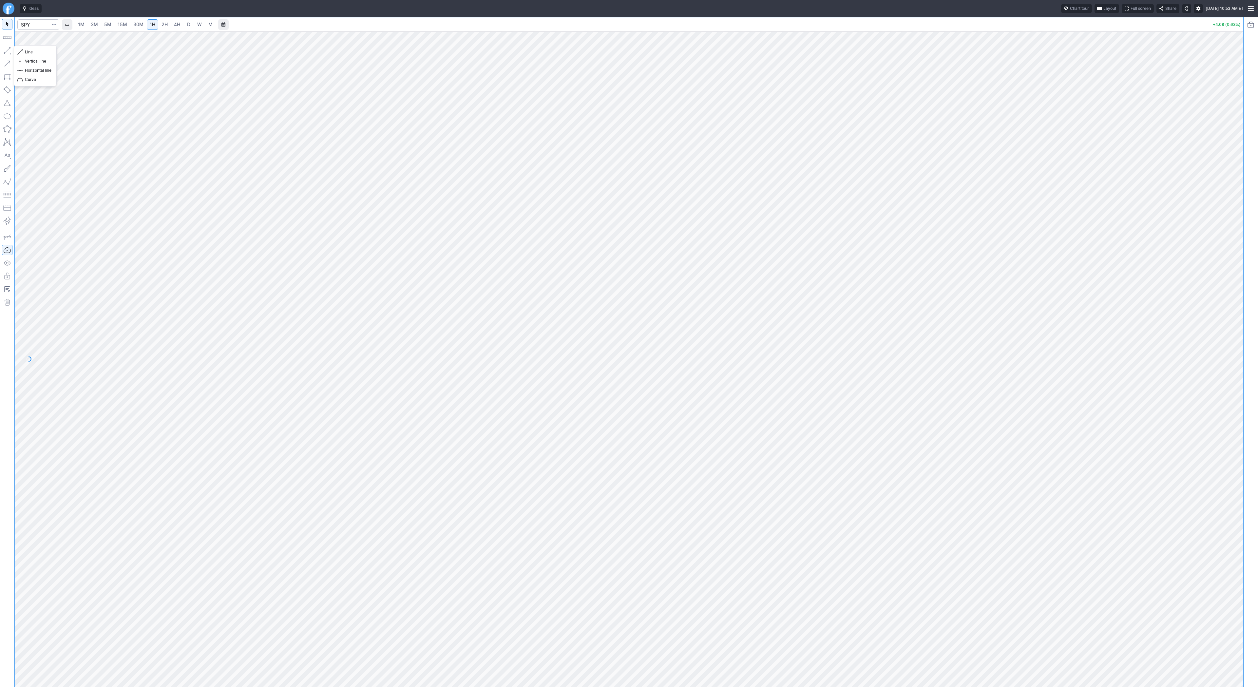
click at [9, 48] on button "button" at bounding box center [7, 50] width 10 height 10
click at [6, 51] on button "button" at bounding box center [7, 50] width 10 height 10
drag, startPoint x: 5, startPoint y: 51, endPoint x: 6, endPoint y: 55, distance: 4.8
click at [5, 52] on button "button" at bounding box center [7, 50] width 10 height 10
click at [123, 24] on span "15M" at bounding box center [123, 25] width 10 height 6
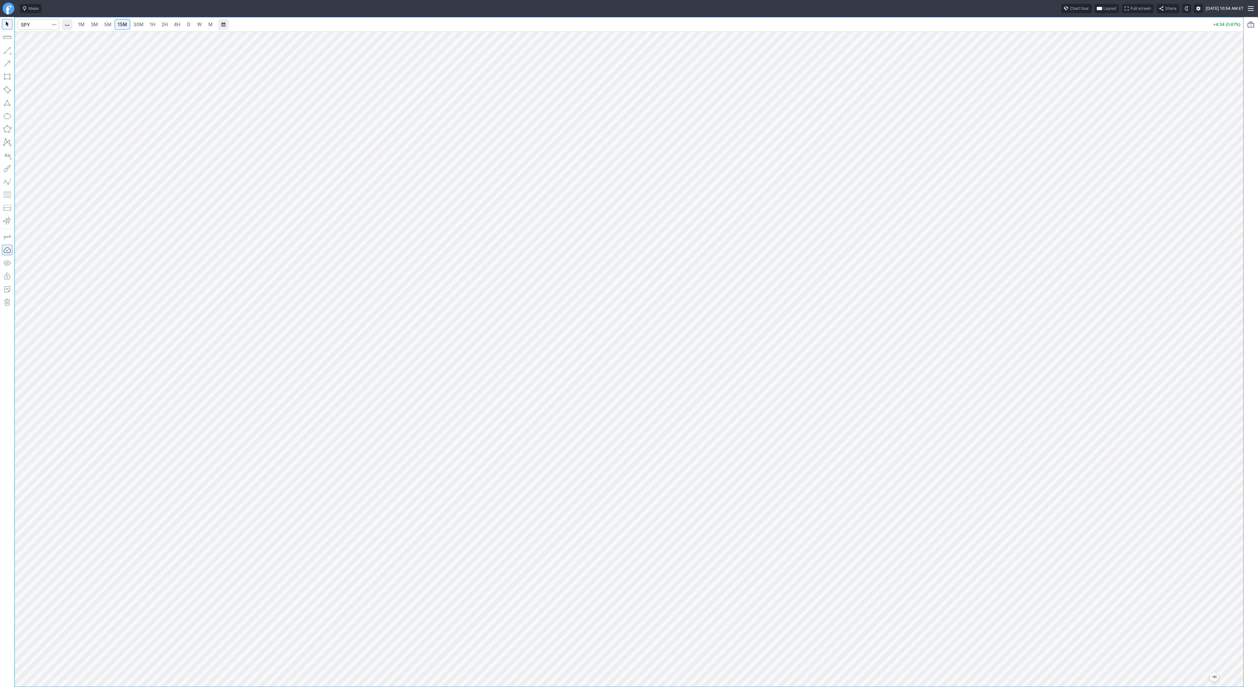
click at [165, 19] on link "2H" at bounding box center [165, 24] width 12 height 10
click at [175, 26] on span "4H" at bounding box center [177, 25] width 6 height 6
drag, startPoint x: 1241, startPoint y: 217, endPoint x: 1233, endPoint y: 251, distance: 35.7
click at [1238, 254] on div at bounding box center [1237, 357] width 14 height 639
click at [185, 22] on link "D" at bounding box center [189, 24] width 10 height 10
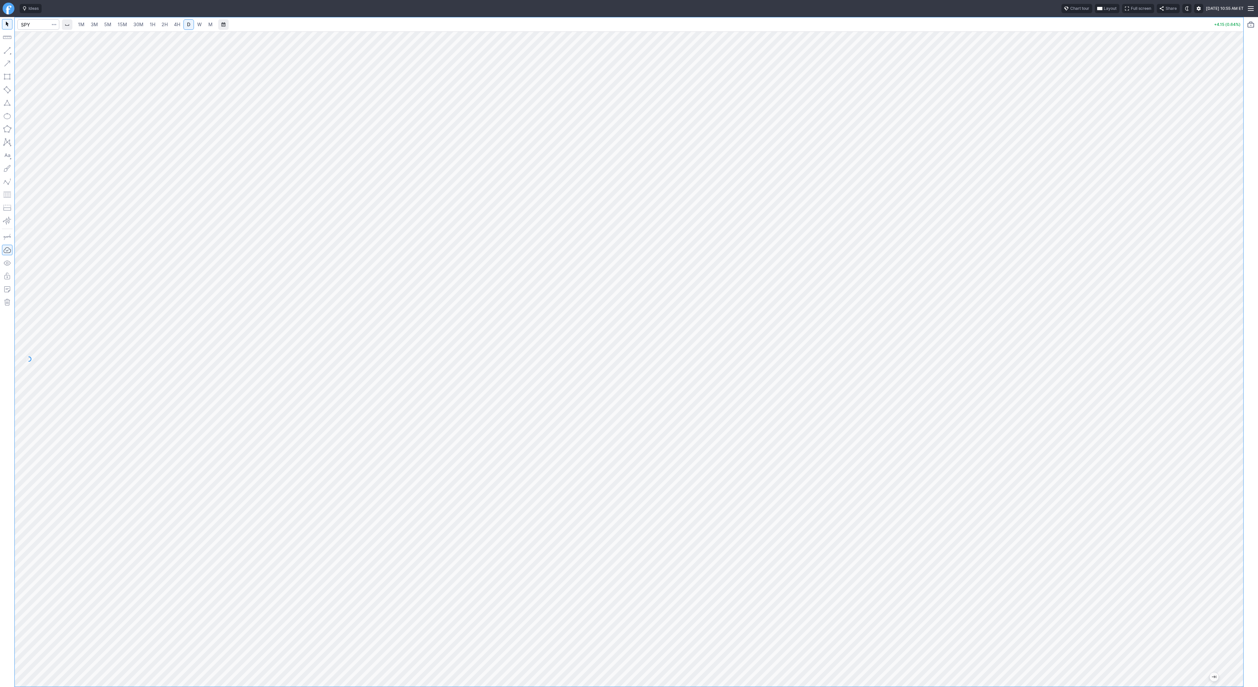
click at [1227, 485] on div at bounding box center [629, 358] width 1229 height 655
drag, startPoint x: 5, startPoint y: 50, endPoint x: 11, endPoint y: 56, distance: 8.8
click at [5, 50] on button "button" at bounding box center [7, 50] width 10 height 10
click at [8, 49] on button "button" at bounding box center [7, 50] width 10 height 10
drag, startPoint x: 5, startPoint y: 52, endPoint x: 15, endPoint y: 71, distance: 21.3
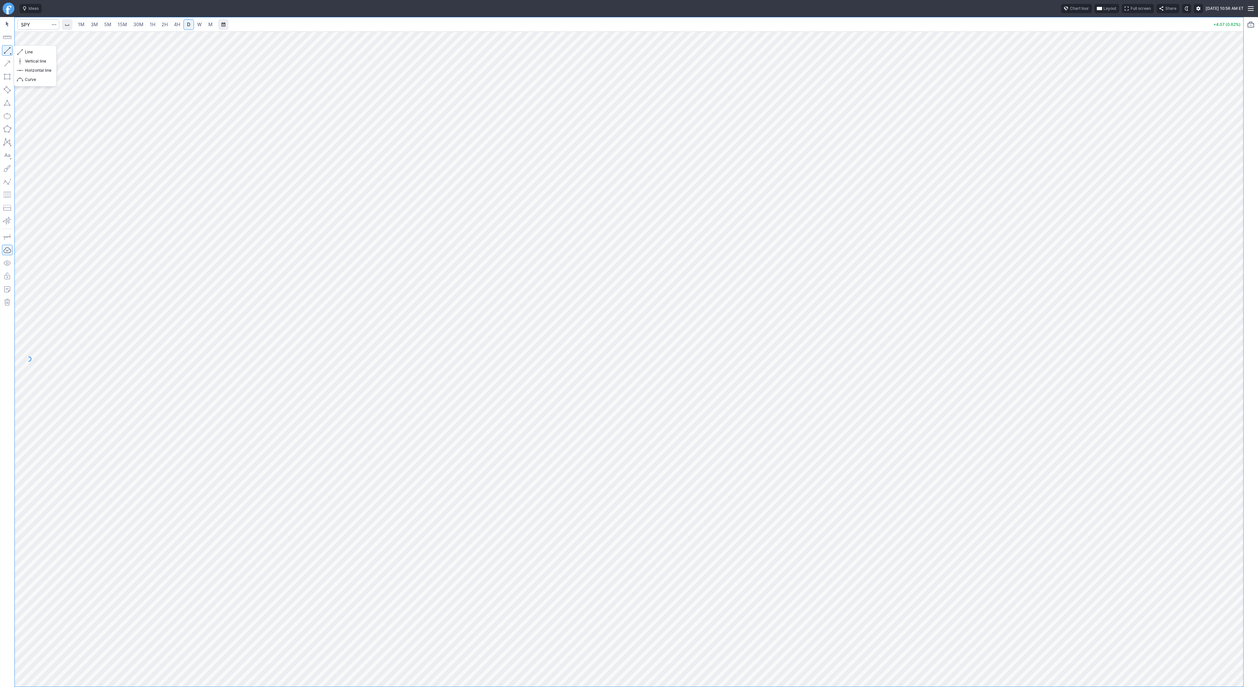
click at [5, 52] on button "button" at bounding box center [7, 50] width 10 height 10
click at [11, 49] on button "button" at bounding box center [7, 50] width 10 height 10
click at [93, 22] on span "3M" at bounding box center [94, 25] width 7 height 6
click at [138, 23] on span "30M" at bounding box center [138, 25] width 10 height 6
click at [155, 27] on link "1H" at bounding box center [152, 24] width 11 height 10
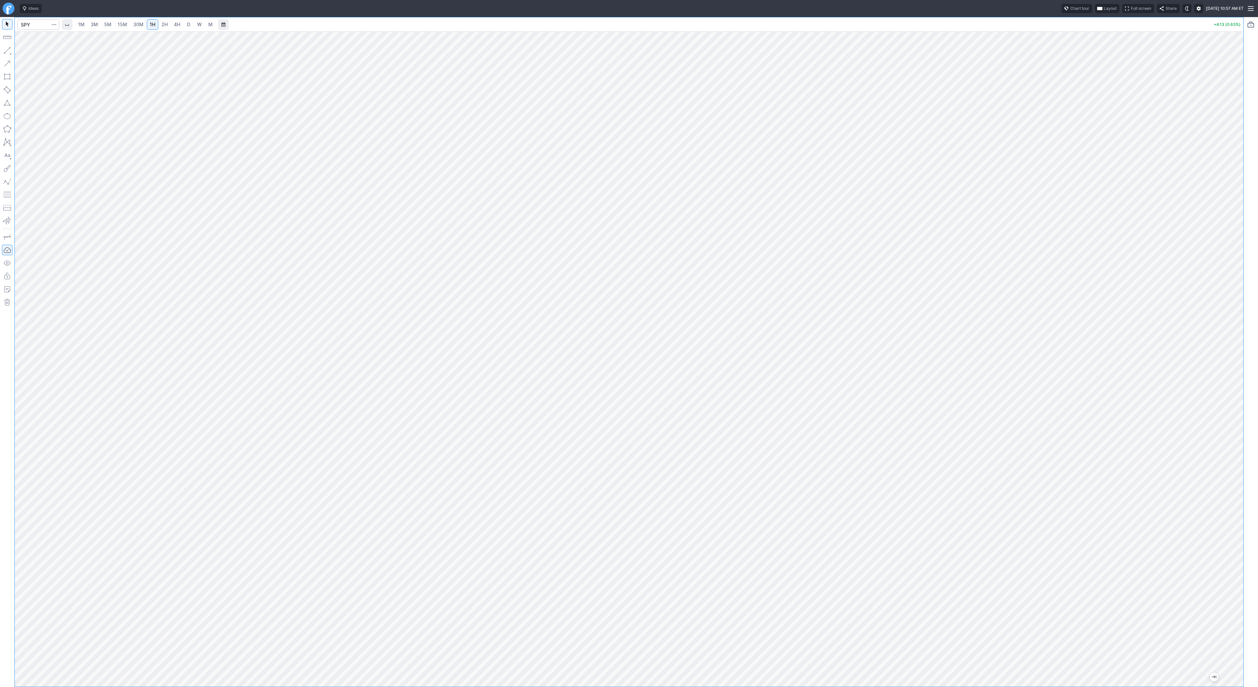
click at [94, 25] on span "3M" at bounding box center [94, 25] width 7 height 6
click at [116, 24] on link "15M" at bounding box center [122, 24] width 15 height 10
click at [40, 27] on input "Search" at bounding box center [38, 24] width 42 height 10
type input "tsla"
click at [163, 26] on span "2H" at bounding box center [165, 25] width 6 height 6
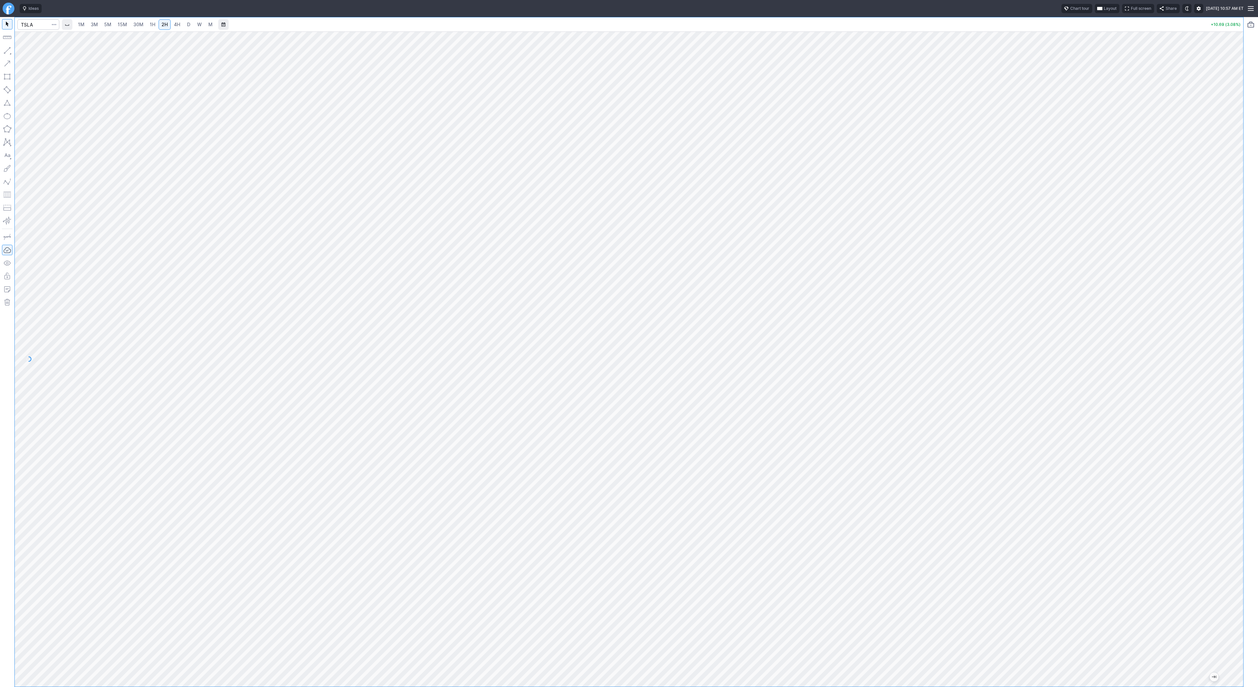
click at [9, 51] on button "button" at bounding box center [7, 50] width 10 height 10
click at [28, 50] on span "Line" at bounding box center [38, 52] width 27 height 7
click at [4, 49] on button "button" at bounding box center [7, 50] width 10 height 10
click at [4, 47] on button "button" at bounding box center [7, 50] width 10 height 10
click at [32, 28] on input "Search" at bounding box center [38, 24] width 42 height 10
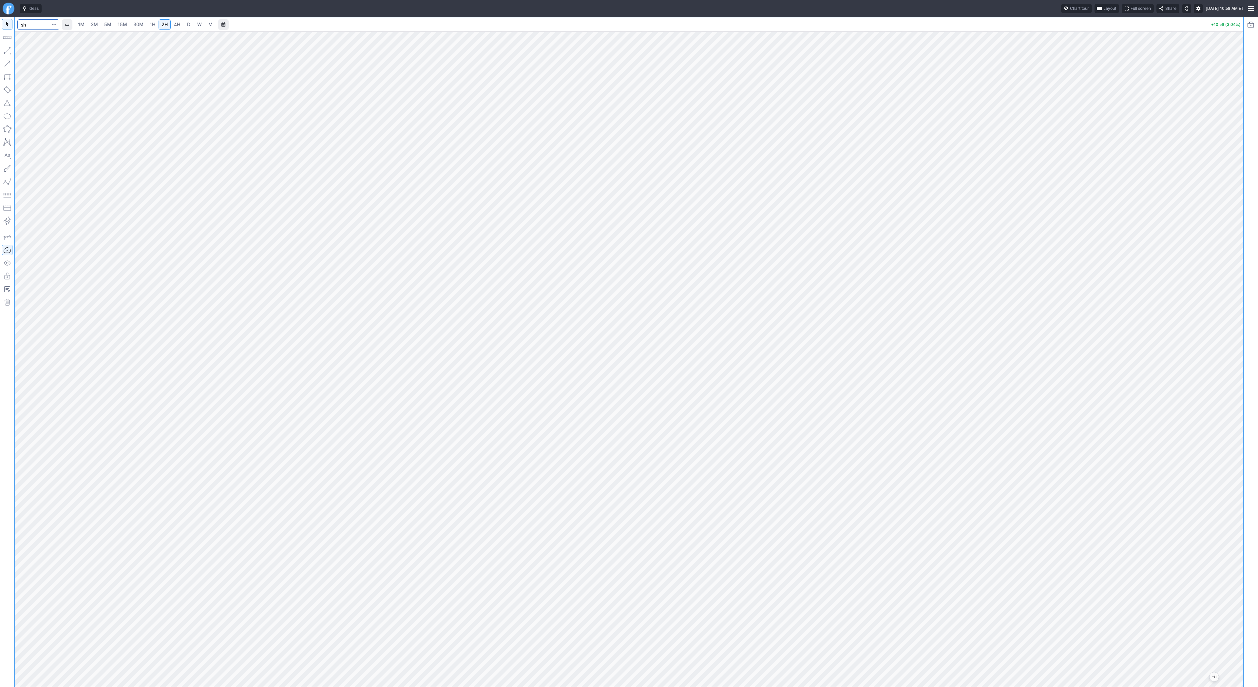
type input "sh"
click at [122, 26] on span "15M" at bounding box center [123, 25] width 10 height 6
click at [11, 51] on button "button" at bounding box center [7, 50] width 10 height 10
click at [155, 28] on link "1H" at bounding box center [152, 24] width 11 height 10
drag, startPoint x: 1237, startPoint y: 390, endPoint x: 1231, endPoint y: 510, distance: 120.8
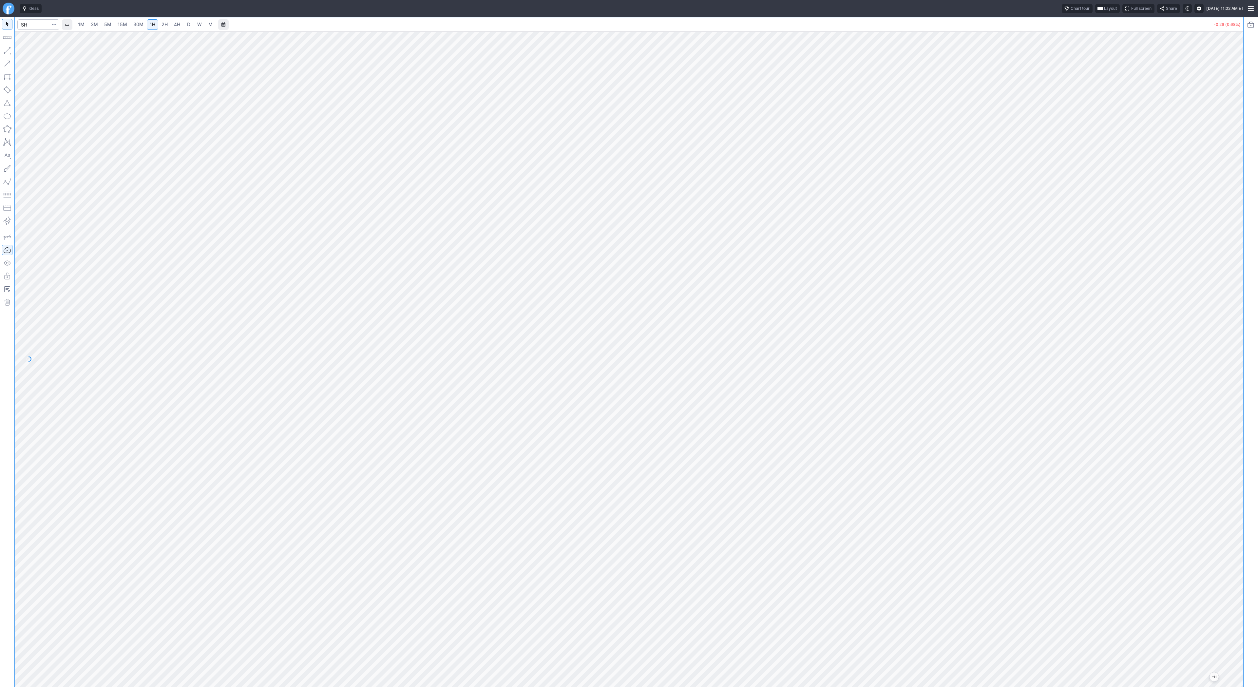
click at [1235, 515] on div at bounding box center [1237, 357] width 14 height 639
click at [10, 49] on button "button" at bounding box center [7, 50] width 10 height 10
click at [13, 51] on div at bounding box center [7, 352] width 14 height 670
click at [98, 25] on link "3M" at bounding box center [94, 24] width 13 height 10
click at [115, 26] on link "15M" at bounding box center [122, 24] width 15 height 10
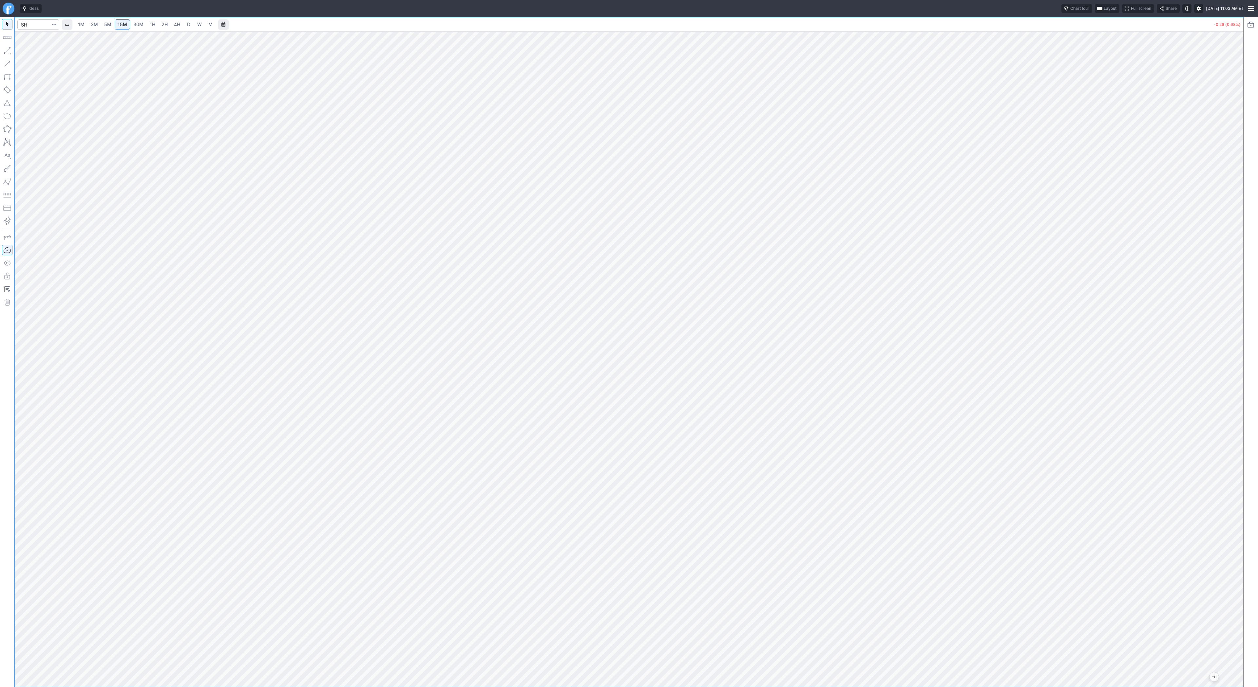
click at [150, 23] on span "1H" at bounding box center [153, 25] width 6 height 6
click at [1254, 234] on div "1M 3M 5M 15M 30M 1H 2H 4H D W M -0.26 (0.68%)" at bounding box center [629, 352] width 1258 height 670
drag, startPoint x: 23, startPoint y: 51, endPoint x: 45, endPoint y: 85, distance: 40.6
click at [23, 51] on span "button" at bounding box center [21, 52] width 4 height 9
click at [8, 50] on button "button" at bounding box center [7, 50] width 10 height 10
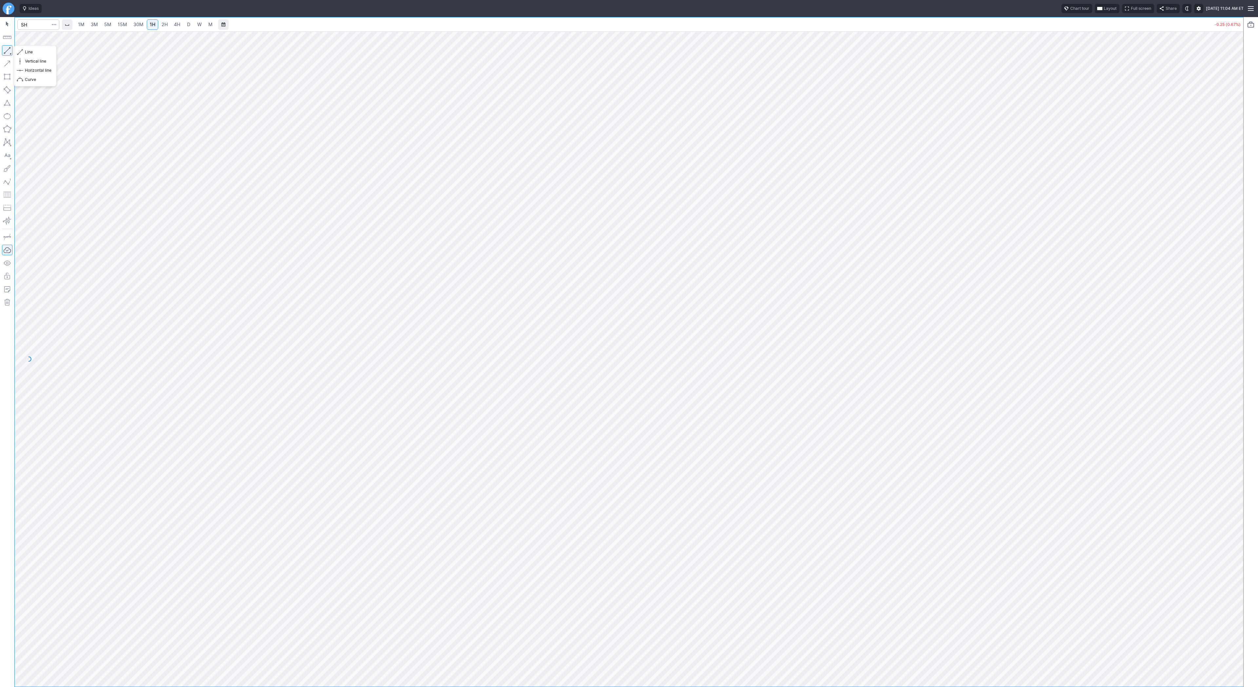
click at [6, 52] on button "button" at bounding box center [7, 50] width 10 height 10
click at [8, 47] on button "button" at bounding box center [7, 50] width 10 height 10
click at [32, 25] on input "Search" at bounding box center [38, 24] width 42 height 10
type input "vxx"
click at [38, 37] on span "VXX" at bounding box center [33, 41] width 21 height 11
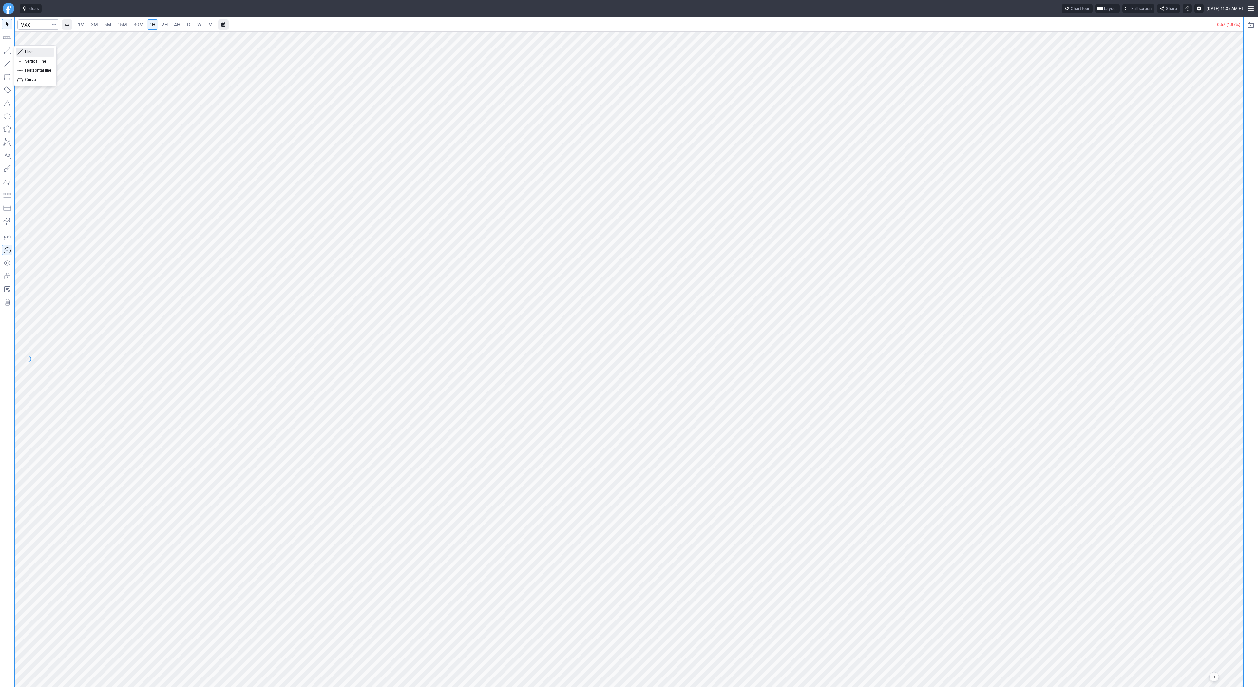
drag, startPoint x: 21, startPoint y: 51, endPoint x: 35, endPoint y: 79, distance: 31.1
click at [21, 51] on span "button" at bounding box center [21, 52] width 4 height 9
drag, startPoint x: 9, startPoint y: 49, endPoint x: 14, endPoint y: 69, distance: 21.2
click at [9, 50] on button "button" at bounding box center [7, 50] width 10 height 10
click at [39, 29] on input "Search" at bounding box center [38, 24] width 42 height 10
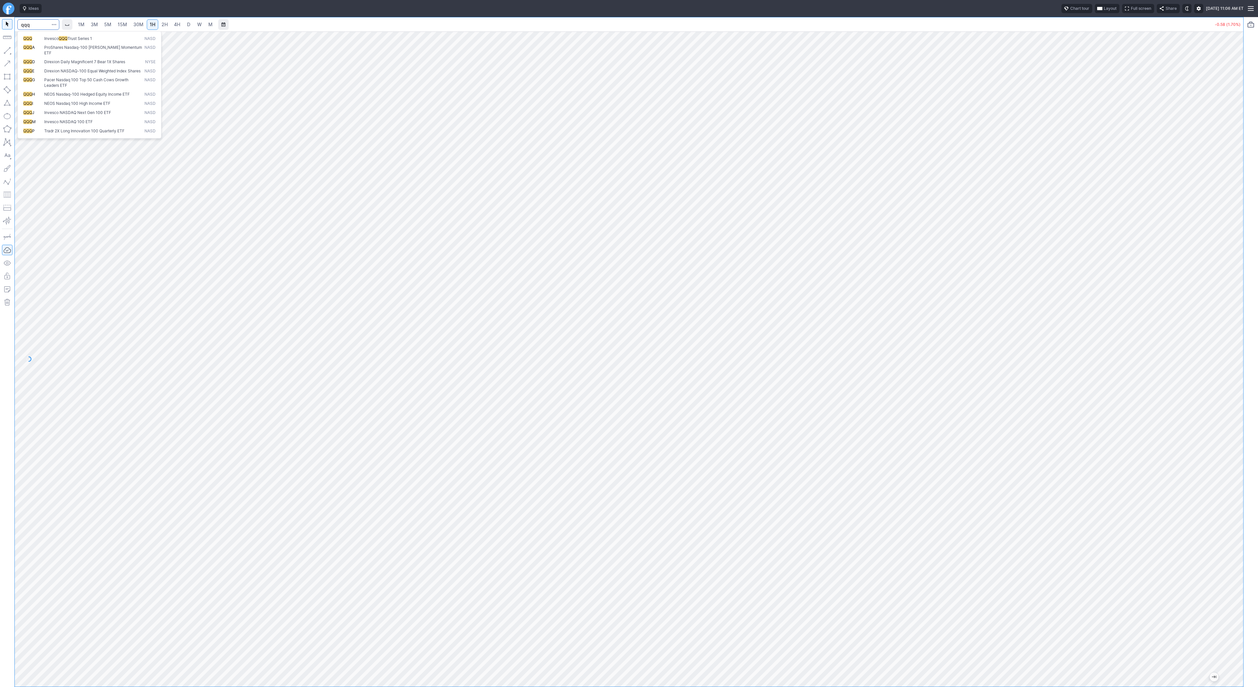
type input "qqq"
click at [1257, 378] on div "1M 3M 5M 15M 30M 1H 2H 4H D W M +3.43 (0.59%)" at bounding box center [629, 352] width 1258 height 670
click at [1257, 411] on div "1M 3M 5M 15M 30M 1H 2H 4H D W M +3.42 (0.59%)" at bounding box center [629, 352] width 1258 height 670
click at [1250, 404] on div "1M 3M 5M 15M 30M 1H 2H 4H D W M +3.41 (0.59%)" at bounding box center [629, 352] width 1258 height 670
click at [1258, 383] on div "1M 3M 5M 15M 30M 1H 2H 4H D W M +3.41 (0.59%)" at bounding box center [629, 352] width 1258 height 670
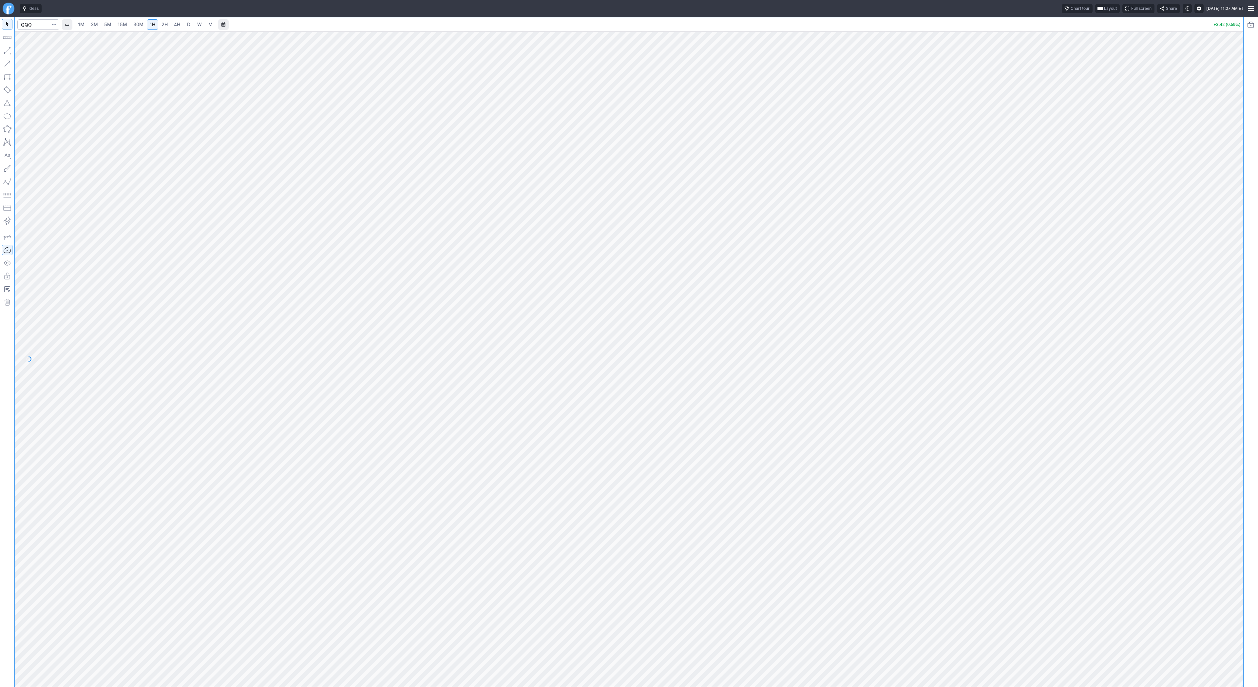
click at [1258, 361] on div "1M 3M 5M 15M 30M 1H 2H 4H D W M +3.42 (0.59%)" at bounding box center [629, 352] width 1258 height 670
click at [1258, 425] on div "1M 3M 5M 15M 30M 1H 2H 4H D W M +3.39 (0.58%)" at bounding box center [629, 352] width 1258 height 670
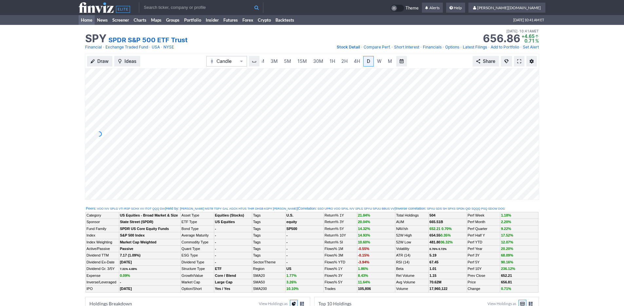
click at [90, 23] on link "Home" at bounding box center [87, 20] width 16 height 10
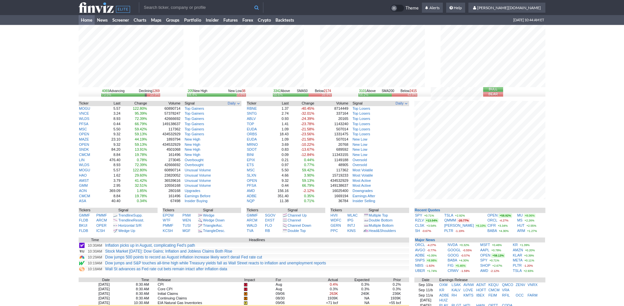
click at [189, 10] on input "text" at bounding box center [201, 7] width 125 height 10
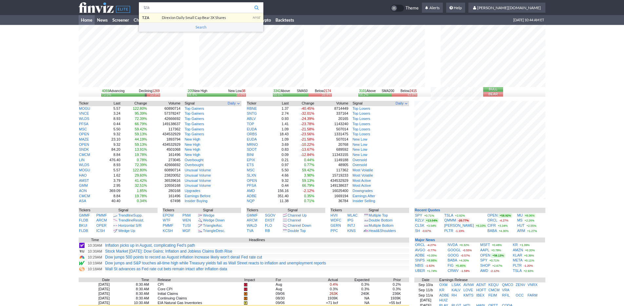
type input "tza"
click at [188, 15] on body "tza TZA Direxion Daily Small Cap Bear 3X Shares NYSE Search Theme Alerts Settin…" at bounding box center [312, 215] width 624 height 430
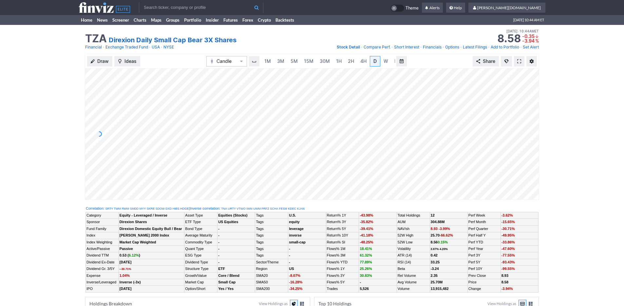
scroll to position [0, 7]
click at [286, 61] on span "5M" at bounding box center [287, 61] width 7 height 6
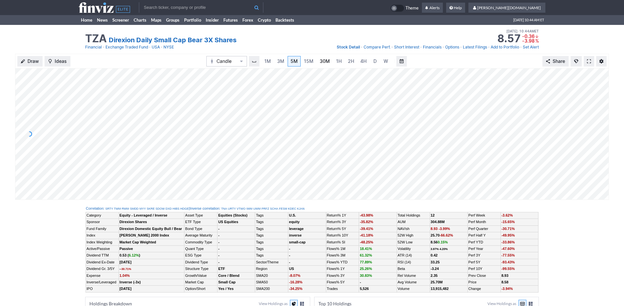
click at [323, 60] on span "30M" at bounding box center [325, 61] width 10 height 6
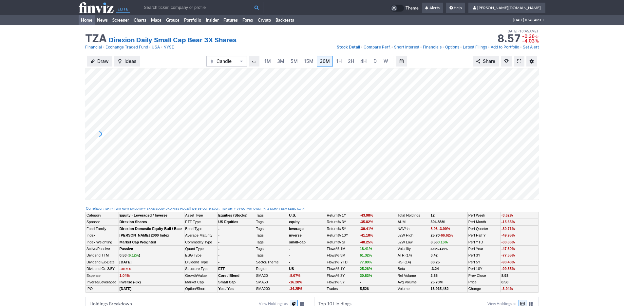
click at [87, 19] on link "Home" at bounding box center [87, 20] width 16 height 10
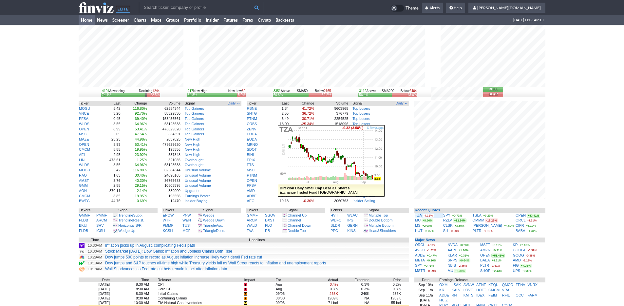
click at [419, 215] on link "TZA" at bounding box center [418, 215] width 7 height 4
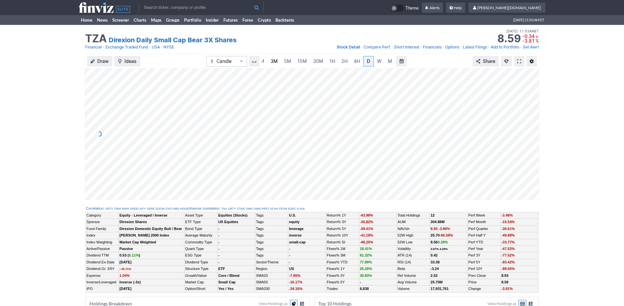
click at [274, 62] on span "3M" at bounding box center [274, 61] width 7 height 6
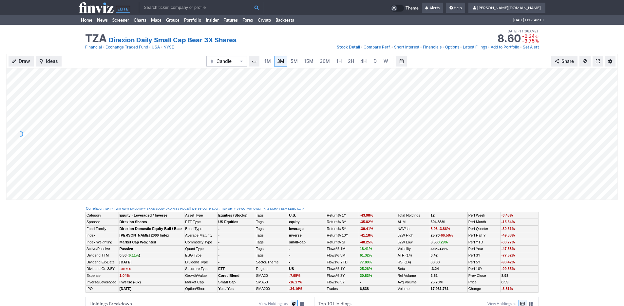
click at [165, 12] on input "text" at bounding box center [201, 7] width 125 height 10
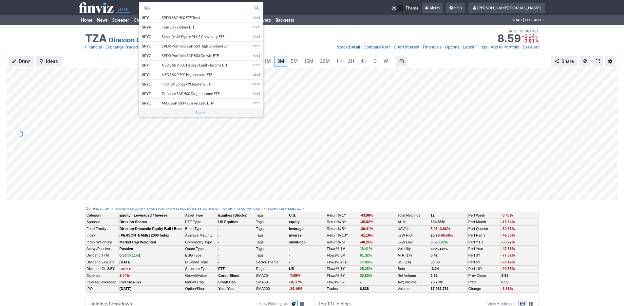
type input "spy"
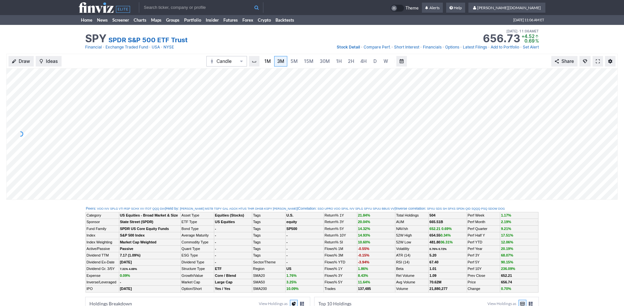
click at [269, 61] on span "1M" at bounding box center [267, 61] width 7 height 6
click at [297, 64] on link "5M" at bounding box center [294, 61] width 13 height 10
click at [87, 21] on link "Home" at bounding box center [87, 20] width 16 height 10
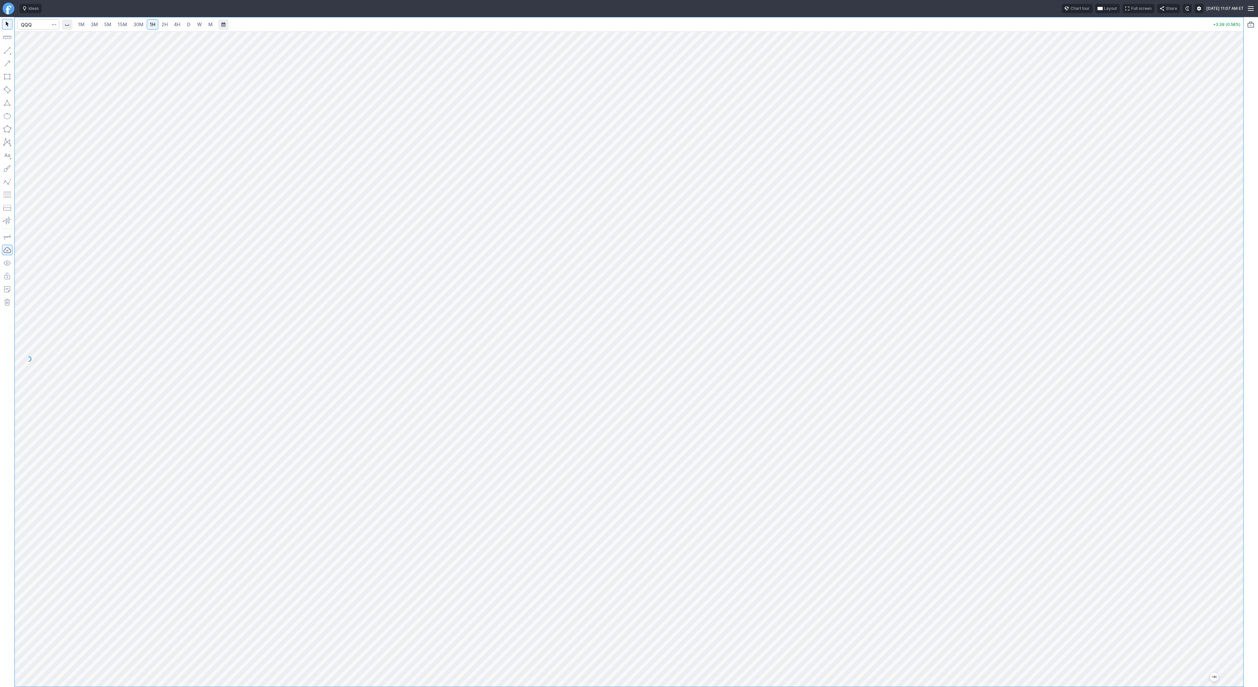
drag, startPoint x: 1238, startPoint y: 279, endPoint x: 1237, endPoint y: 376, distance: 97.3
click at [1238, 377] on div at bounding box center [1237, 357] width 14 height 639
click at [8, 50] on button "button" at bounding box center [7, 50] width 10 height 10
drag, startPoint x: 4, startPoint y: 51, endPoint x: 14, endPoint y: 84, distance: 34.8
click at [4, 52] on button "button" at bounding box center [7, 50] width 10 height 10
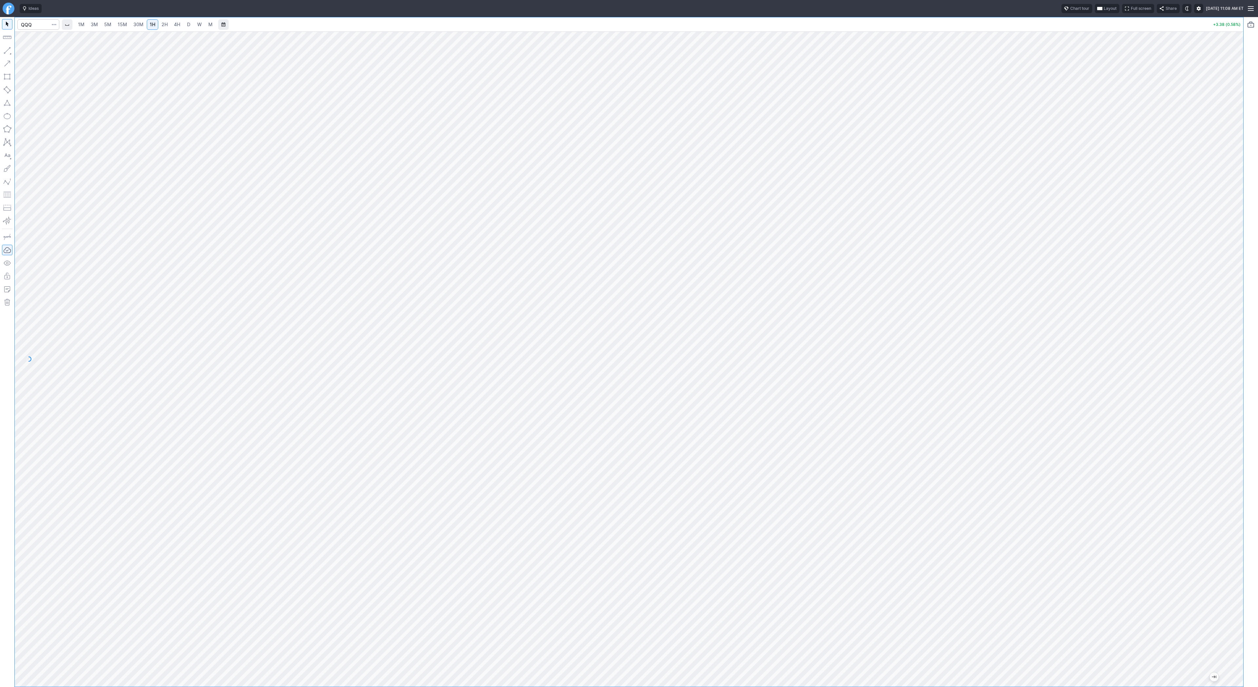
click at [97, 28] on link "3M" at bounding box center [94, 24] width 13 height 10
click at [40, 23] on input "Search" at bounding box center [38, 24] width 42 height 10
type input "pltr"
click at [189, 28] on link "D" at bounding box center [189, 24] width 10 height 10
drag, startPoint x: 1237, startPoint y: 256, endPoint x: 1230, endPoint y: 358, distance: 101.9
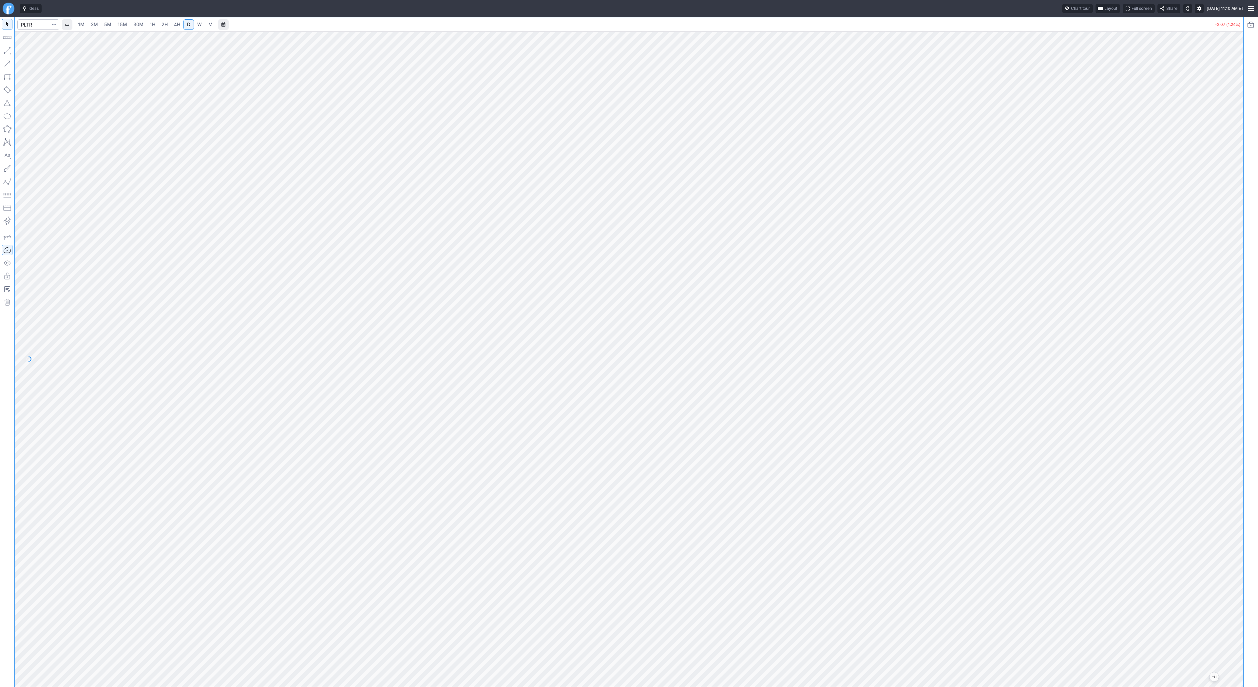
click at [1230, 358] on div at bounding box center [1237, 357] width 14 height 639
click at [10, 54] on button "button" at bounding box center [7, 50] width 10 height 10
drag, startPoint x: 6, startPoint y: 53, endPoint x: 6, endPoint y: 57, distance: 4.3
click at [6, 54] on button "button" at bounding box center [7, 50] width 10 height 10
click at [9, 49] on button "button" at bounding box center [7, 50] width 10 height 10
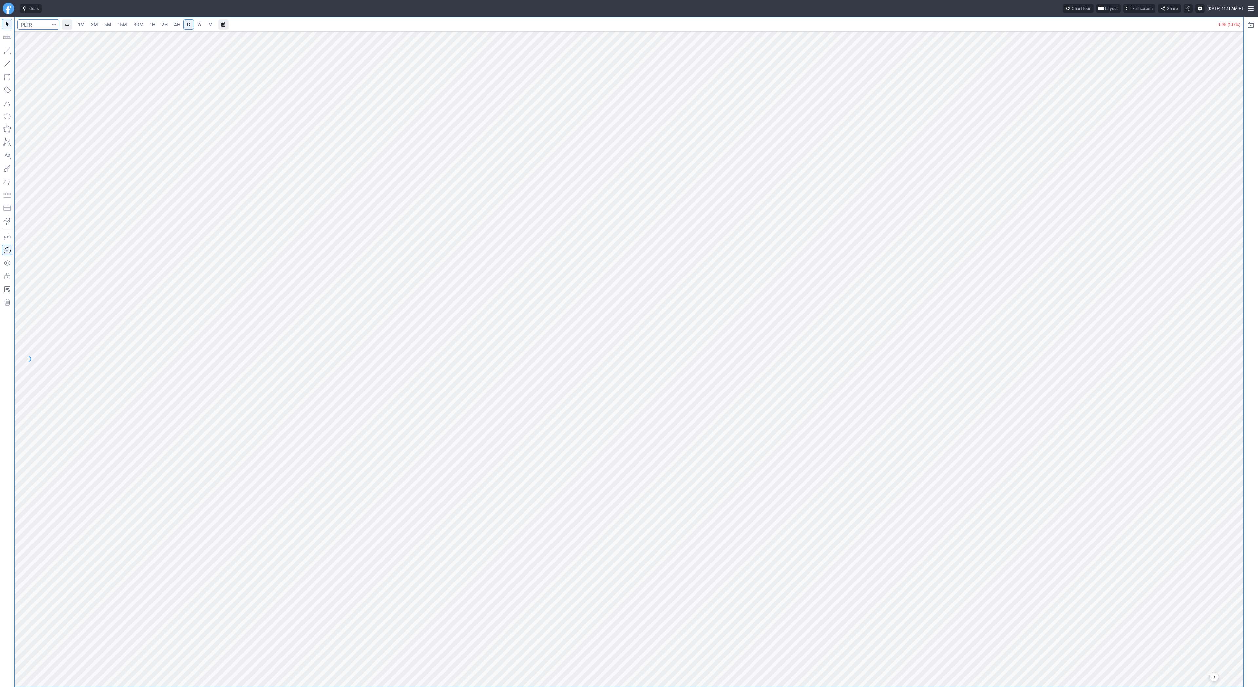
click at [42, 27] on input "Search" at bounding box center [38, 24] width 42 height 10
type input "spy"
click at [6, 53] on button "button" at bounding box center [7, 50] width 10 height 10
click at [10, 48] on button "button" at bounding box center [7, 50] width 10 height 10
drag, startPoint x: 7, startPoint y: 46, endPoint x: 8, endPoint y: 49, distance: 3.3
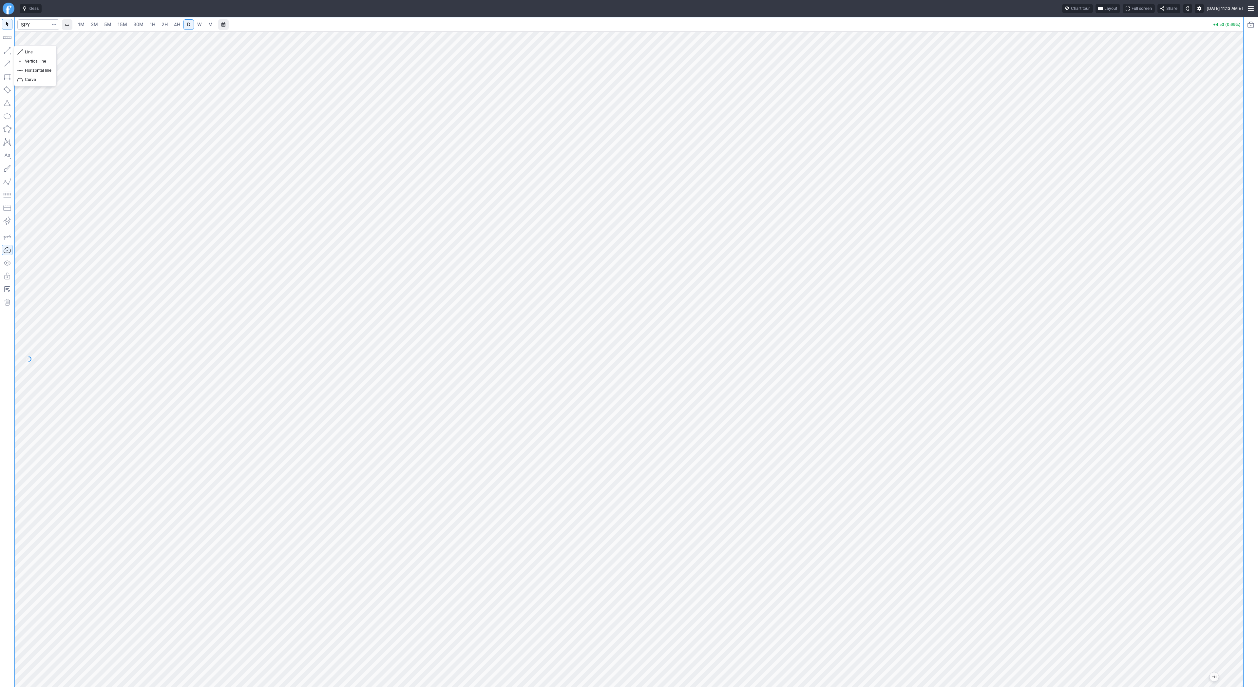
click at [7, 46] on button "button" at bounding box center [7, 50] width 10 height 10
click at [7, 48] on button "button" at bounding box center [7, 50] width 10 height 10
drag, startPoint x: 8, startPoint y: 50, endPoint x: 27, endPoint y: 86, distance: 40.5
click at [8, 51] on button "button" at bounding box center [7, 50] width 10 height 10
click at [5, 52] on button "button" at bounding box center [7, 50] width 10 height 10
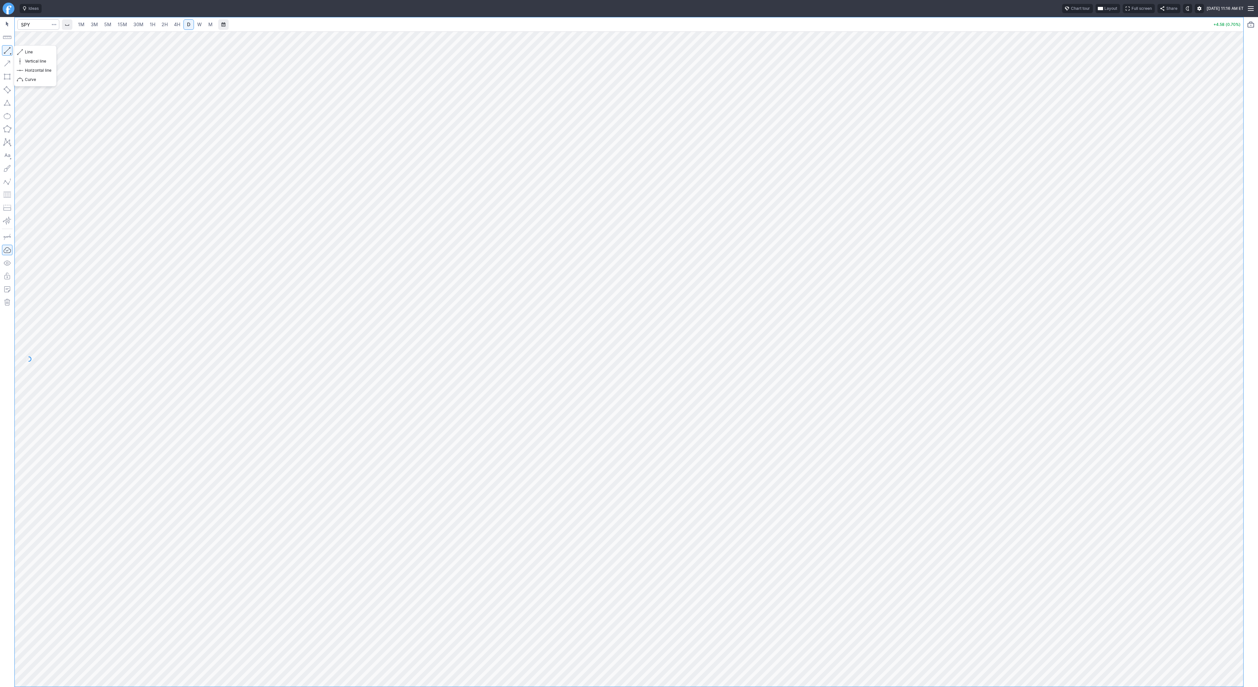
click at [10, 48] on button "button" at bounding box center [7, 50] width 10 height 10
click at [7, 48] on button "button" at bounding box center [7, 50] width 10 height 10
click at [29, 23] on input "Search" at bounding box center [38, 24] width 42 height 10
click at [151, 26] on span "1H" at bounding box center [153, 25] width 6 height 6
click at [24, 50] on button "Line" at bounding box center [35, 52] width 38 height 9
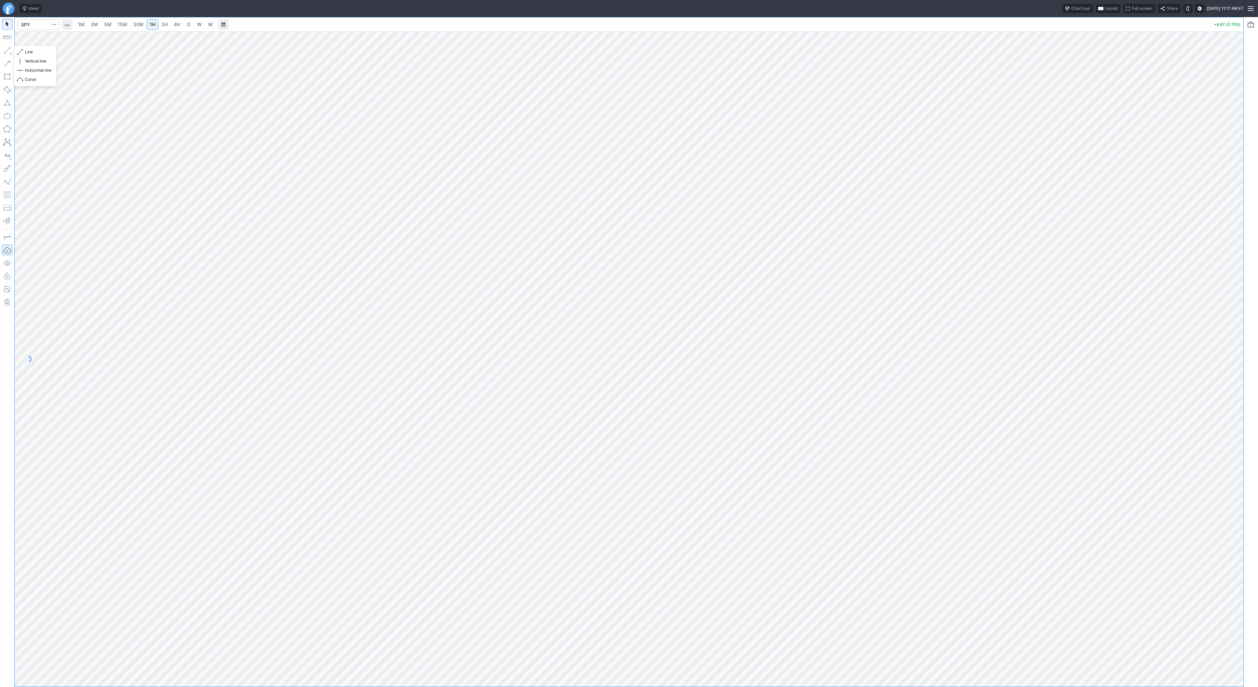
click at [8, 51] on button "button" at bounding box center [7, 50] width 10 height 10
click at [5, 53] on button "button" at bounding box center [7, 50] width 10 height 10
click at [10, 50] on button "button" at bounding box center [7, 50] width 10 height 10
click at [9, 52] on button "button" at bounding box center [7, 50] width 10 height 10
click at [33, 27] on input "Search" at bounding box center [38, 24] width 42 height 10
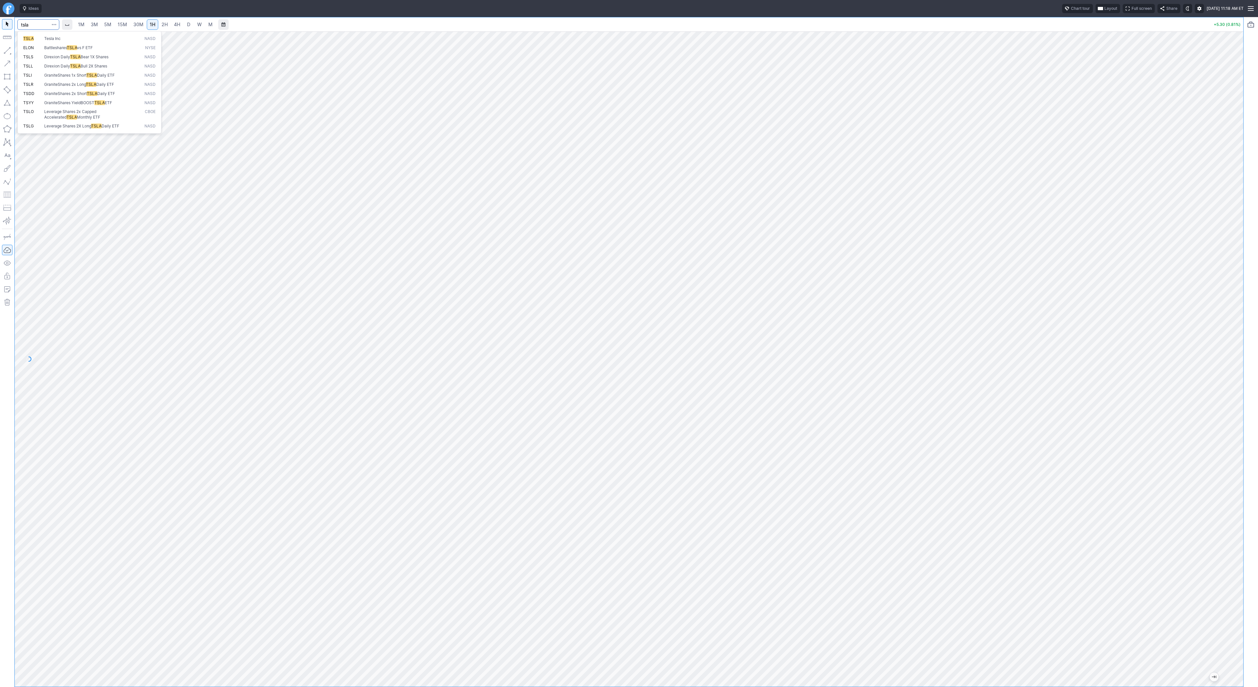
type input "tsla"
drag, startPoint x: 1234, startPoint y: 282, endPoint x: 1232, endPoint y: 310, distance: 27.3
click at [1233, 311] on div at bounding box center [1237, 357] width 14 height 639
drag, startPoint x: 5, startPoint y: 50, endPoint x: 10, endPoint y: 67, distance: 17.4
click at [5, 52] on button "button" at bounding box center [7, 50] width 10 height 10
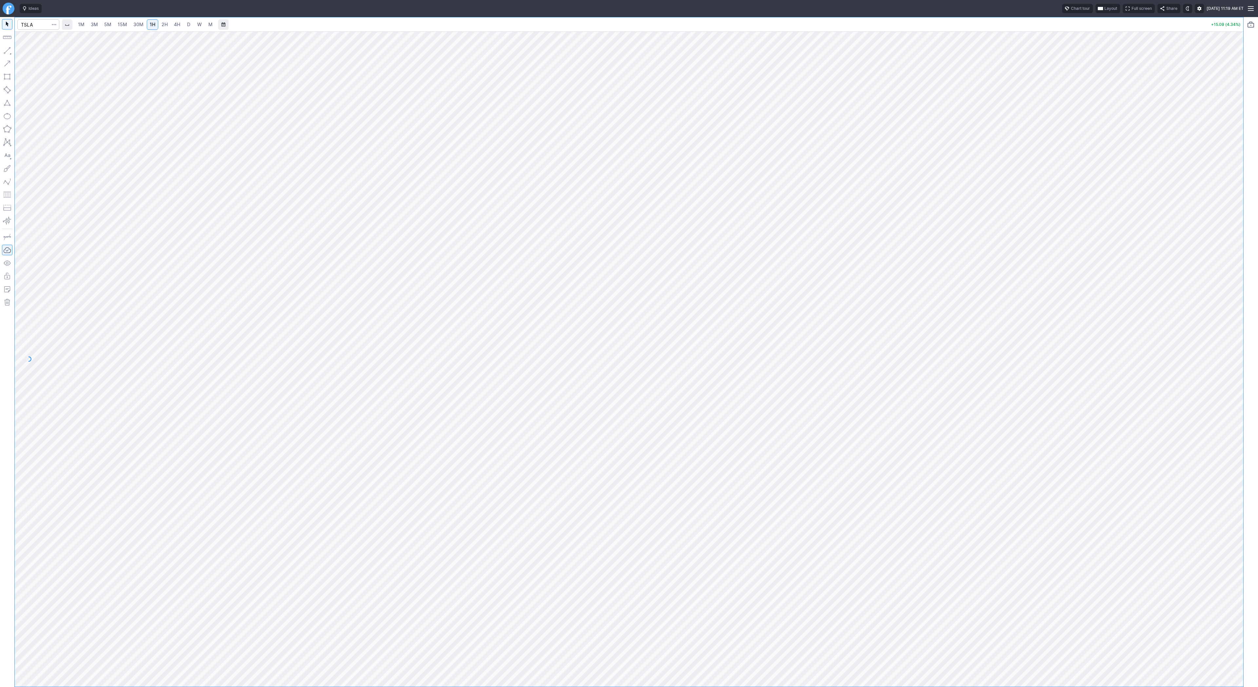
drag, startPoint x: 8, startPoint y: 49, endPoint x: 10, endPoint y: 52, distance: 4.1
click at [8, 49] on button "button" at bounding box center [7, 50] width 10 height 10
click at [29, 27] on input "Search" at bounding box center [38, 24] width 42 height 10
type input "spy"
click at [33, 25] on input "Search" at bounding box center [38, 24] width 42 height 10
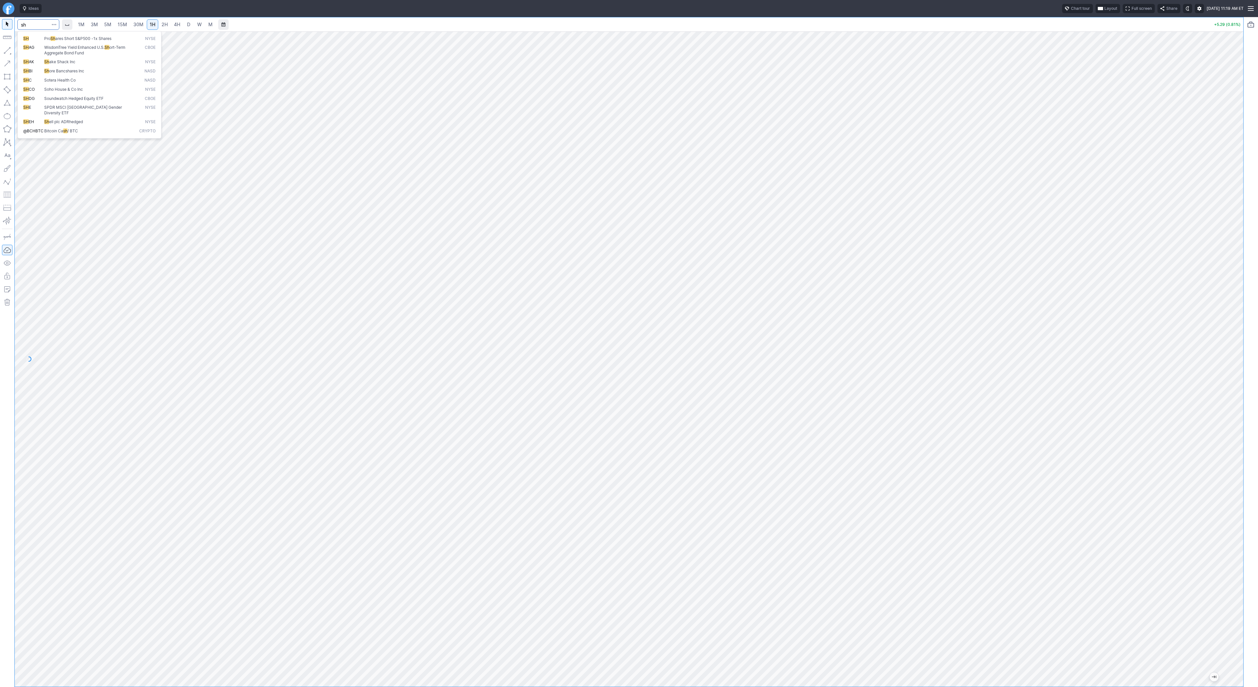
type input "sh"
click at [1226, 509] on div at bounding box center [629, 358] width 1229 height 655
click at [5, 51] on button "button" at bounding box center [7, 50] width 10 height 10
drag, startPoint x: 5, startPoint y: 50, endPoint x: 37, endPoint y: 68, distance: 36.5
click at [5, 51] on button "button" at bounding box center [7, 50] width 10 height 10
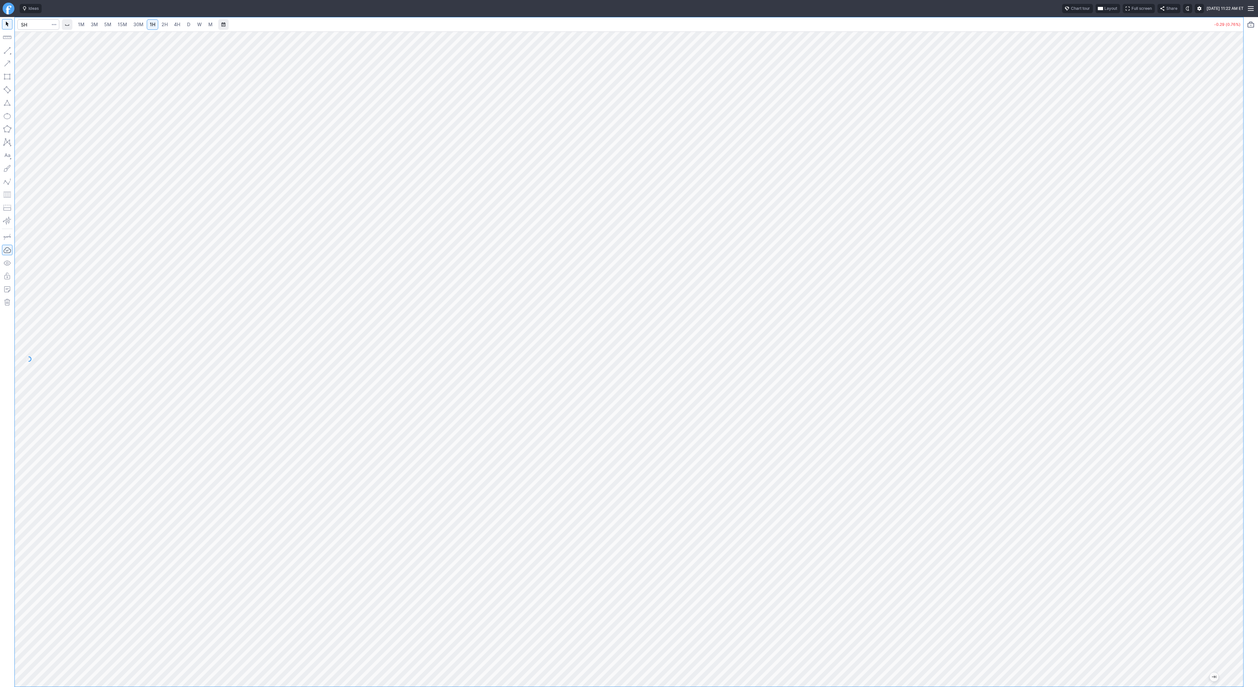
click at [164, 28] on span "2H" at bounding box center [165, 24] width 6 height 7
click at [1257, 347] on div "1M 3M 5M 15M 30M 1H 2H 4H D W M -0.29 (0.76%)" at bounding box center [629, 352] width 1258 height 670
click at [176, 28] on link "4H" at bounding box center [177, 24] width 12 height 10
click at [192, 25] on link "D" at bounding box center [189, 24] width 10 height 10
click at [4, 49] on button "button" at bounding box center [7, 50] width 10 height 10
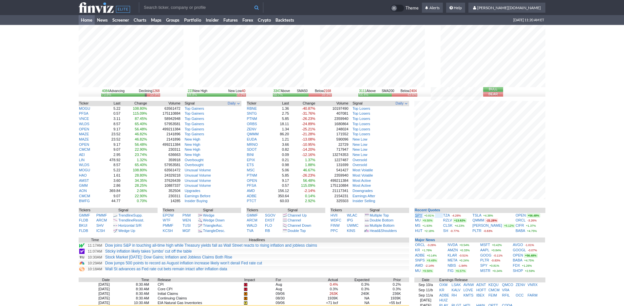
click at [417, 216] on link "SPY" at bounding box center [418, 215] width 7 height 4
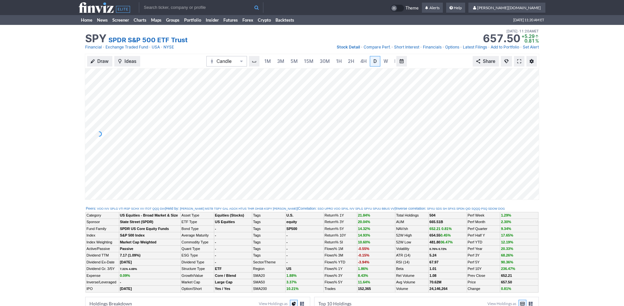
scroll to position [0, 7]
click at [276, 65] on link "3M" at bounding box center [274, 61] width 13 height 10
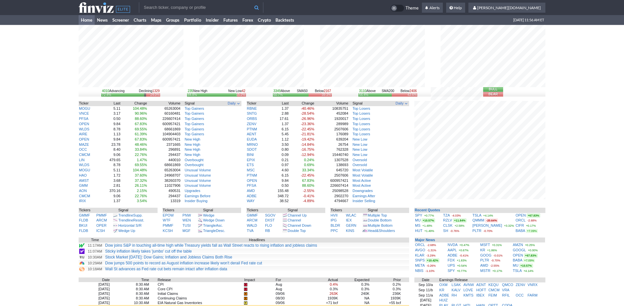
click at [161, 4] on input "text" at bounding box center [201, 7] width 125 height 10
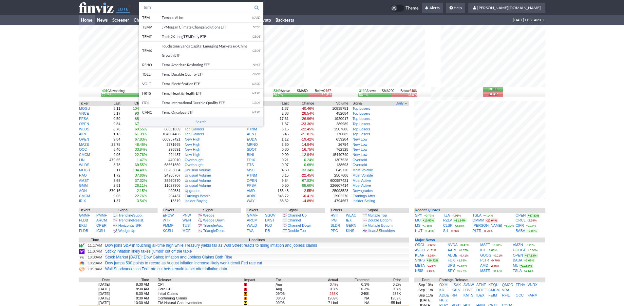
type input "tem"
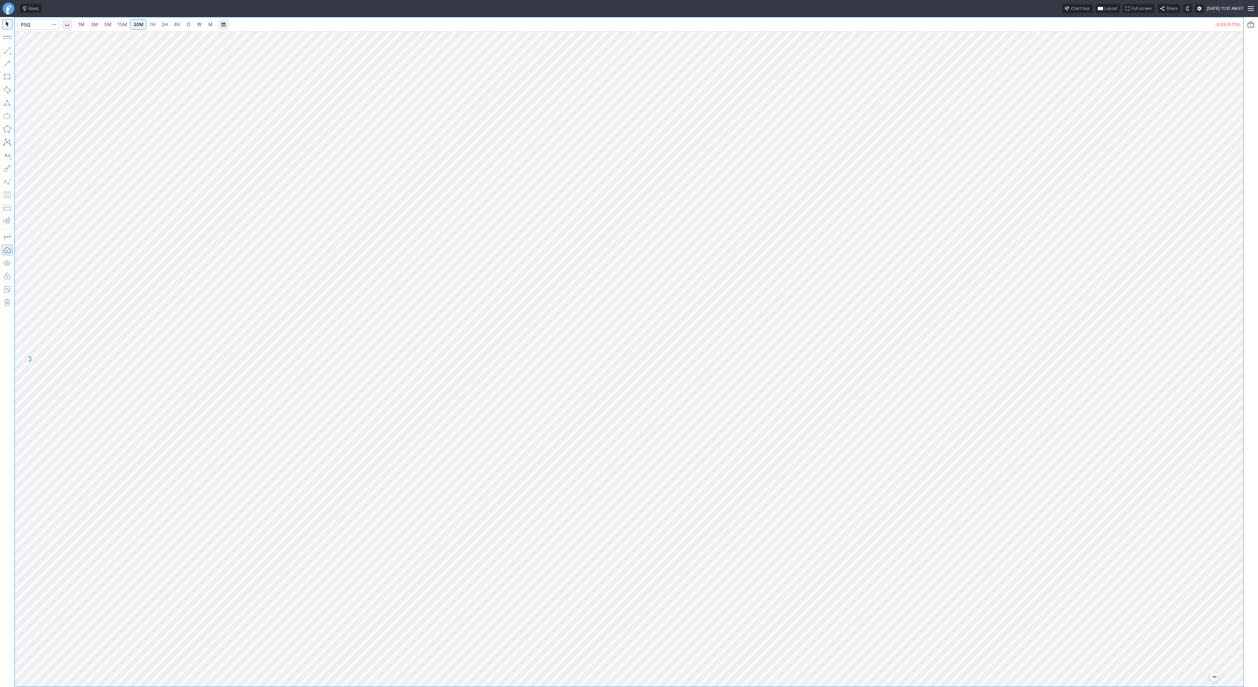
click at [108, 27] on span "5M" at bounding box center [107, 25] width 7 height 6
click at [164, 25] on span "2H" at bounding box center [165, 25] width 6 height 6
click at [121, 25] on span "15M" at bounding box center [123, 25] width 10 height 6
click at [2, 49] on button "button" at bounding box center [7, 50] width 10 height 10
click at [32, 53] on span "Line" at bounding box center [38, 52] width 27 height 7
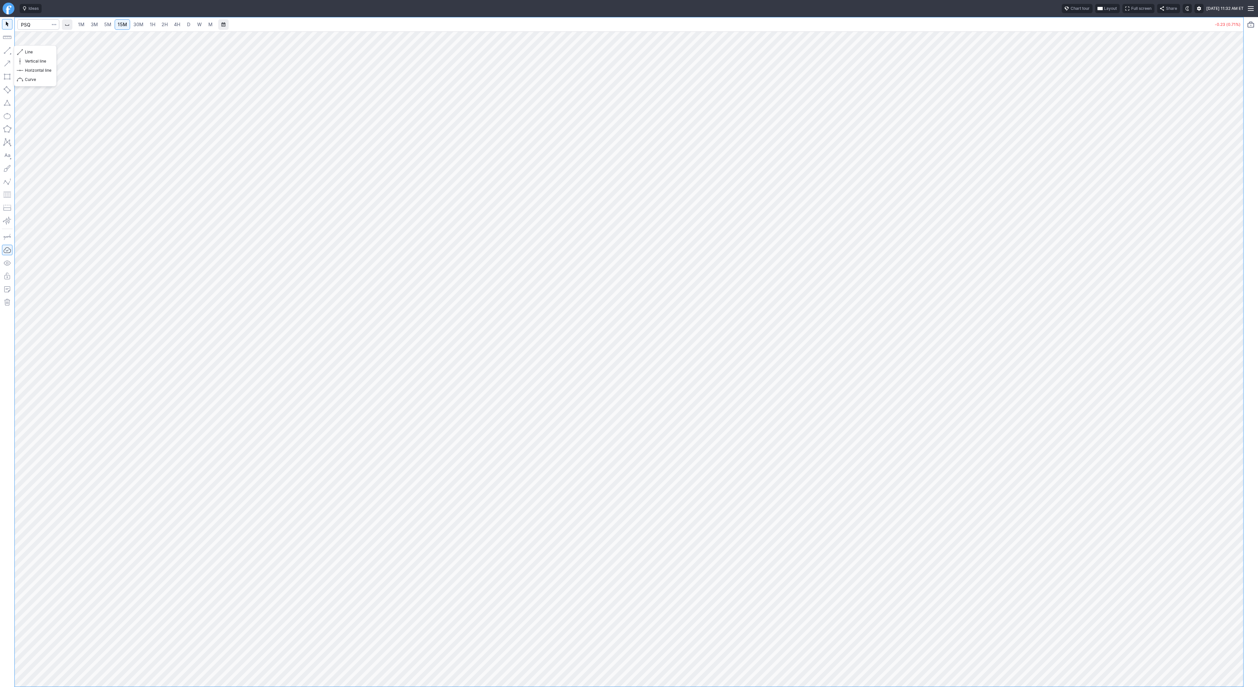
click at [9, 52] on button "button" at bounding box center [7, 50] width 10 height 10
drag, startPoint x: 8, startPoint y: 49, endPoint x: 10, endPoint y: 52, distance: 3.8
click at [8, 49] on button "button" at bounding box center [7, 50] width 10 height 10
click at [11, 50] on button "button" at bounding box center [7, 50] width 10 height 10
click at [32, 52] on span "Line" at bounding box center [38, 52] width 27 height 7
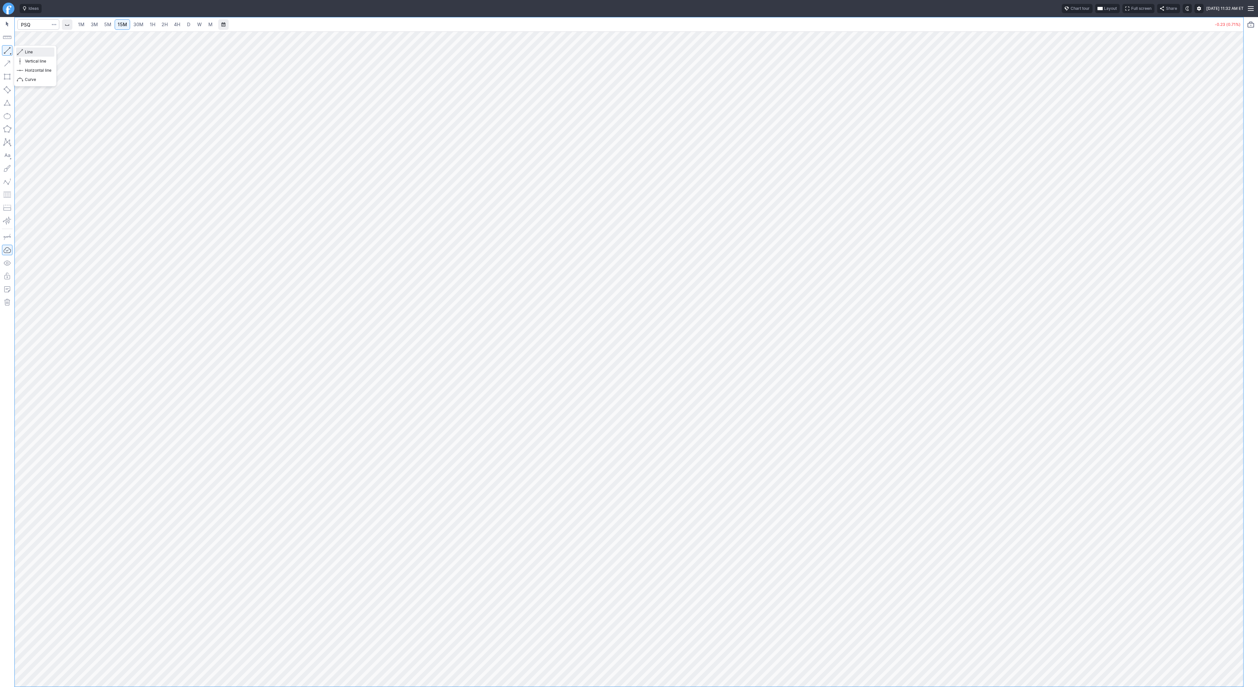
click at [27, 52] on span "Line" at bounding box center [38, 52] width 27 height 7
click at [95, 23] on span "3M" at bounding box center [94, 25] width 7 height 6
click at [125, 22] on span "15M" at bounding box center [123, 25] width 10 height 6
click at [26, 27] on input "Search" at bounding box center [38, 24] width 42 height 10
type input "spy"
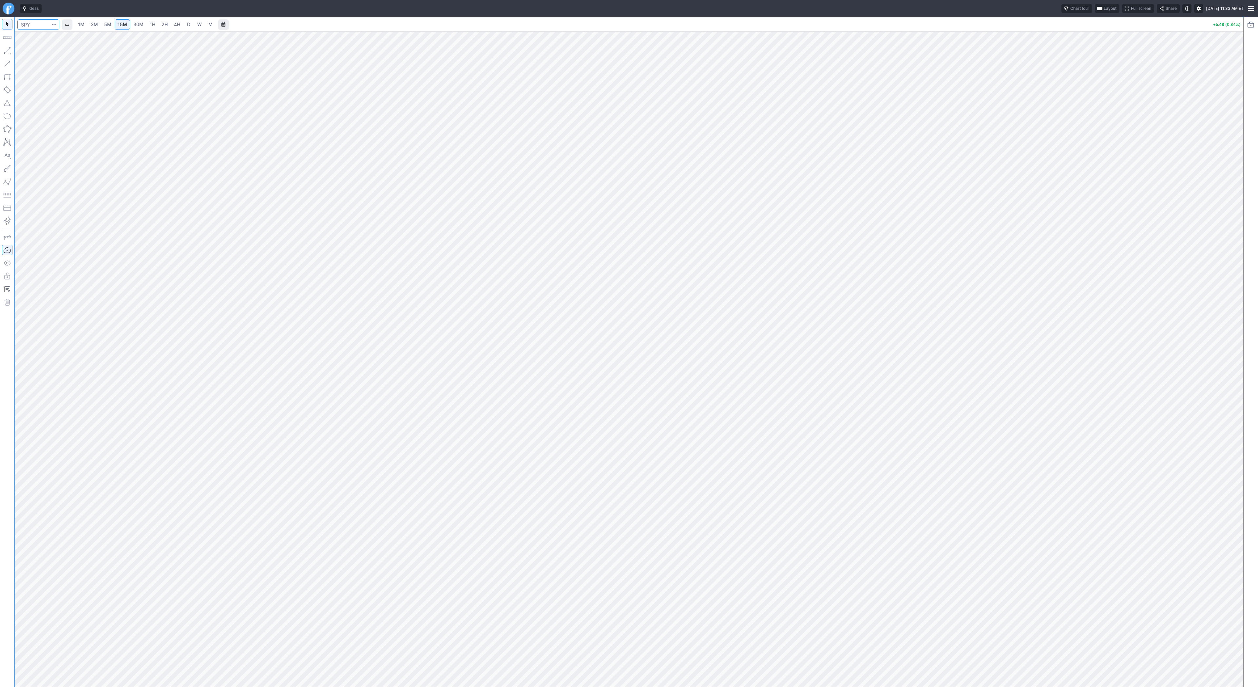
click at [29, 26] on input "Search" at bounding box center [38, 24] width 42 height 10
type input "sh"
drag, startPoint x: 1236, startPoint y: 427, endPoint x: 1231, endPoint y: 518, distance: 90.6
click at [1231, 518] on div at bounding box center [1237, 357] width 14 height 639
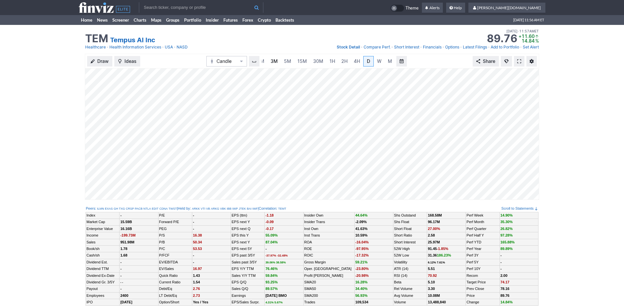
click at [280, 61] on link "3M" at bounding box center [274, 61] width 13 height 10
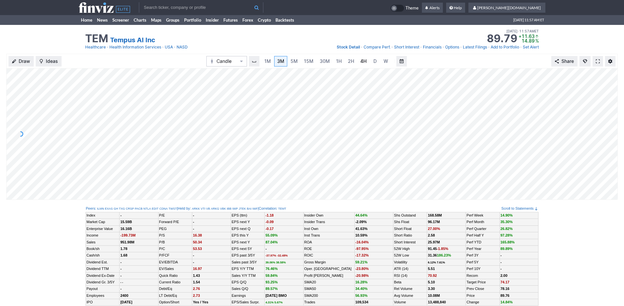
click at [360, 63] on span "4H" at bounding box center [363, 61] width 6 height 6
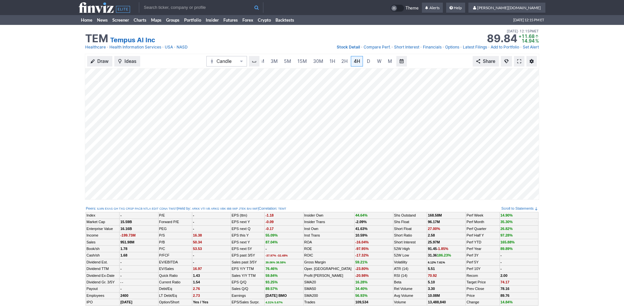
click at [191, 6] on input "text" at bounding box center [201, 7] width 125 height 10
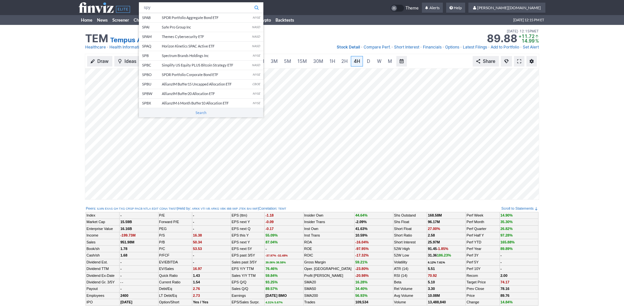
type input "spy"
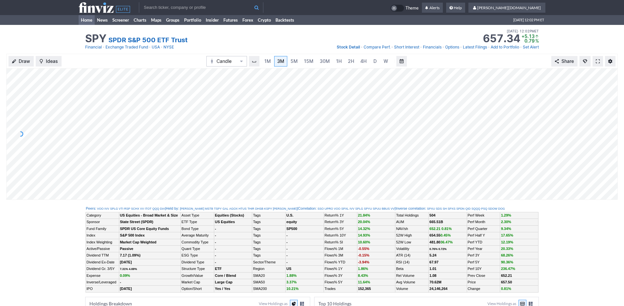
click at [84, 21] on link "Home" at bounding box center [87, 20] width 16 height 10
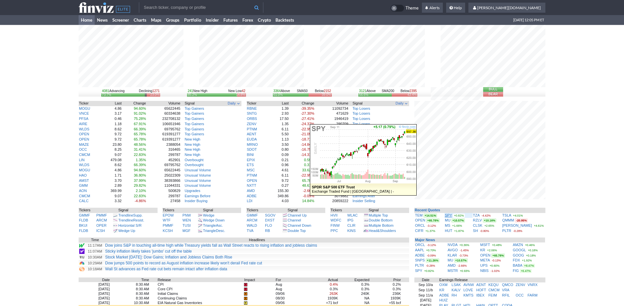
click at [451, 214] on link "SPY" at bounding box center [448, 215] width 7 height 4
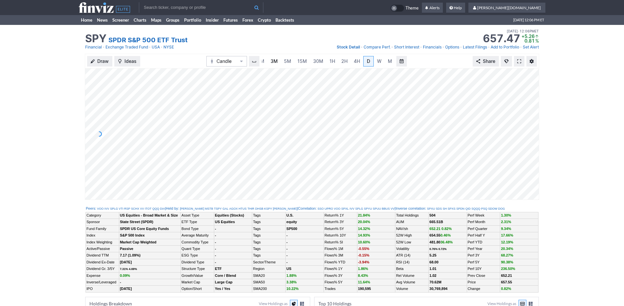
click at [279, 62] on link "3M" at bounding box center [274, 61] width 13 height 10
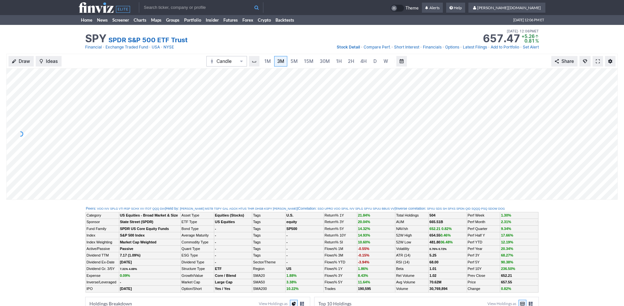
click at [317, 55] on div "1M 3M 5M 15M 30M 1H 2H 4H D W M" at bounding box center [328, 61] width 134 height 12
click at [317, 58] on link "30M" at bounding box center [325, 61] width 16 height 10
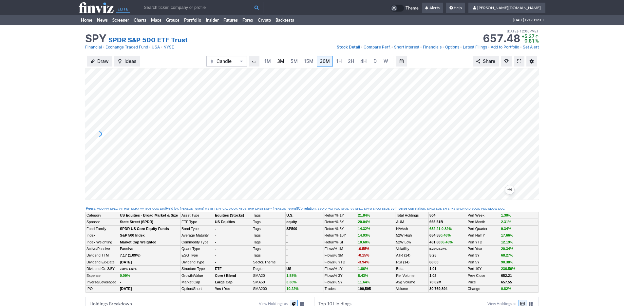
click at [281, 63] on span "3M" at bounding box center [280, 61] width 7 height 6
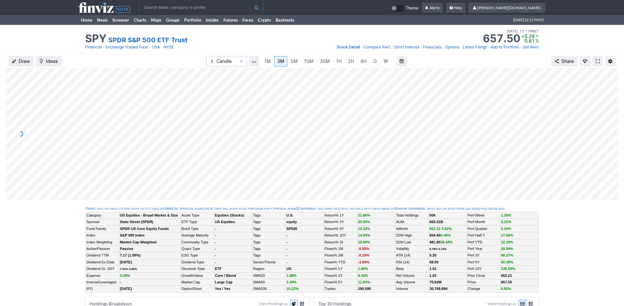
click at [213, 11] on input "text" at bounding box center [201, 7] width 125 height 10
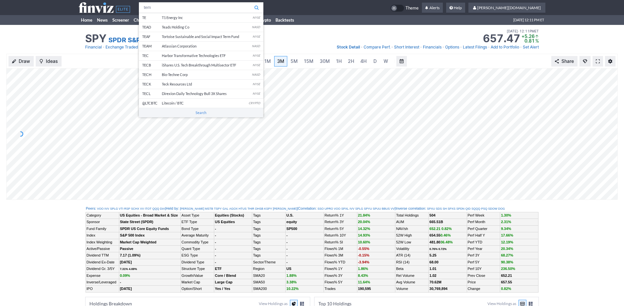
type input "tem"
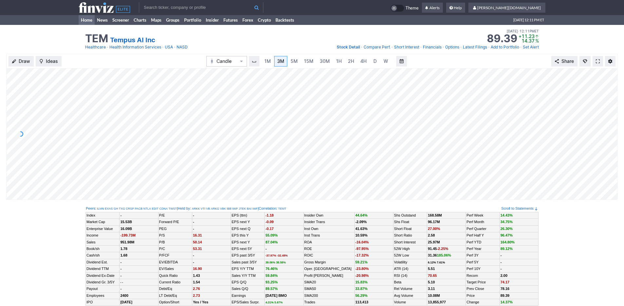
click at [81, 19] on link "Home" at bounding box center [87, 20] width 16 height 10
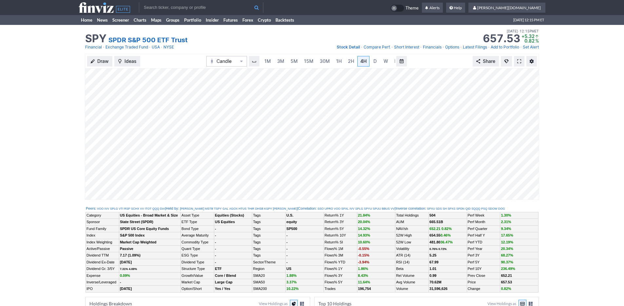
scroll to position [0, 7]
click at [273, 62] on span "3M" at bounding box center [274, 61] width 7 height 6
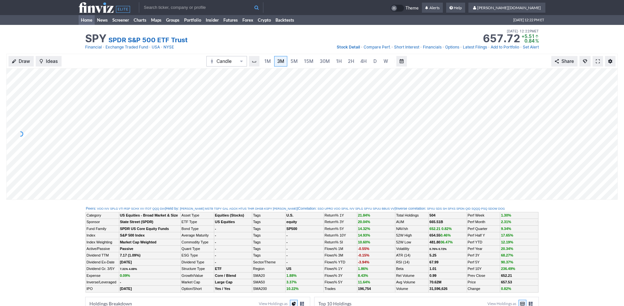
click at [82, 20] on link "Home" at bounding box center [87, 20] width 16 height 10
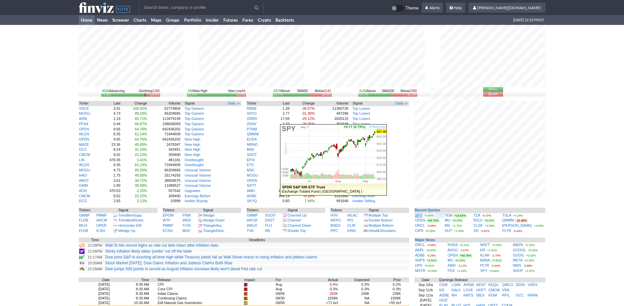
click at [421, 214] on link "SPY" at bounding box center [418, 215] width 7 height 4
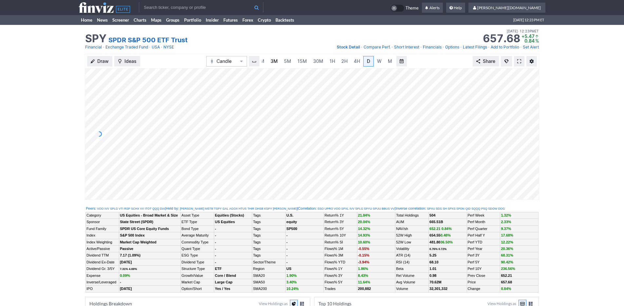
click at [278, 62] on link "3M" at bounding box center [274, 61] width 13 height 10
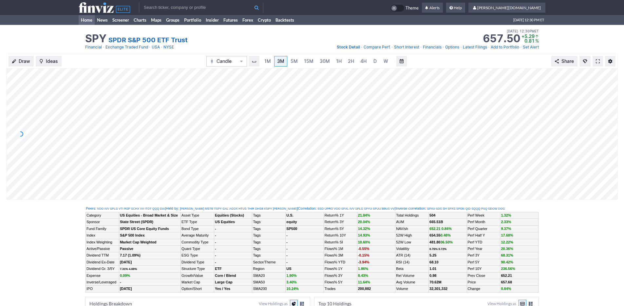
click at [83, 21] on link "Home" at bounding box center [87, 20] width 16 height 10
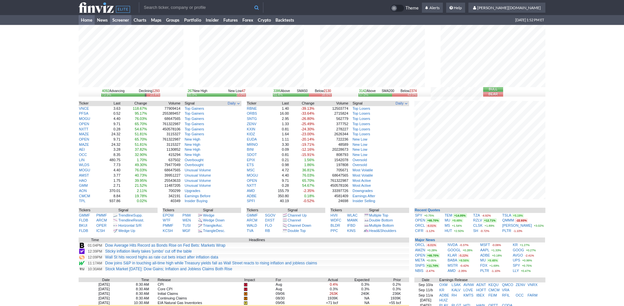
click at [124, 20] on link "Screener" at bounding box center [120, 20] width 21 height 10
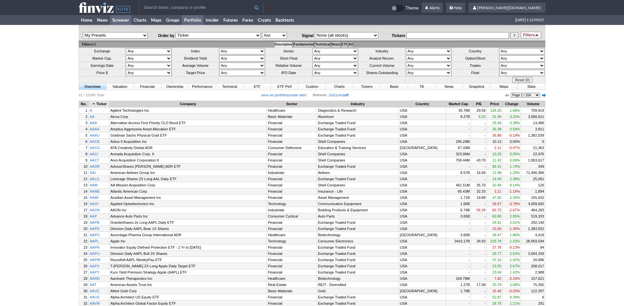
click at [203, 22] on link "Portfolio" at bounding box center [193, 20] width 22 height 10
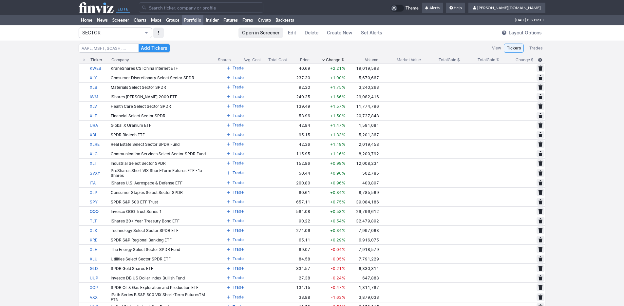
click at [142, 34] on span "SECTOR" at bounding box center [112, 32] width 60 height 7
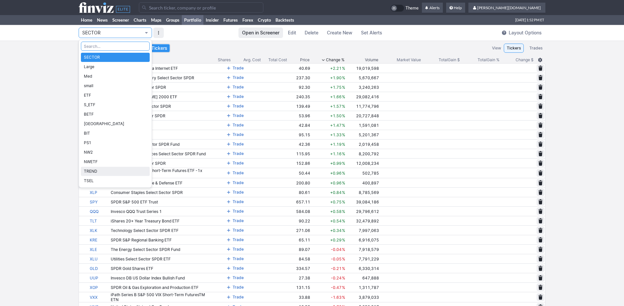
click at [116, 171] on span "TREND" at bounding box center [115, 171] width 63 height 7
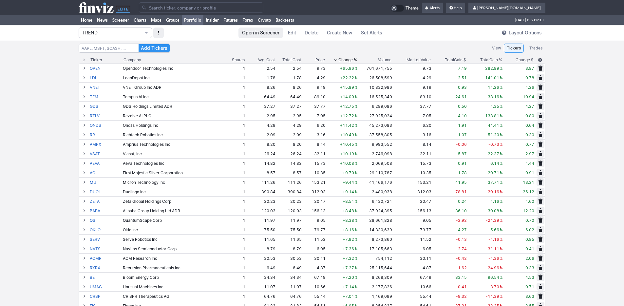
click at [339, 59] on span "Change %" at bounding box center [348, 60] width 19 height 7
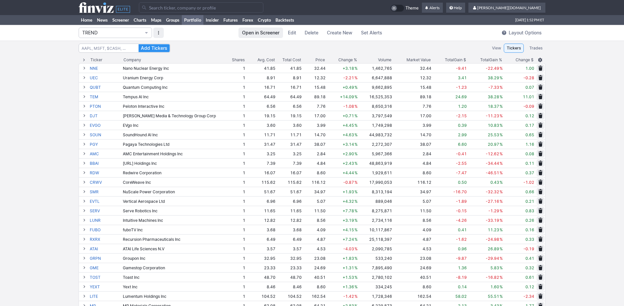
click at [339, 59] on span "Change %" at bounding box center [348, 60] width 19 height 7
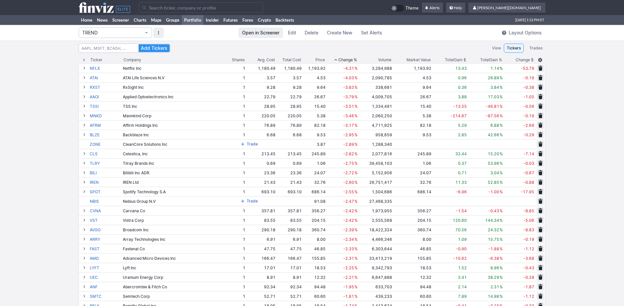
click at [339, 59] on span "Change %" at bounding box center [348, 60] width 19 height 7
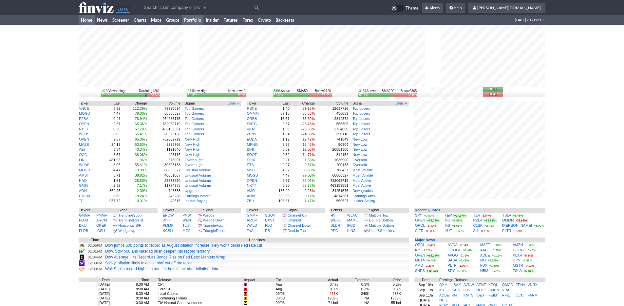
click at [193, 22] on link "Portfolio" at bounding box center [193, 20] width 22 height 10
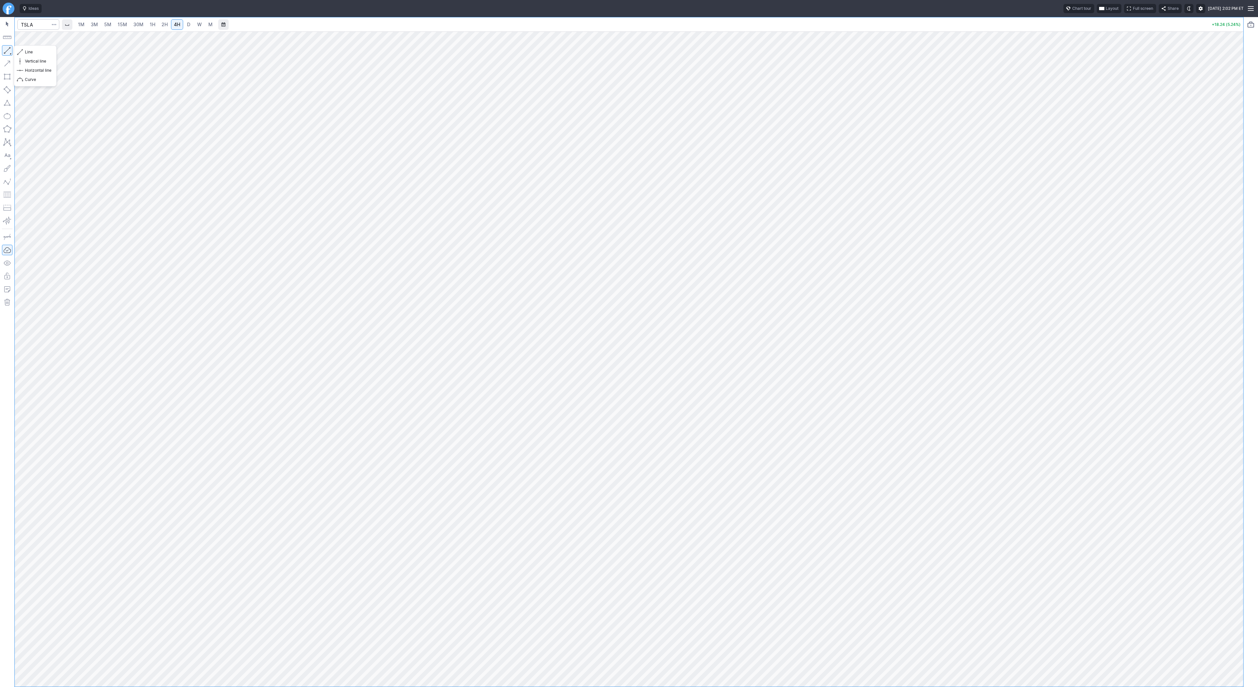
drag, startPoint x: 6, startPoint y: 50, endPoint x: 27, endPoint y: 79, distance: 35.5
click at [6, 51] on button "button" at bounding box center [7, 50] width 10 height 10
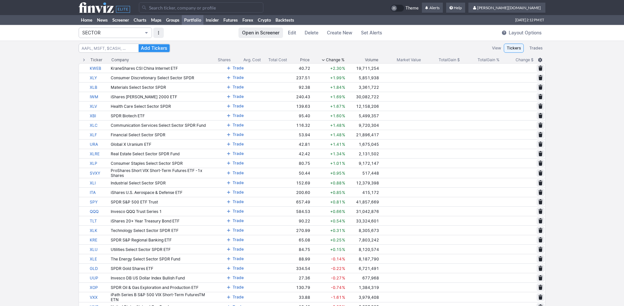
click at [117, 36] on button "SECTOR" at bounding box center [115, 33] width 73 height 10
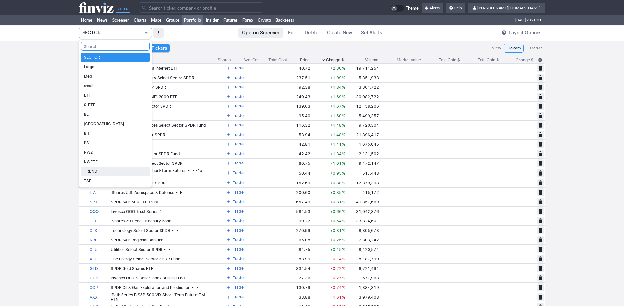
click at [122, 170] on span "TREND" at bounding box center [115, 171] width 63 height 7
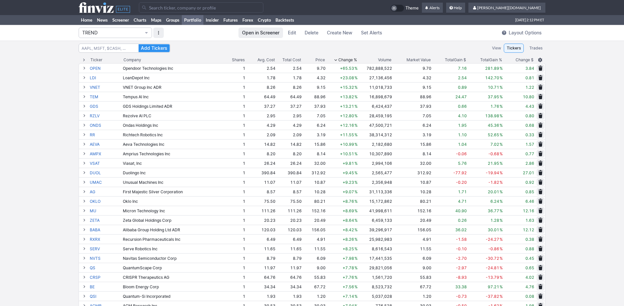
click at [378, 60] on div "Volume" at bounding box center [384, 60] width 13 height 7
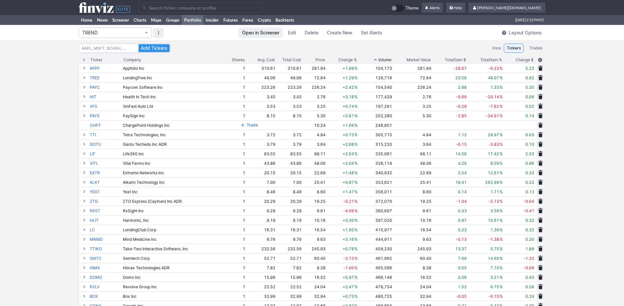
click at [378, 60] on div "Volume" at bounding box center [384, 60] width 13 height 7
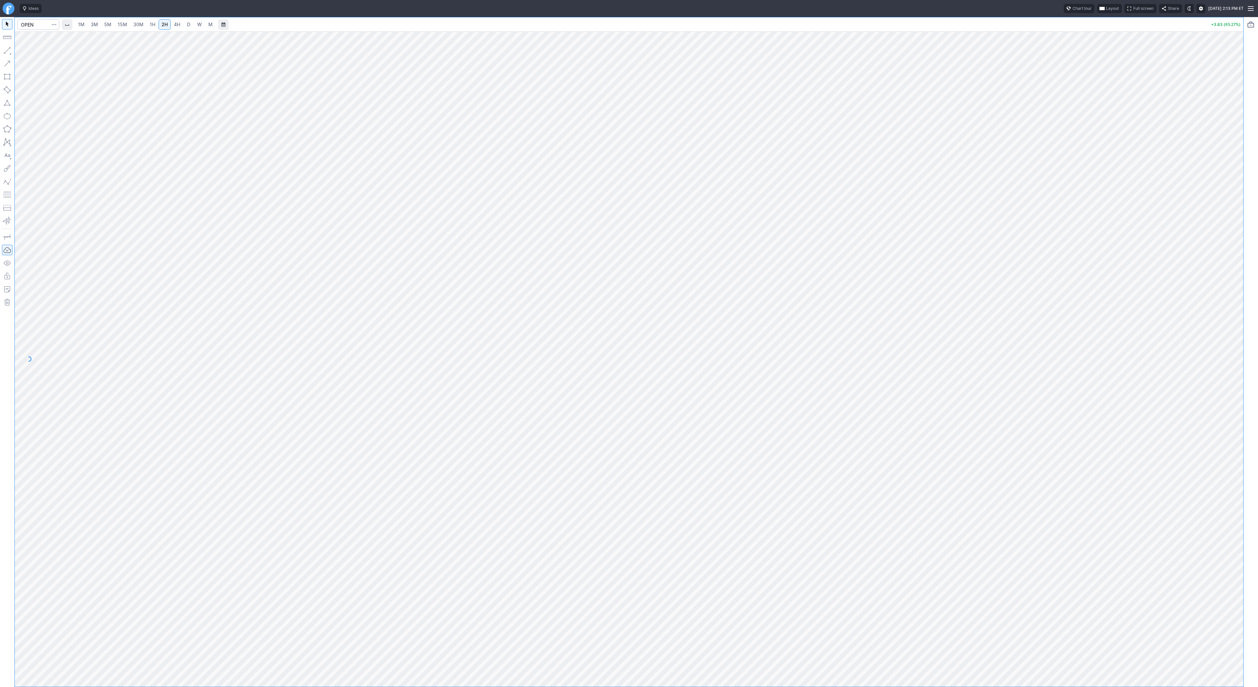
click at [184, 24] on link "D" at bounding box center [189, 24] width 10 height 10
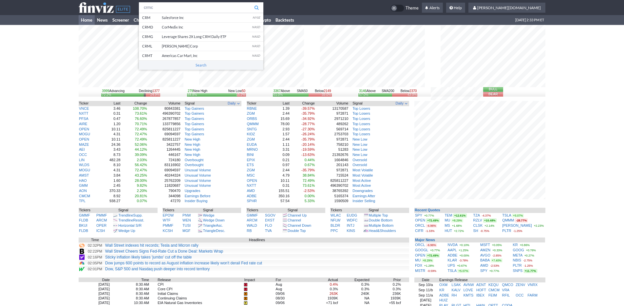
type input "crmc"
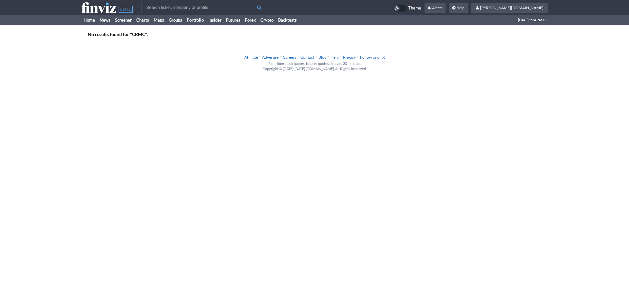
click at [157, 7] on input "text" at bounding box center [204, 7] width 125 height 10
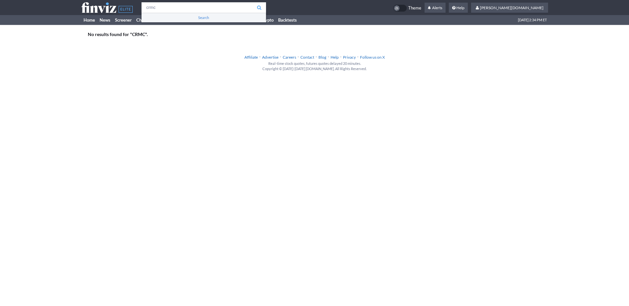
type input "crmc"
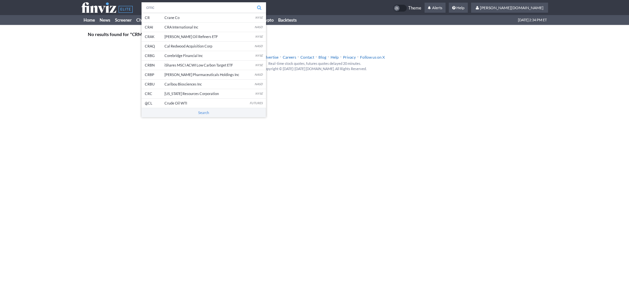
type input "crnc"
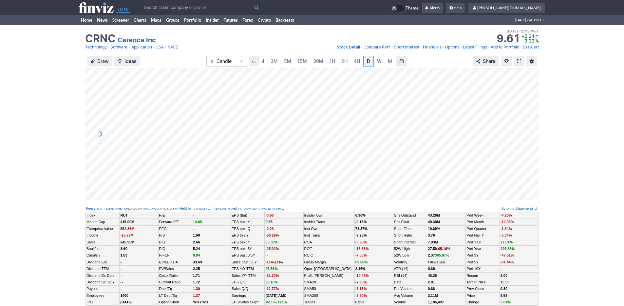
click at [52, 73] on div "Draw Ideas Candle 1M 3M 5M 15M 30M 1H 2H 4H D W M Share" at bounding box center [312, 129] width 624 height 151
click at [84, 19] on link "Home" at bounding box center [87, 20] width 16 height 10
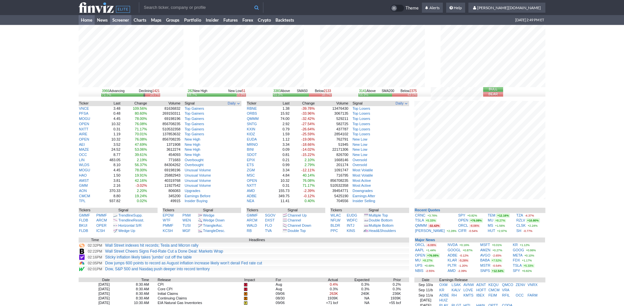
click at [126, 16] on link "Screener" at bounding box center [120, 20] width 21 height 10
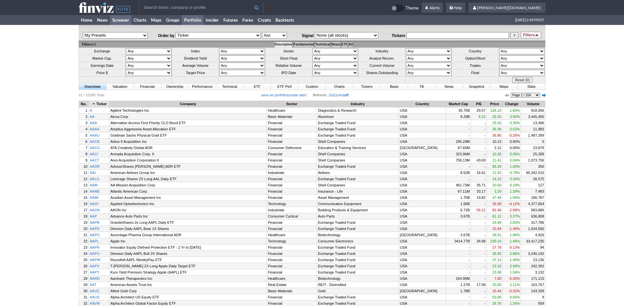
click at [191, 20] on link "Portfolio" at bounding box center [193, 20] width 22 height 10
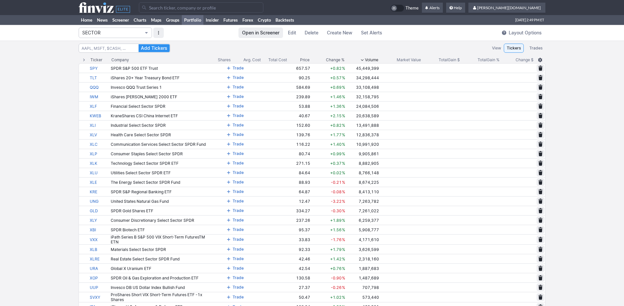
click at [129, 32] on span "SECTOR" at bounding box center [112, 32] width 60 height 7
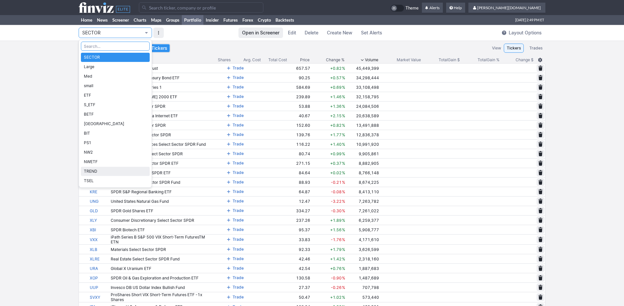
click at [105, 168] on span "TREND" at bounding box center [115, 171] width 63 height 7
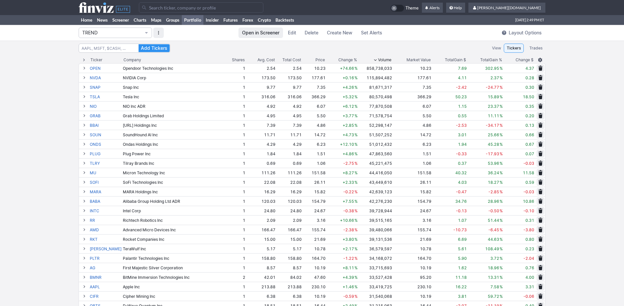
click at [340, 60] on span "Change %" at bounding box center [348, 60] width 19 height 7
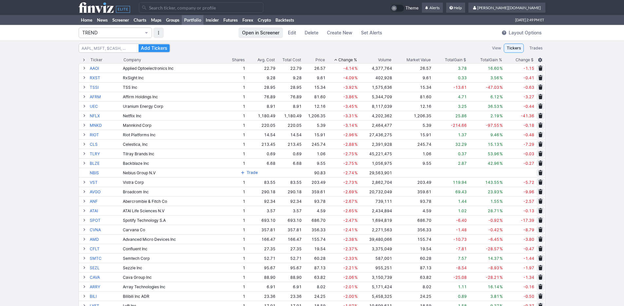
click at [341, 59] on span "Change %" at bounding box center [348, 60] width 19 height 7
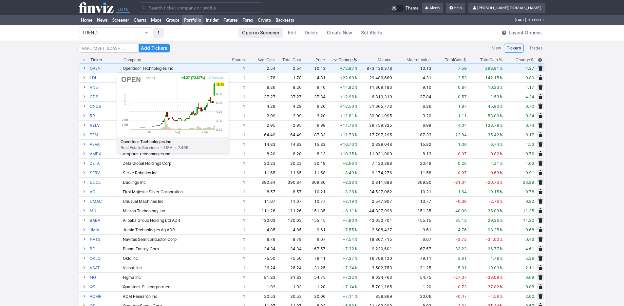
click at [101, 69] on link "OPEN" at bounding box center [106, 68] width 32 height 9
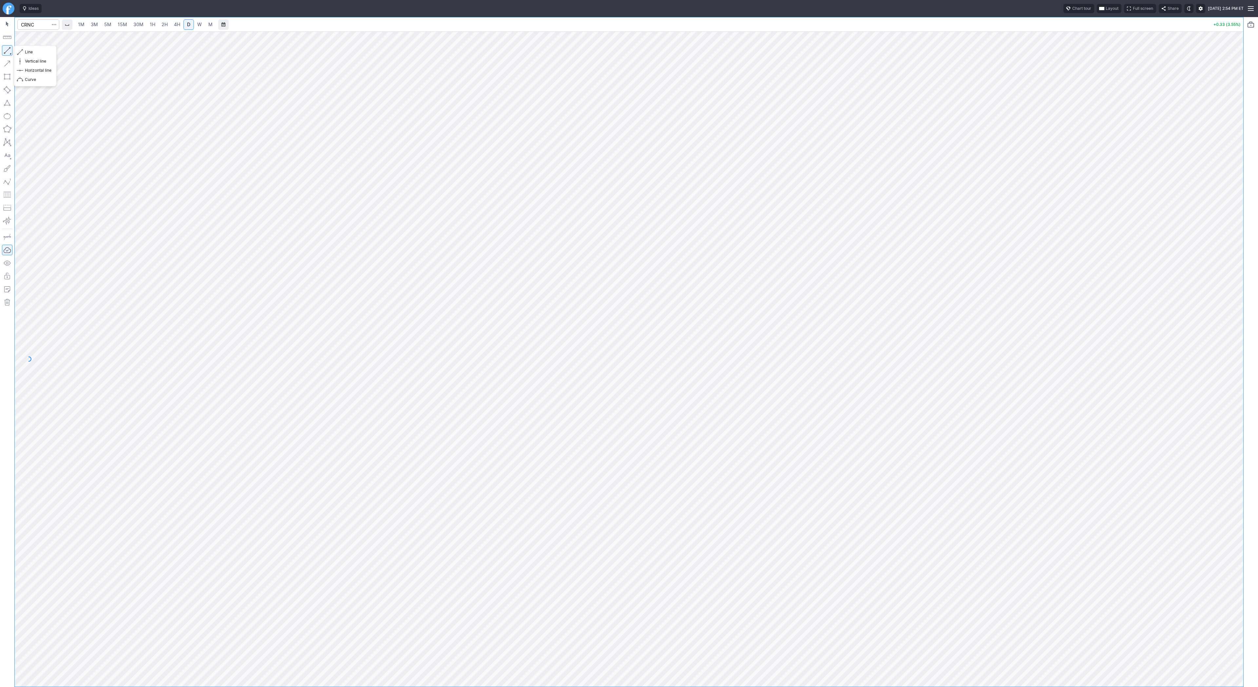
click at [9, 49] on button "button" at bounding box center [7, 50] width 10 height 10
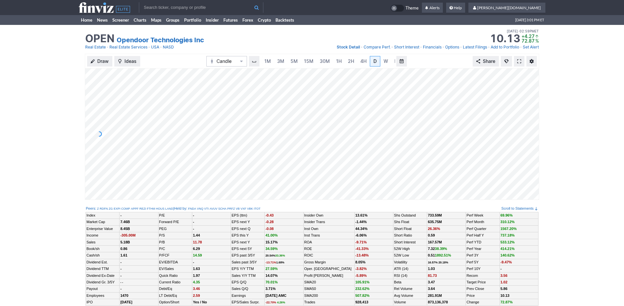
scroll to position [0, 7]
